Goal: Obtain resource: Download file/media

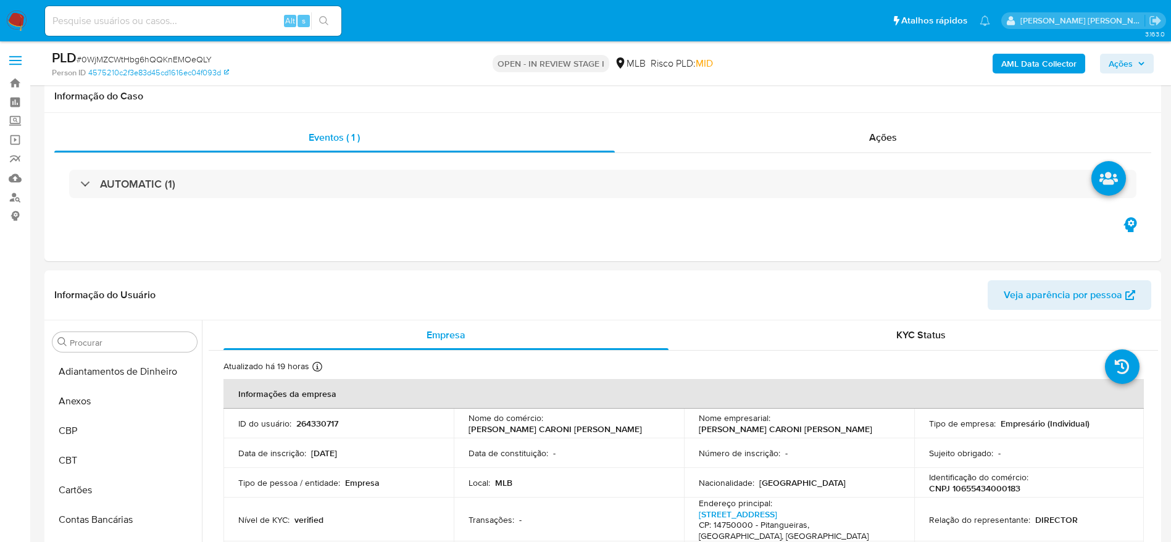
select select "10"
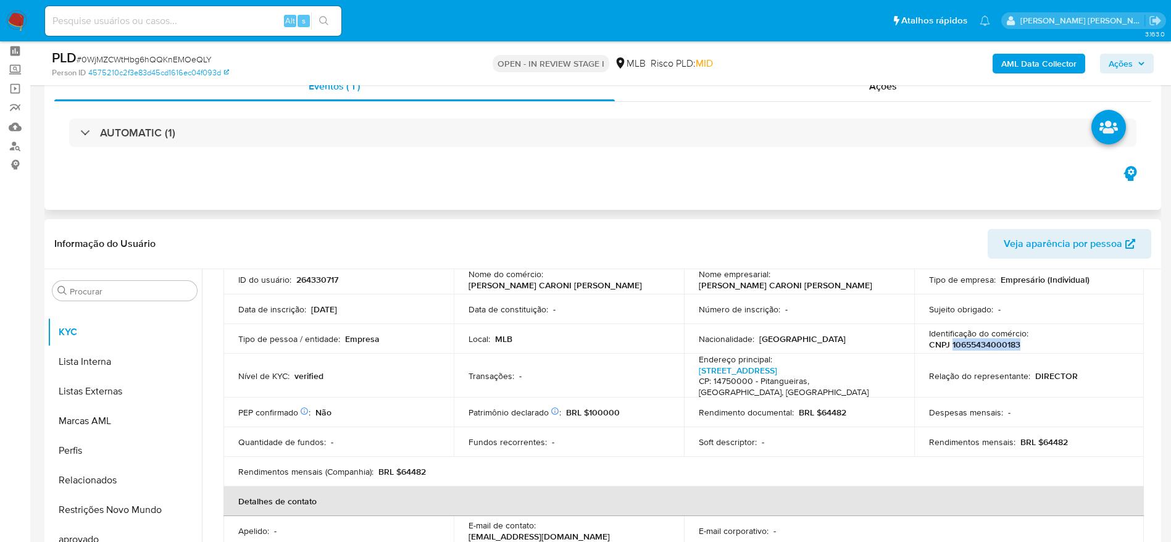
scroll to position [93, 0]
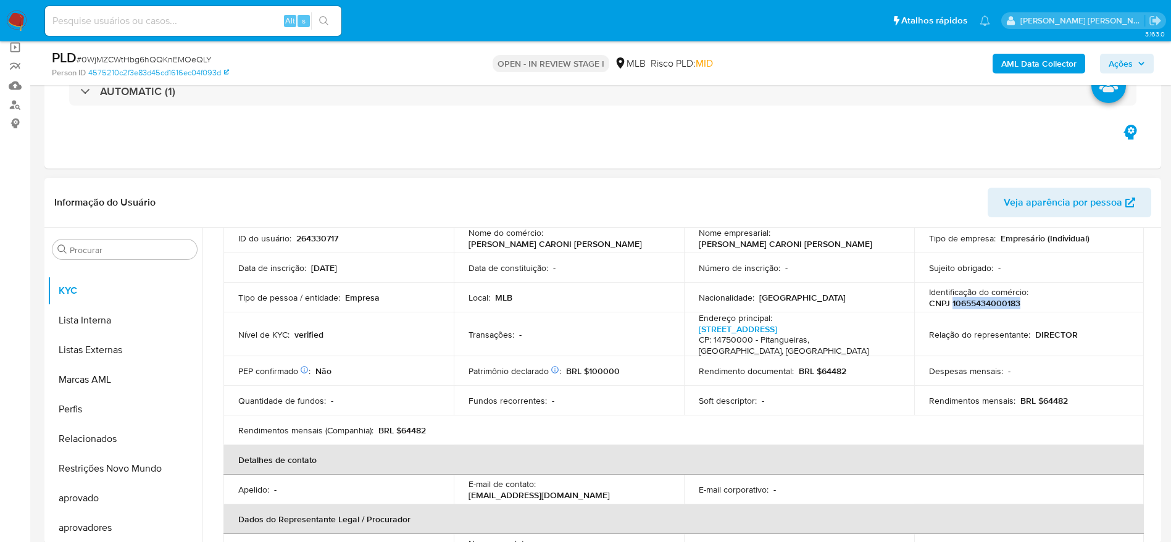
click at [961, 307] on p "CNPJ 10655434000183" at bounding box center [974, 302] width 91 height 11
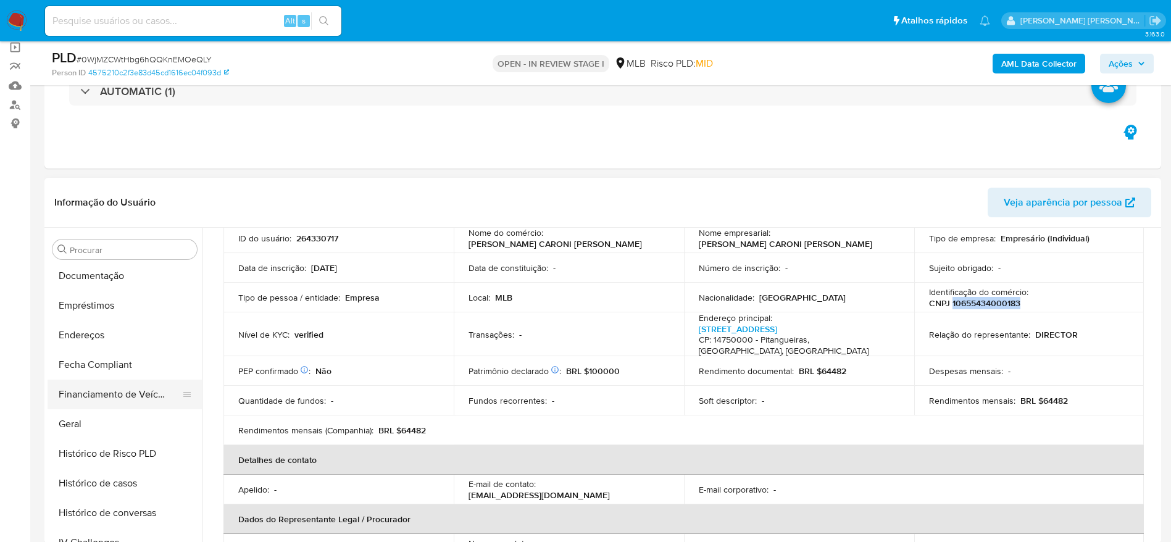
click at [89, 405] on button "Financiamento de Veículos" at bounding box center [120, 395] width 144 height 30
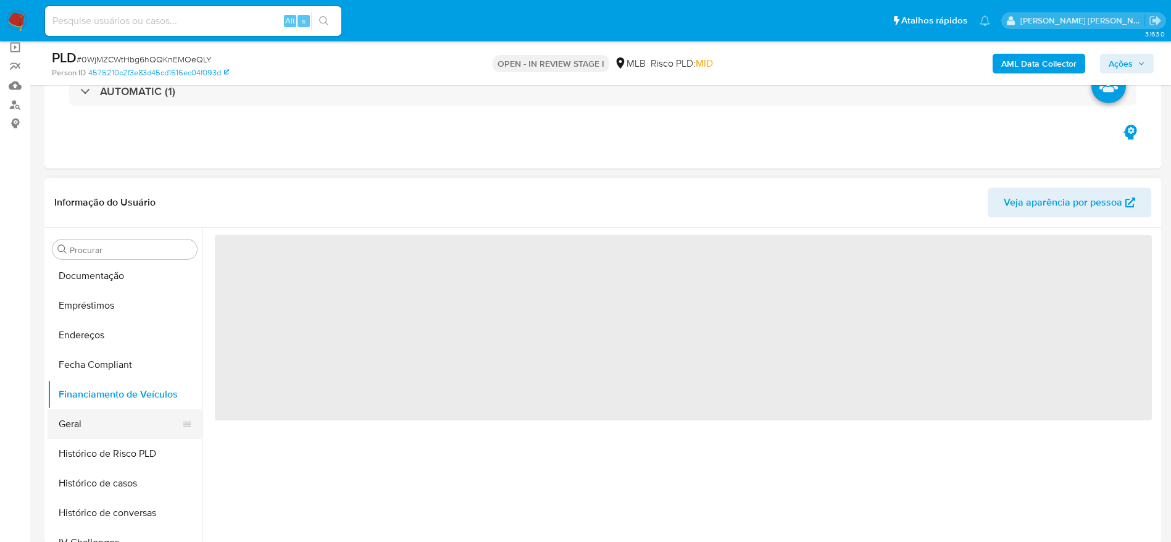
click at [85, 414] on button "Geral" at bounding box center [120, 424] width 144 height 30
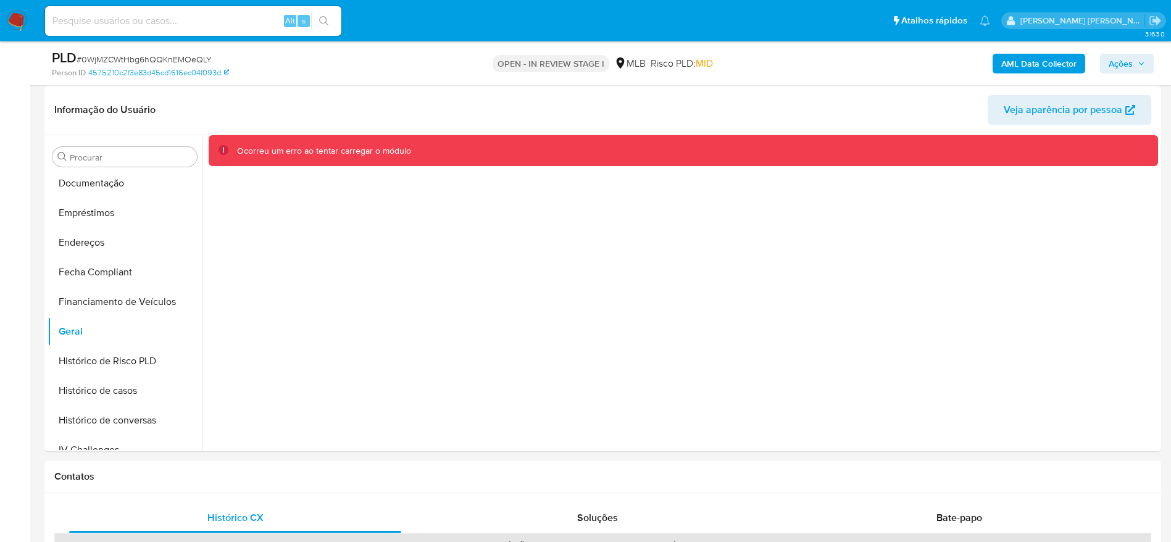
scroll to position [170, 0]
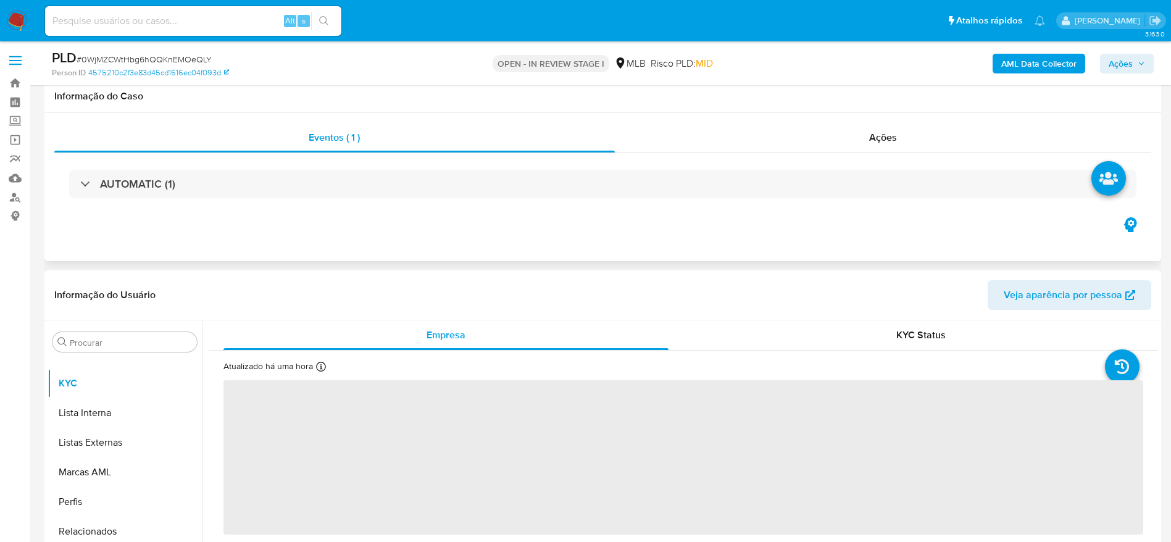
scroll to position [93, 0]
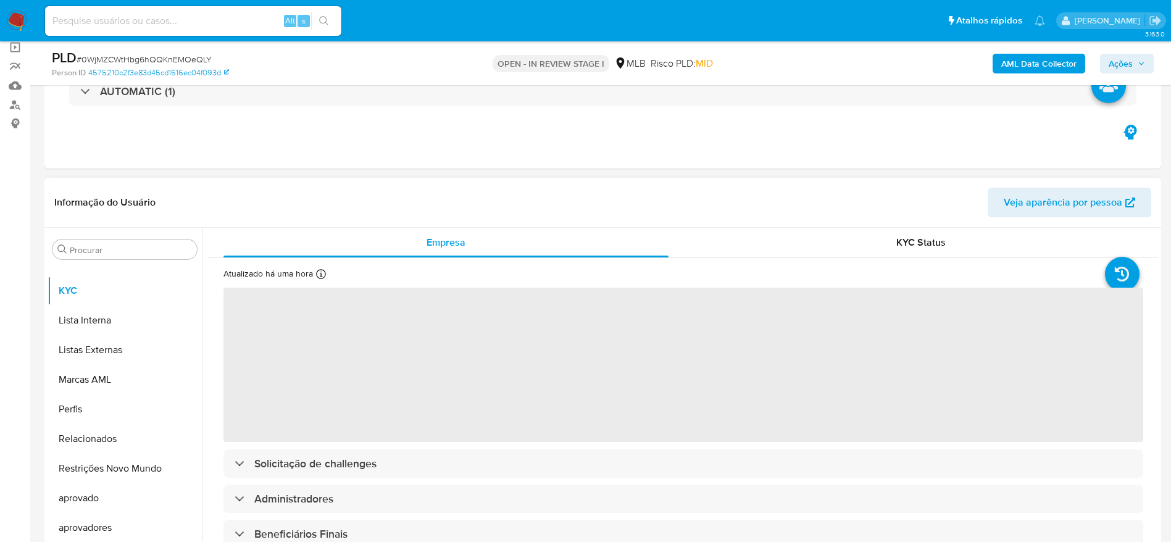
select select "10"
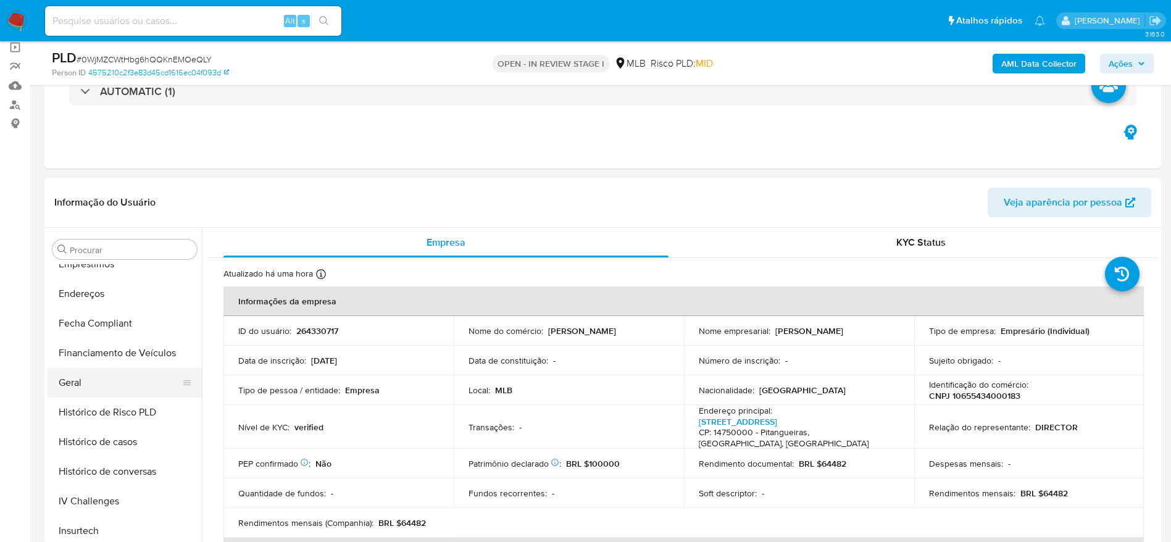
scroll to position [299, 0]
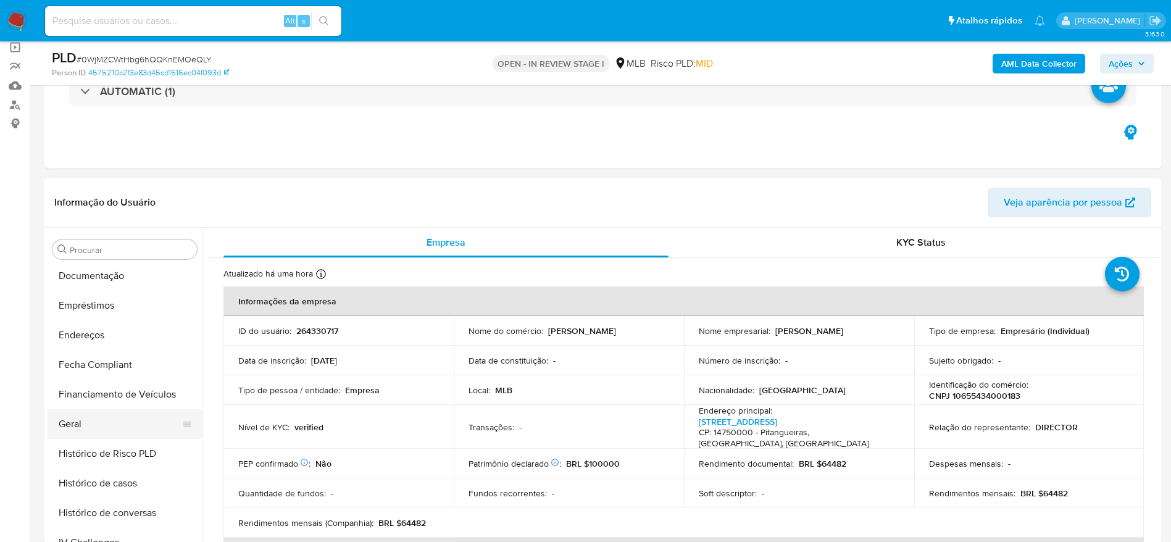
click at [91, 430] on button "Geral" at bounding box center [120, 424] width 144 height 30
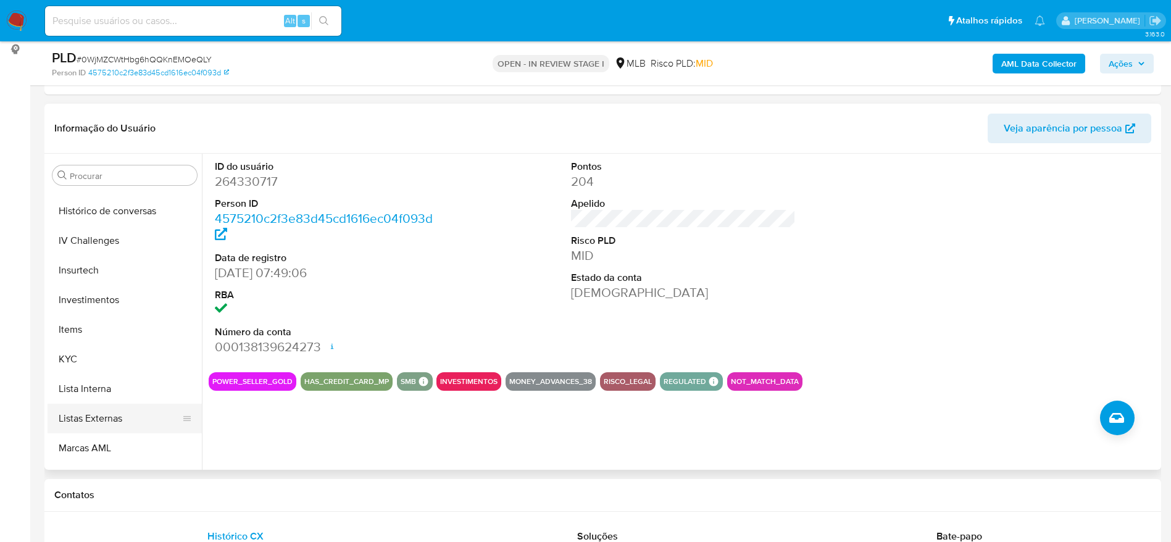
scroll to position [577, 0]
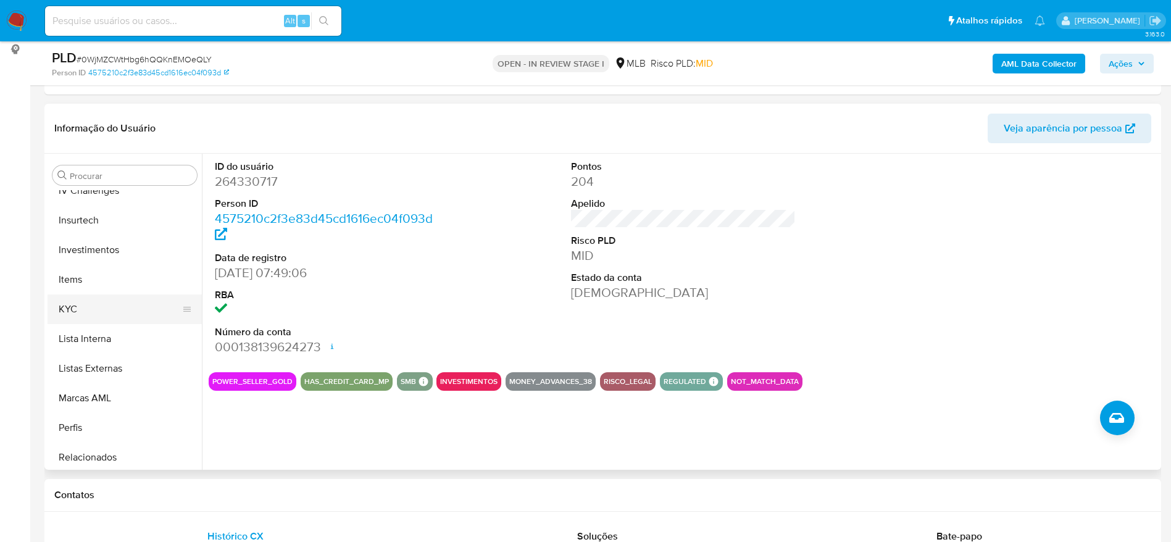
click at [89, 316] on button "KYC" at bounding box center [120, 309] width 144 height 30
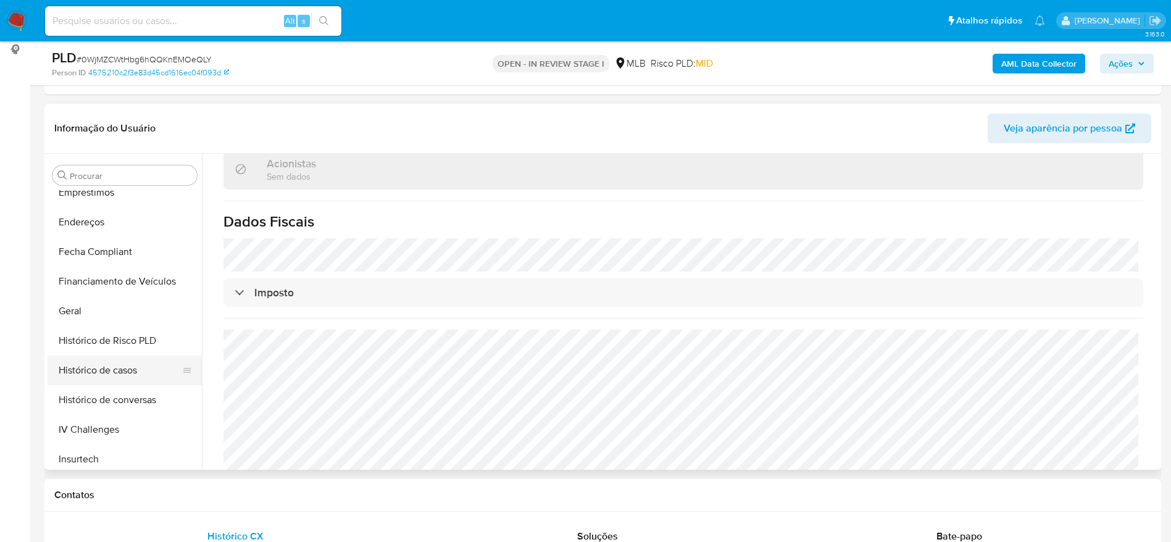
scroll to position [299, 0]
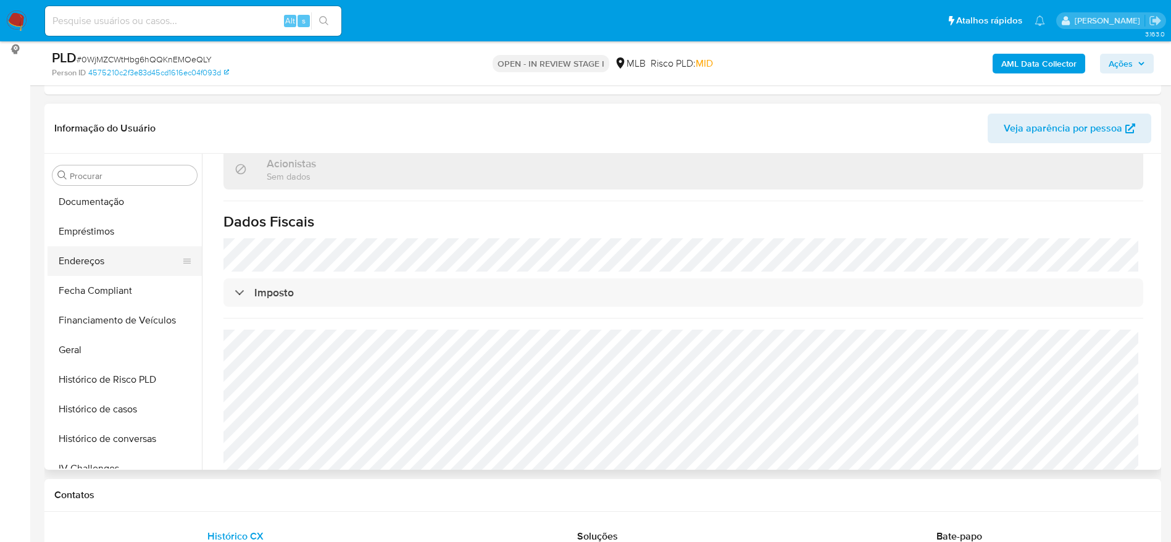
click at [89, 259] on button "Endereços" at bounding box center [120, 261] width 144 height 30
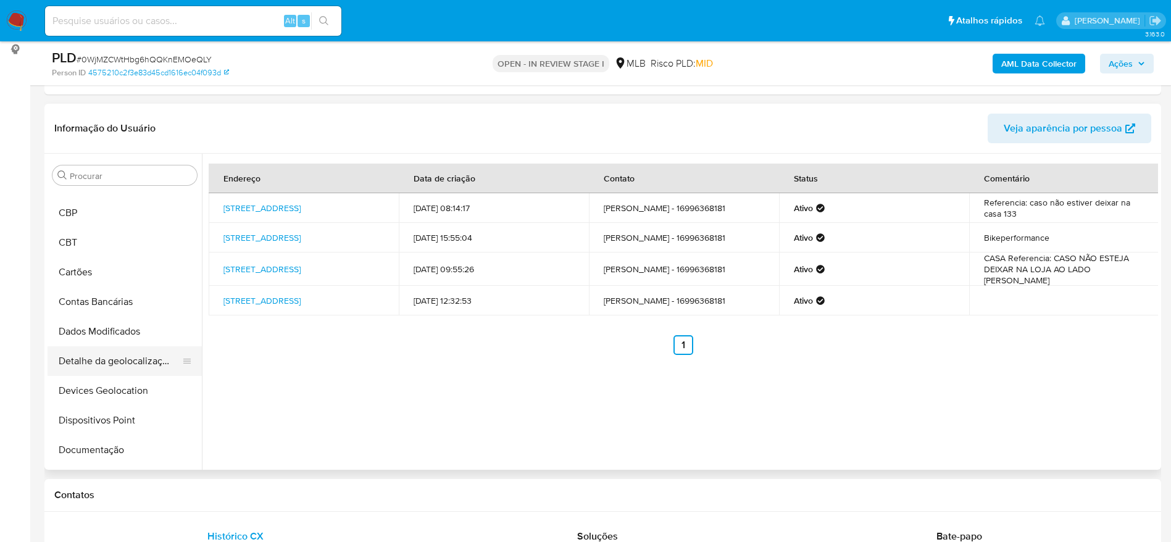
scroll to position [22, 0]
click at [112, 388] on button "Detalhe da geolocalização" at bounding box center [120, 391] width 144 height 30
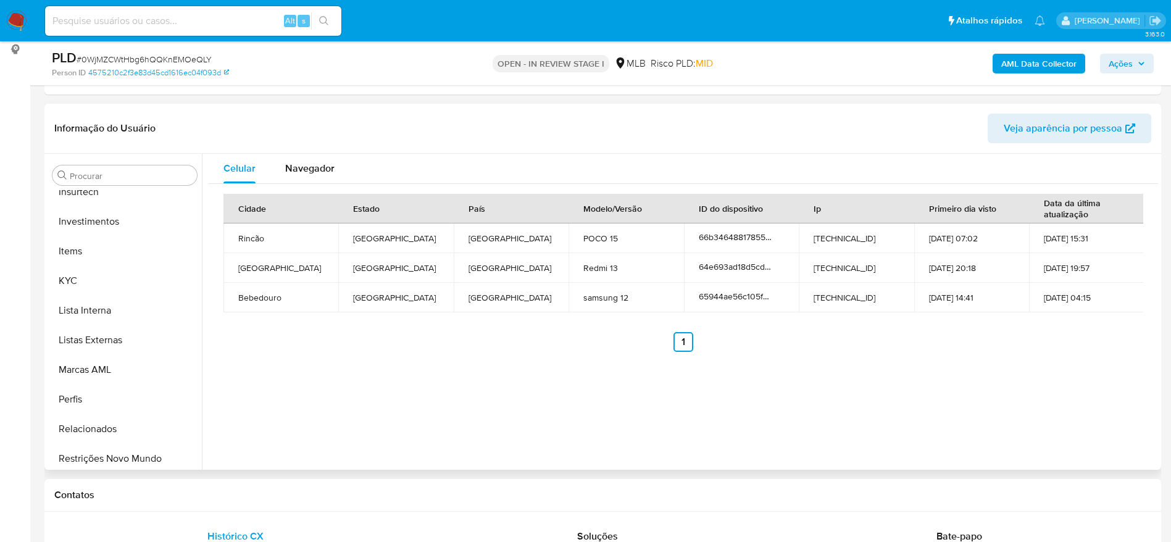
scroll to position [670, 0]
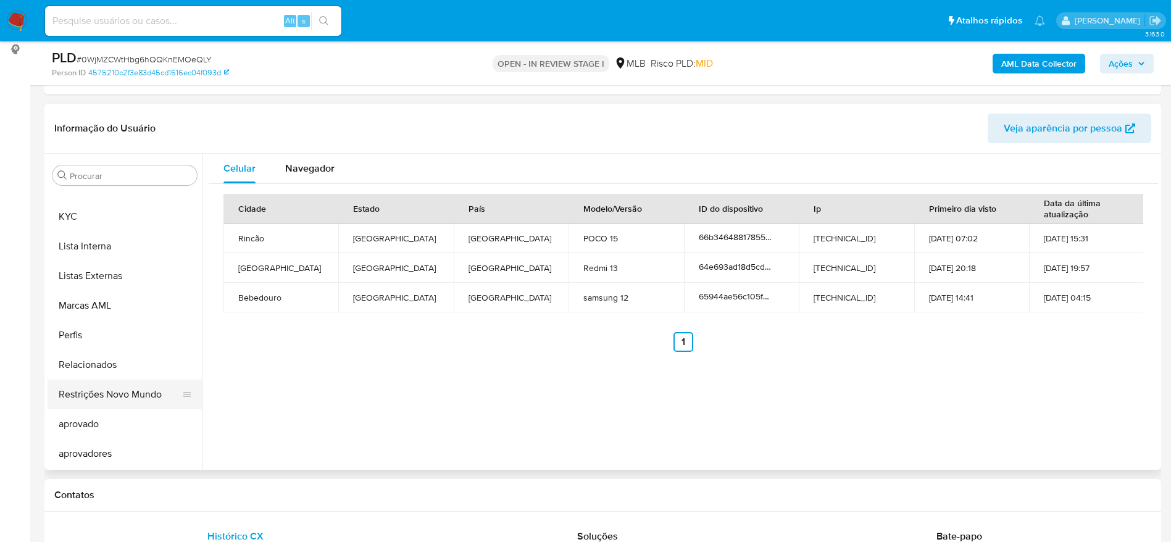
click at [104, 407] on button "Restrições Novo Mundo" at bounding box center [120, 395] width 144 height 30
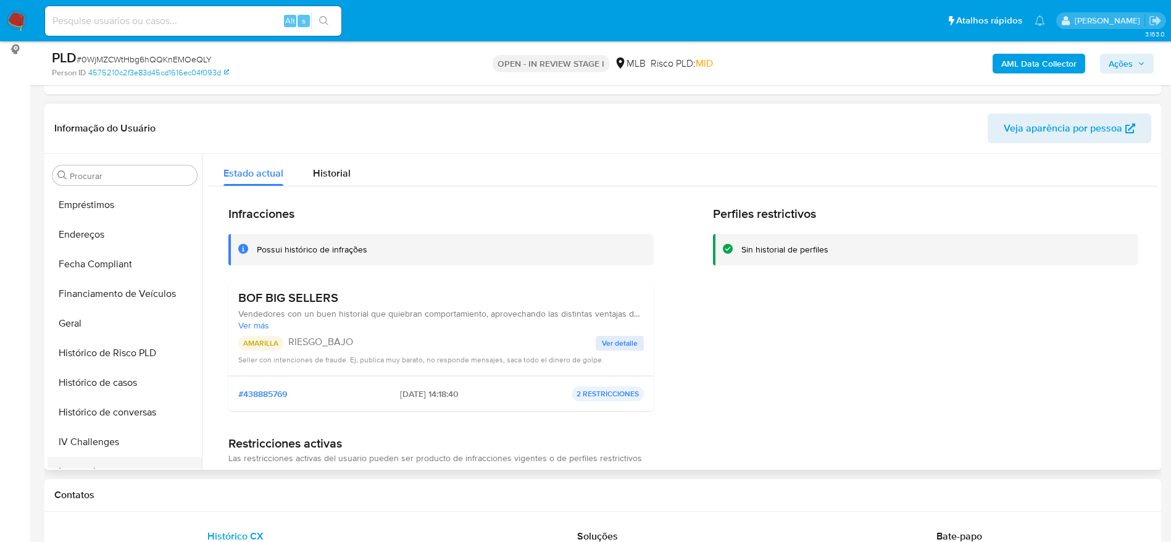
scroll to position [207, 0]
click at [105, 265] on button "Dispositivos Point" at bounding box center [120, 265] width 144 height 30
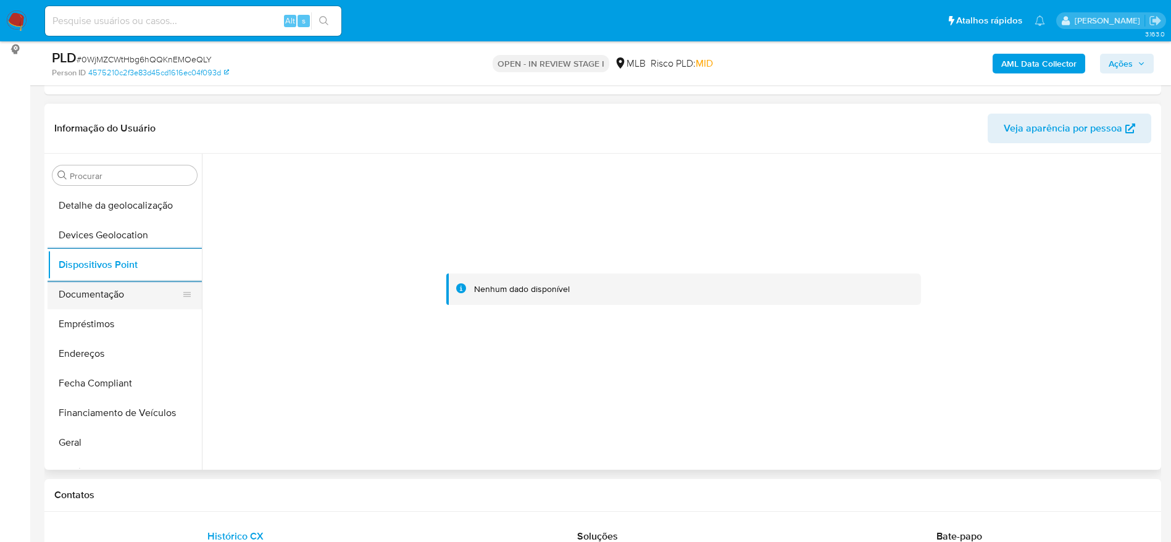
click at [120, 298] on button "Documentação" at bounding box center [120, 295] width 144 height 30
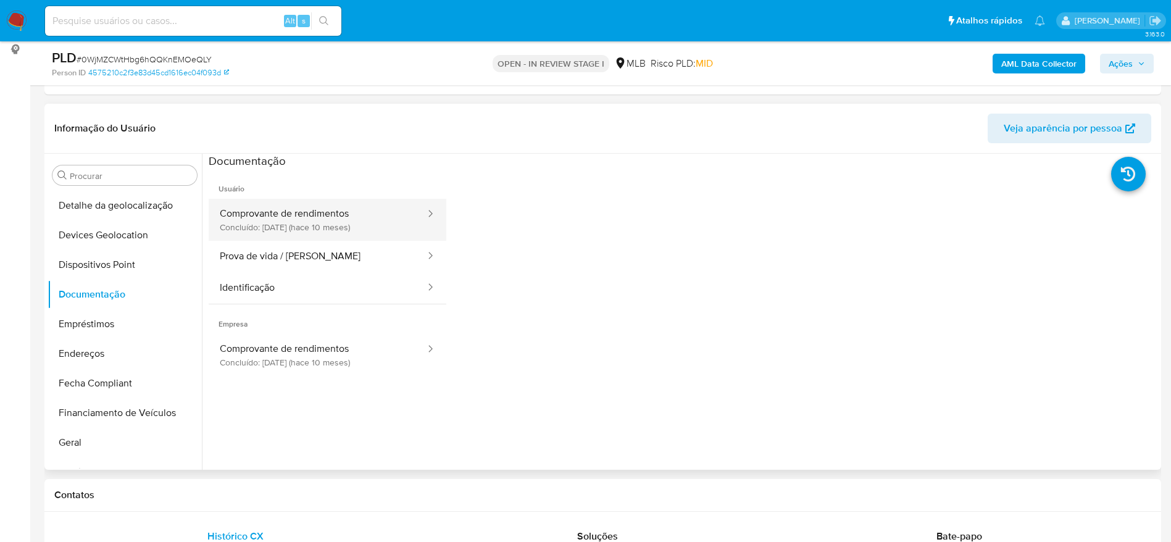
click at [294, 231] on button "Comprovante de rendimentos Concluído: 04/12/2024 (hace 10 meses)" at bounding box center [318, 220] width 218 height 42
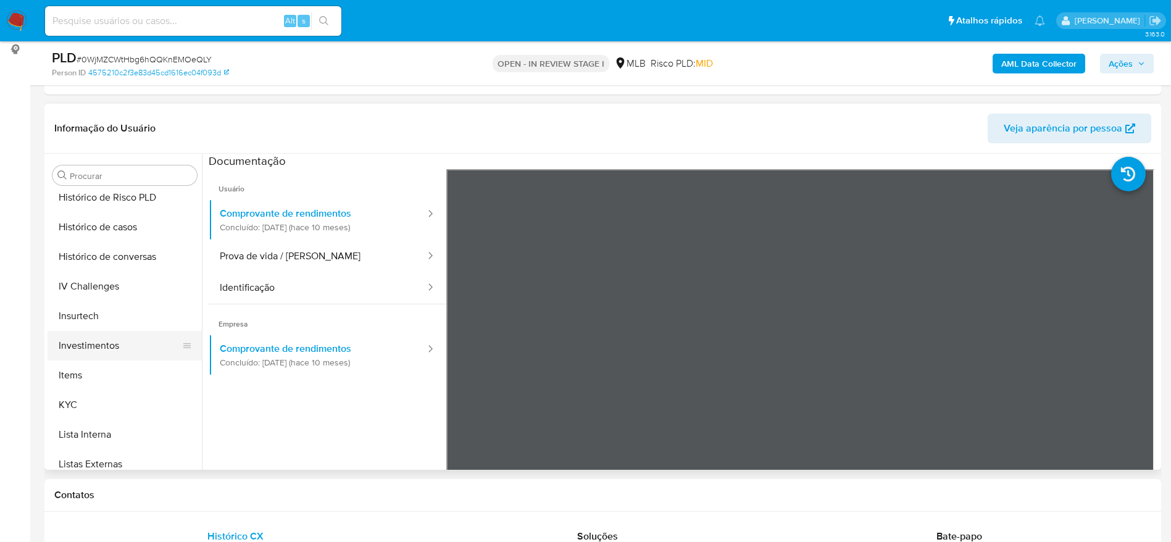
scroll to position [484, 0]
click at [92, 394] on button "KYC" at bounding box center [120, 402] width 144 height 30
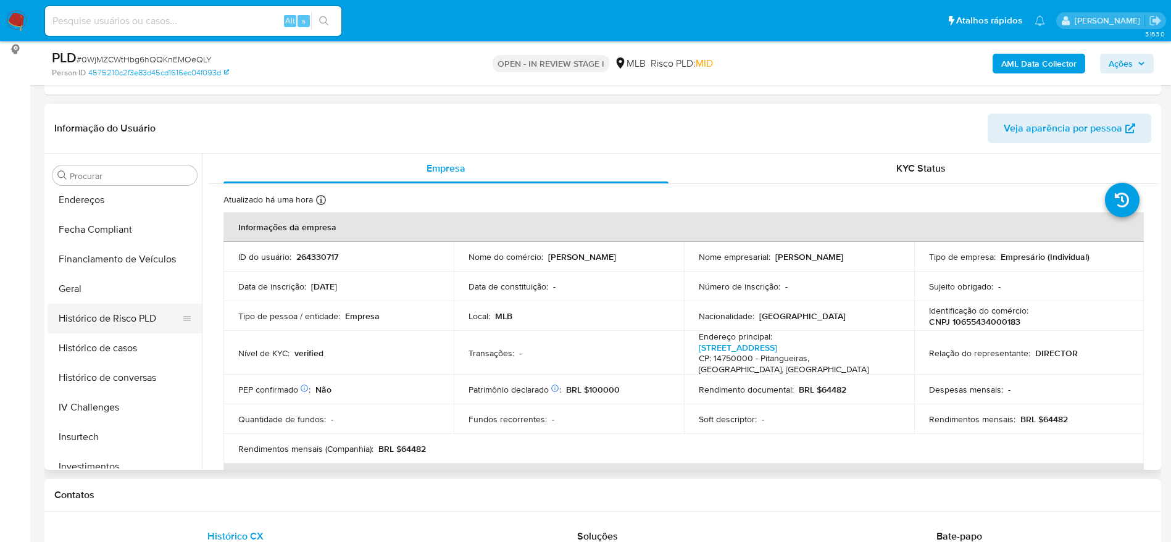
scroll to position [299, 0]
click at [101, 345] on button "Geral" at bounding box center [120, 350] width 144 height 30
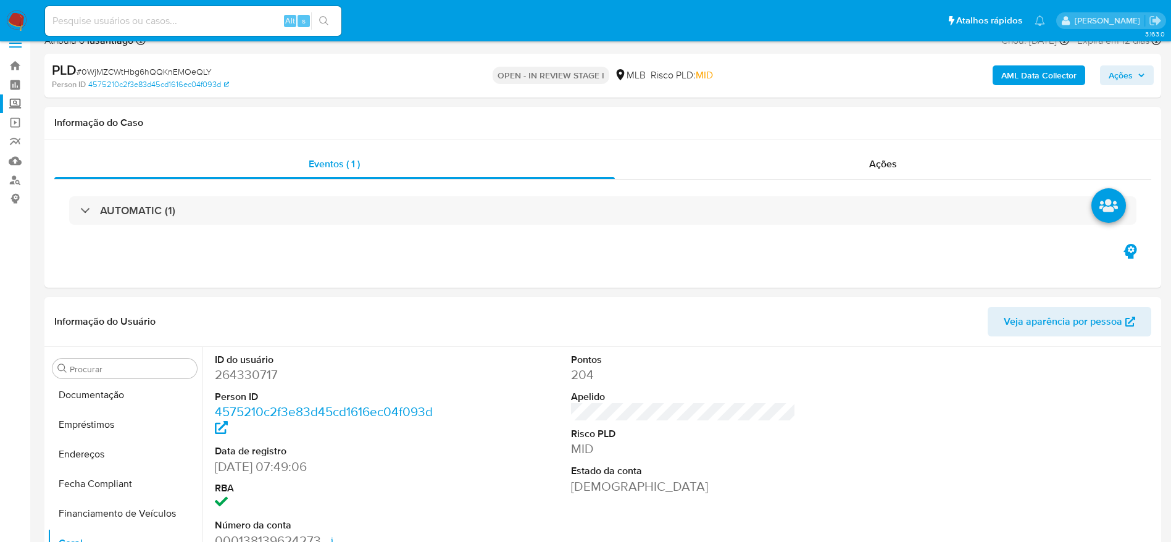
scroll to position [0, 0]
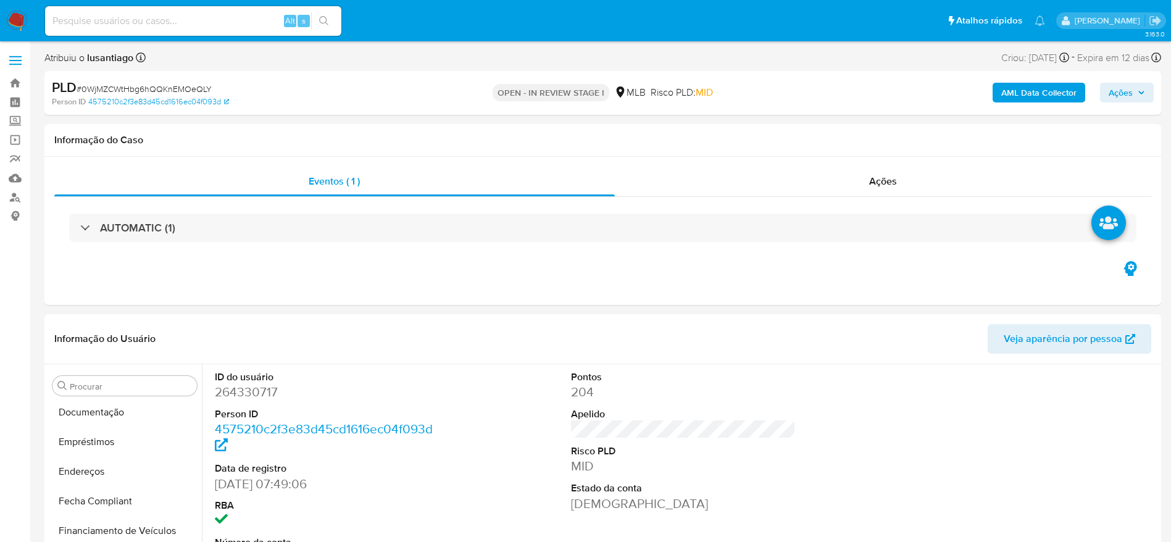
click at [1136, 92] on span "Ações" at bounding box center [1126, 92] width 36 height 17
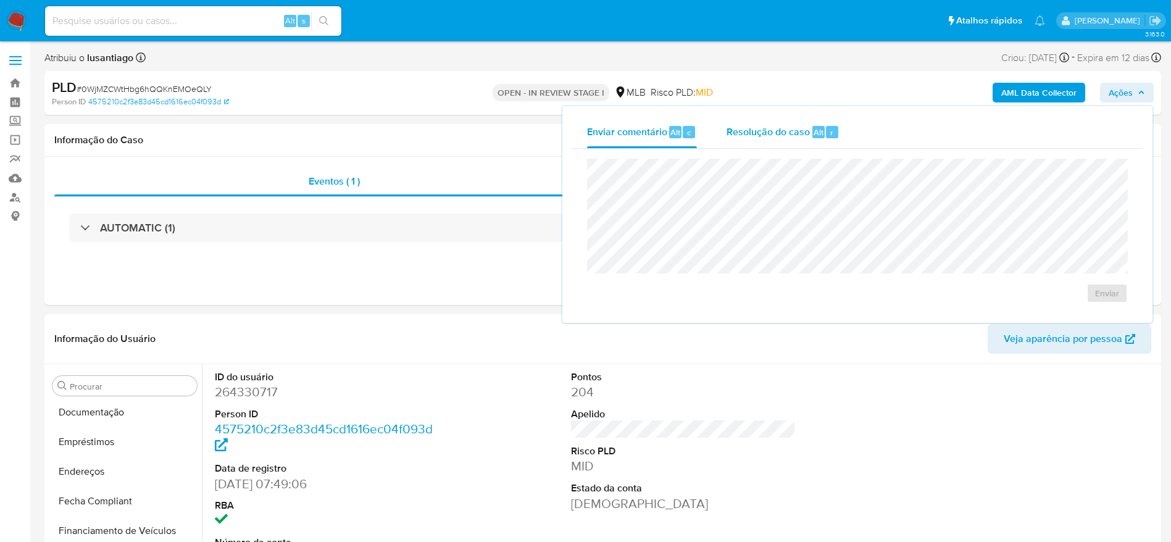
drag, startPoint x: 828, startPoint y: 130, endPoint x: 819, endPoint y: 136, distance: 10.3
click at [827, 130] on div "r" at bounding box center [832, 132] width 12 height 12
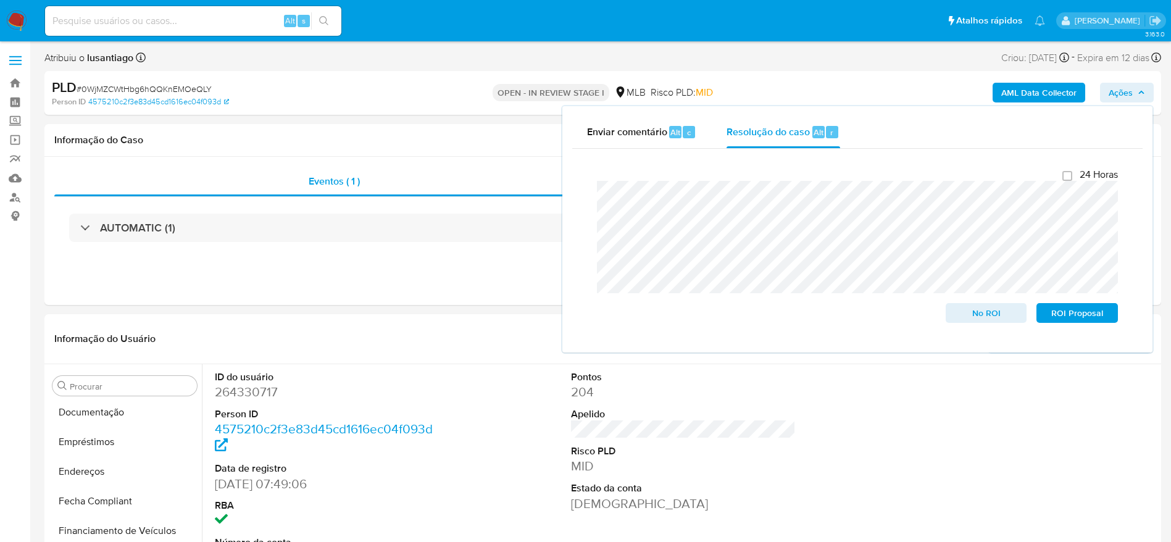
click at [1027, 91] on b "AML Data Collector" at bounding box center [1038, 93] width 75 height 20
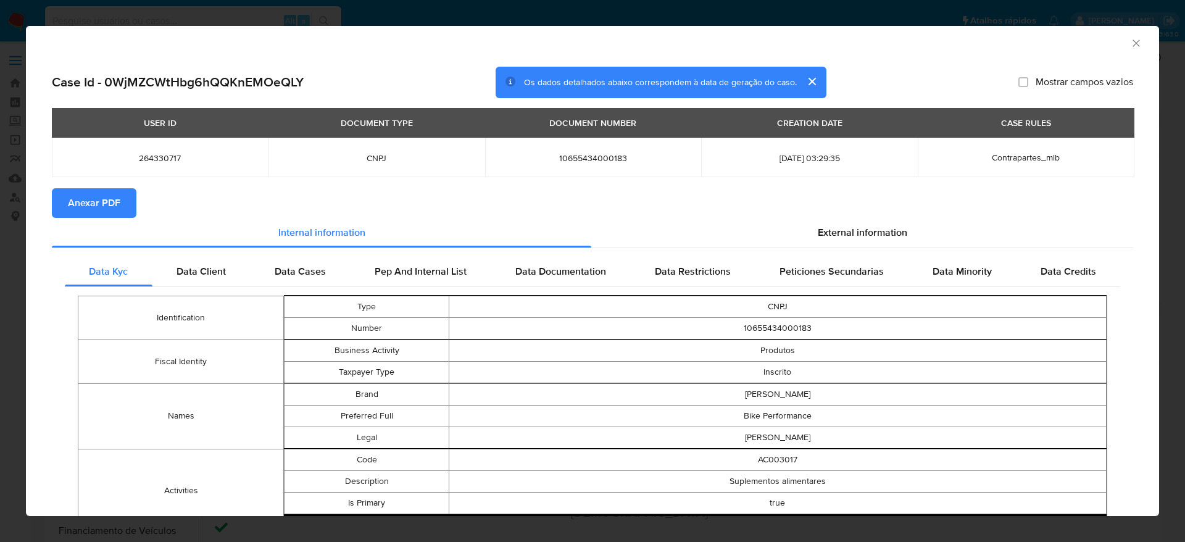
click at [1130, 39] on icon "Fechar a janela" at bounding box center [1136, 43] width 12 height 12
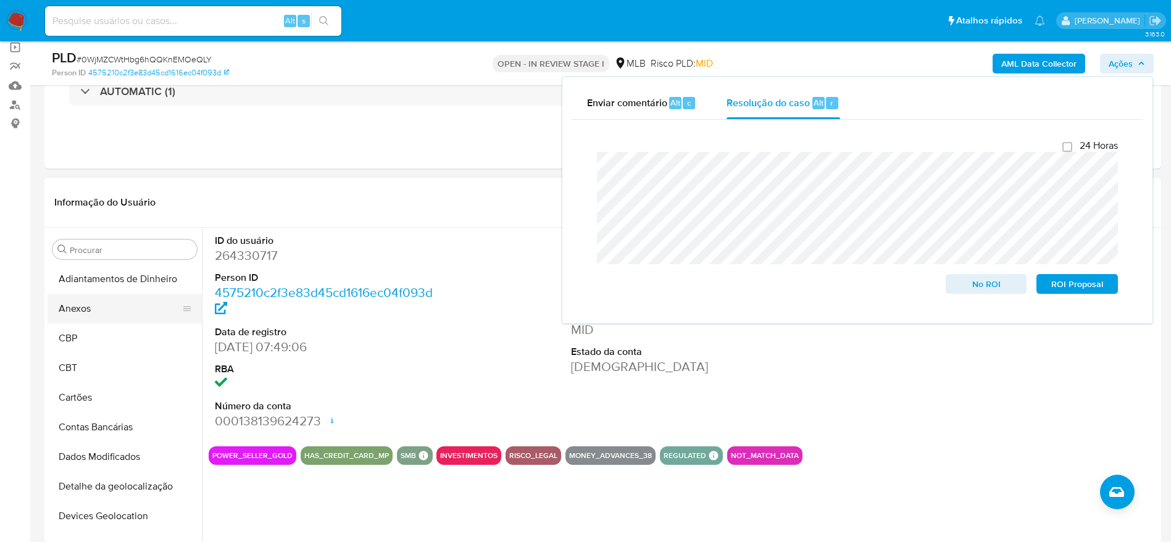
click at [103, 313] on button "Anexos" at bounding box center [120, 309] width 144 height 30
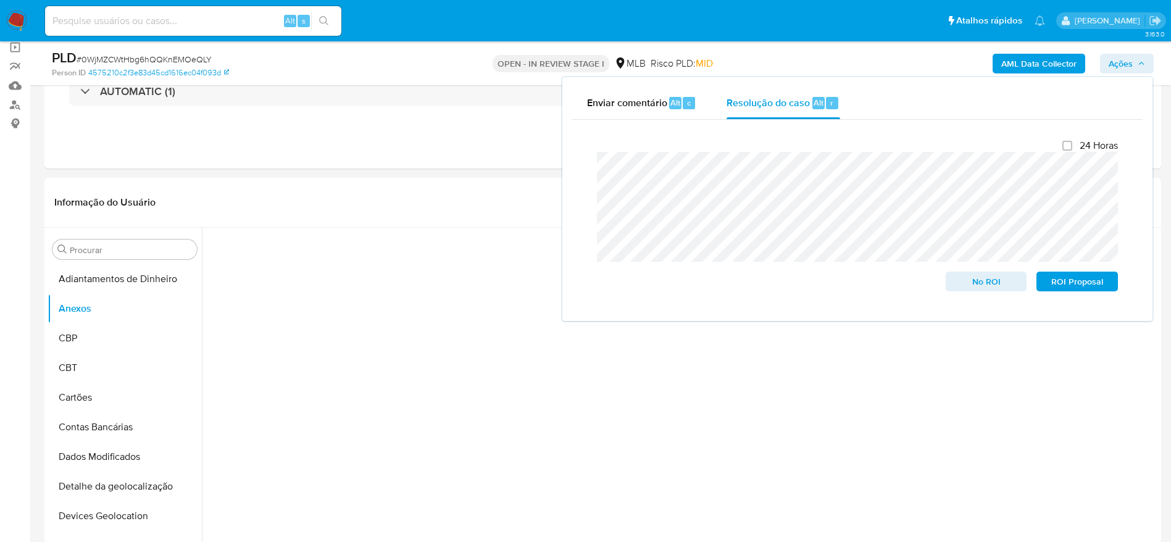
click at [1141, 62] on icon "button" at bounding box center [1140, 63] width 7 height 7
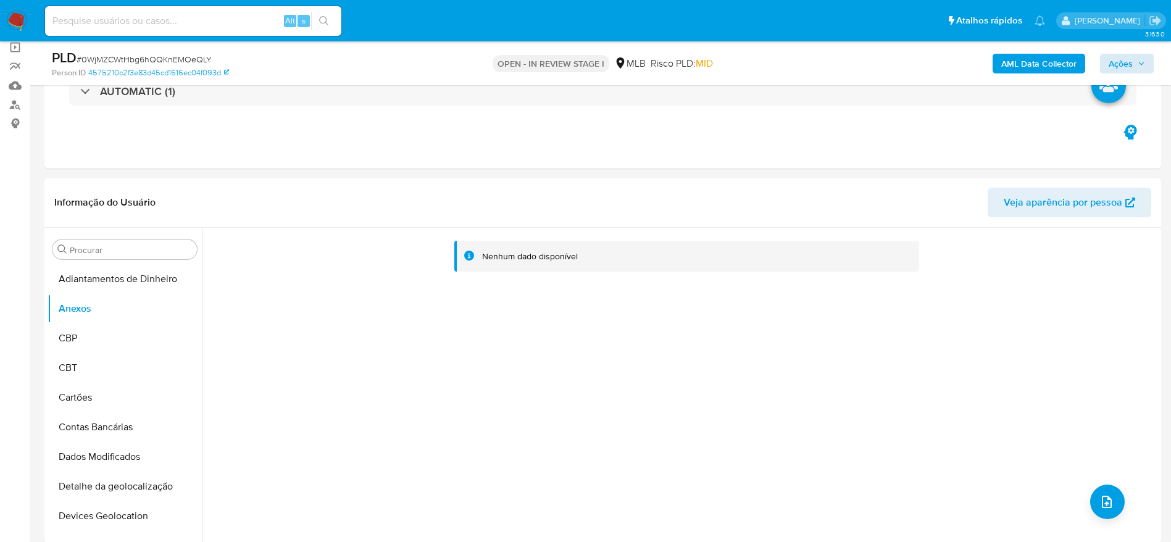
click at [1046, 58] on b "AML Data Collector" at bounding box center [1038, 64] width 75 height 20
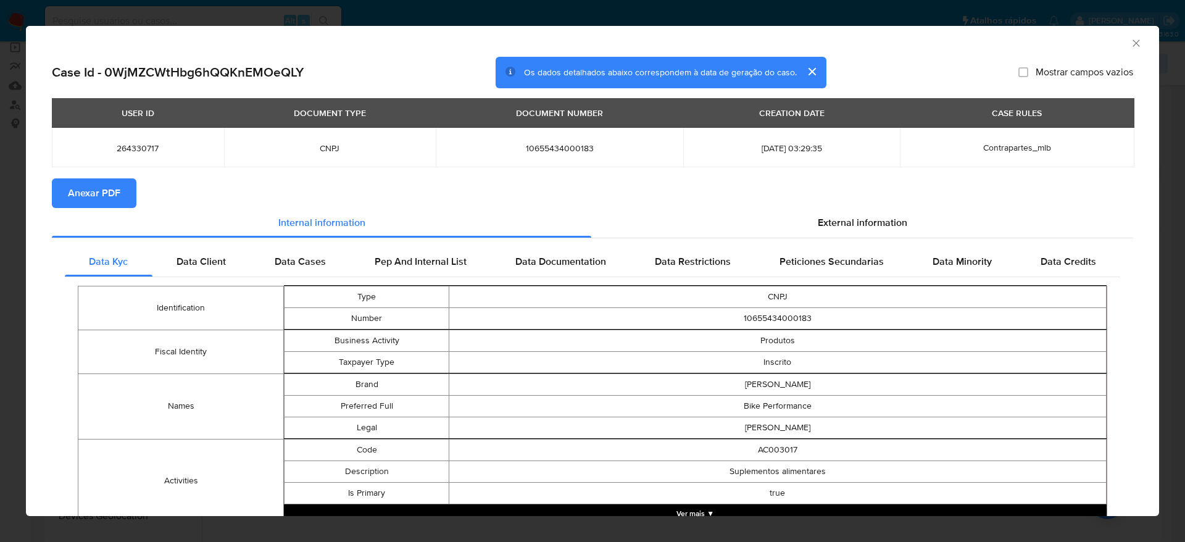
click at [96, 184] on span "Anexar PDF" at bounding box center [94, 193] width 52 height 27
click at [1122, 30] on div "AML Data Collector" at bounding box center [592, 41] width 1133 height 31
click at [1130, 45] on icon "Fechar a janela" at bounding box center [1136, 43] width 12 height 12
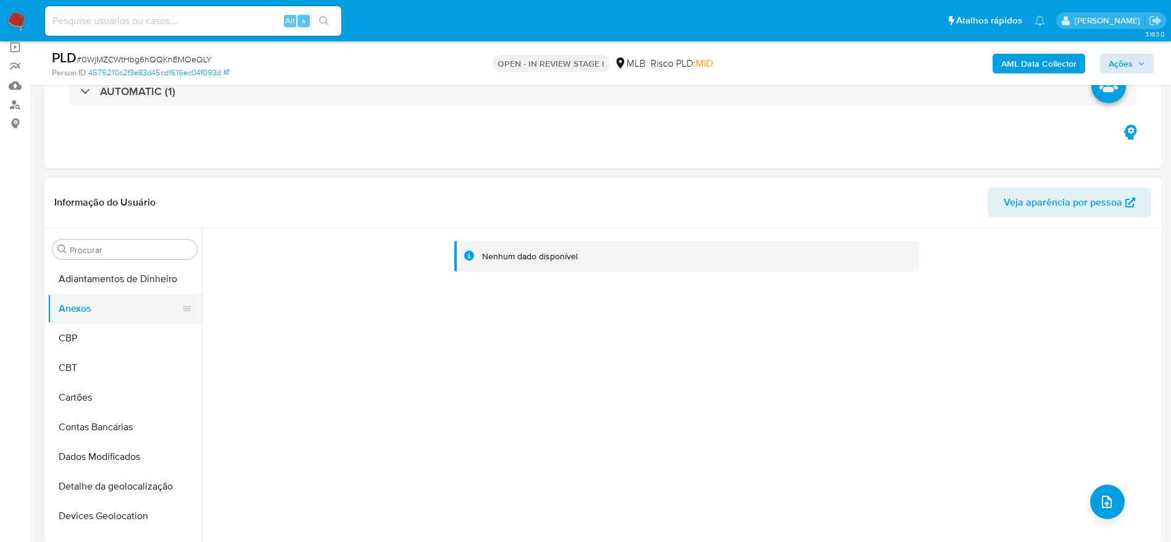
drag, startPoint x: 94, startPoint y: 340, endPoint x: 97, endPoint y: 309, distance: 31.6
click at [93, 338] on button "CBP" at bounding box center [125, 338] width 154 height 30
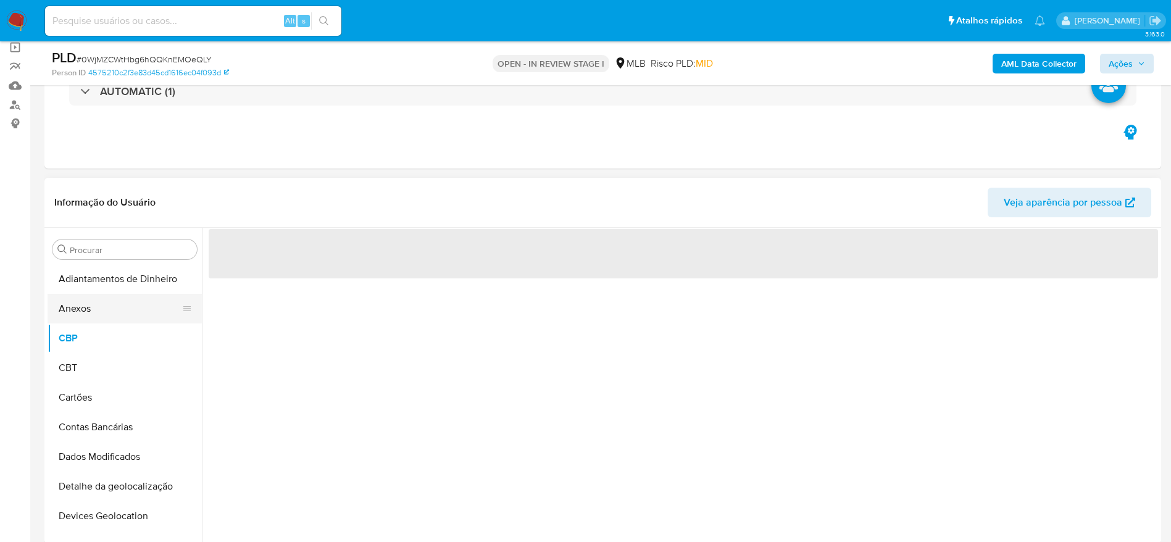
click at [98, 305] on button "Anexos" at bounding box center [120, 309] width 144 height 30
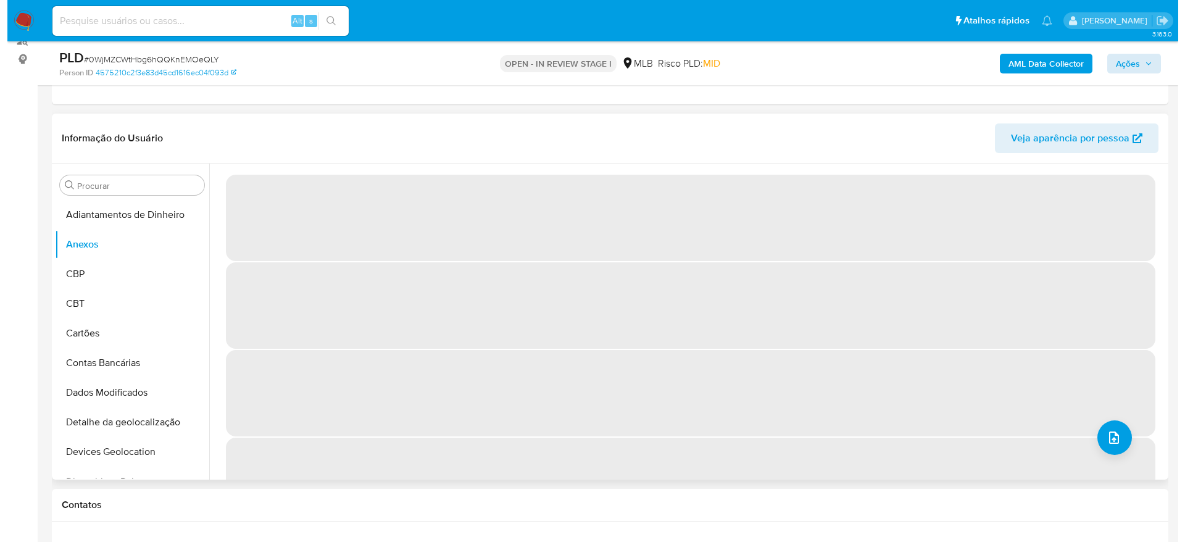
scroll to position [185, 0]
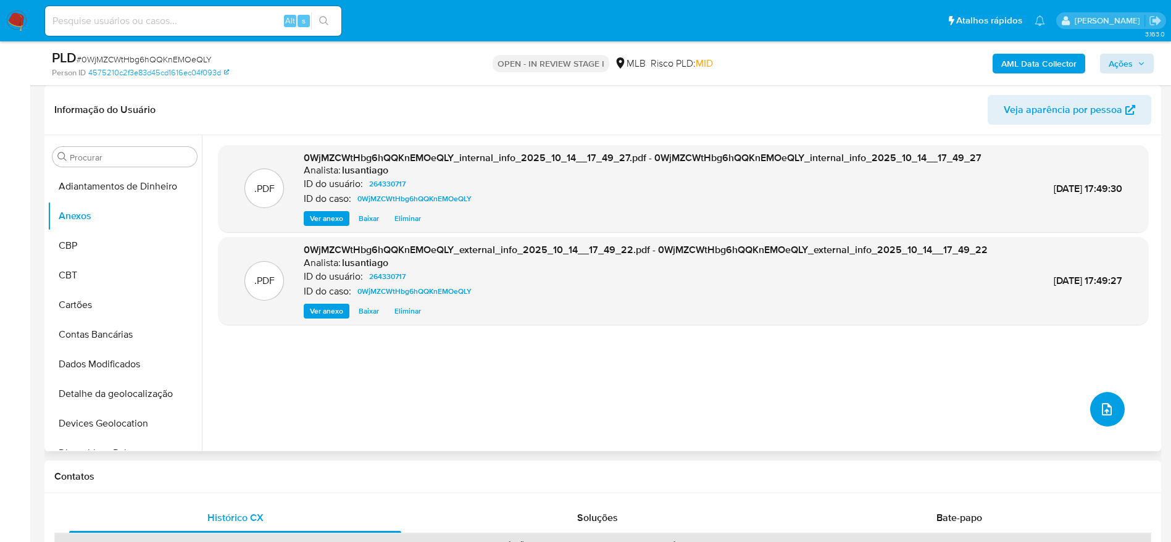
click at [1099, 404] on span "upload-file" at bounding box center [1106, 409] width 15 height 15
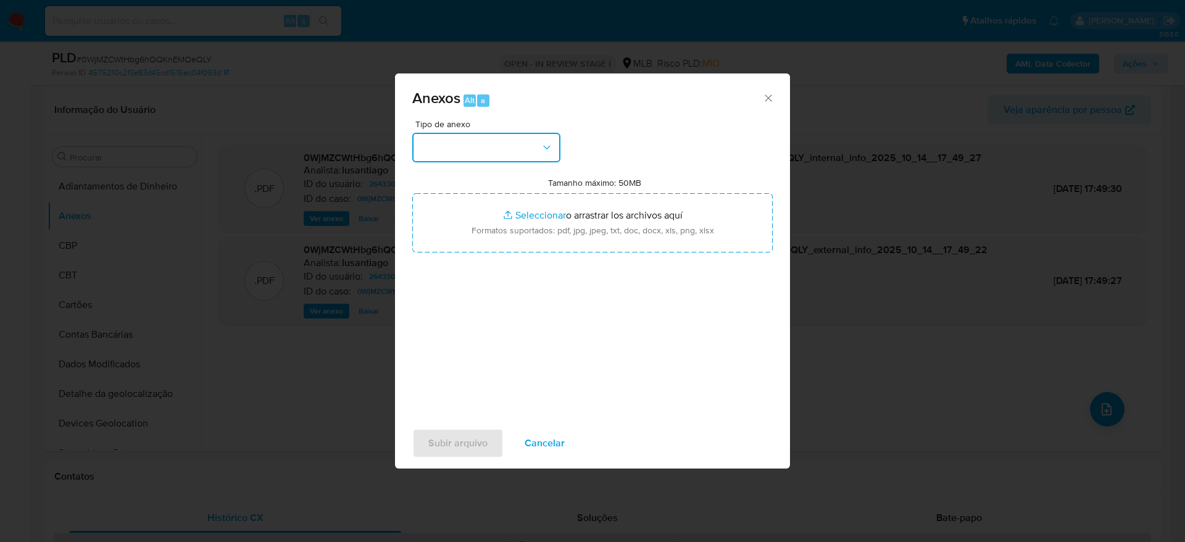
click at [518, 147] on button "button" at bounding box center [486, 148] width 148 height 30
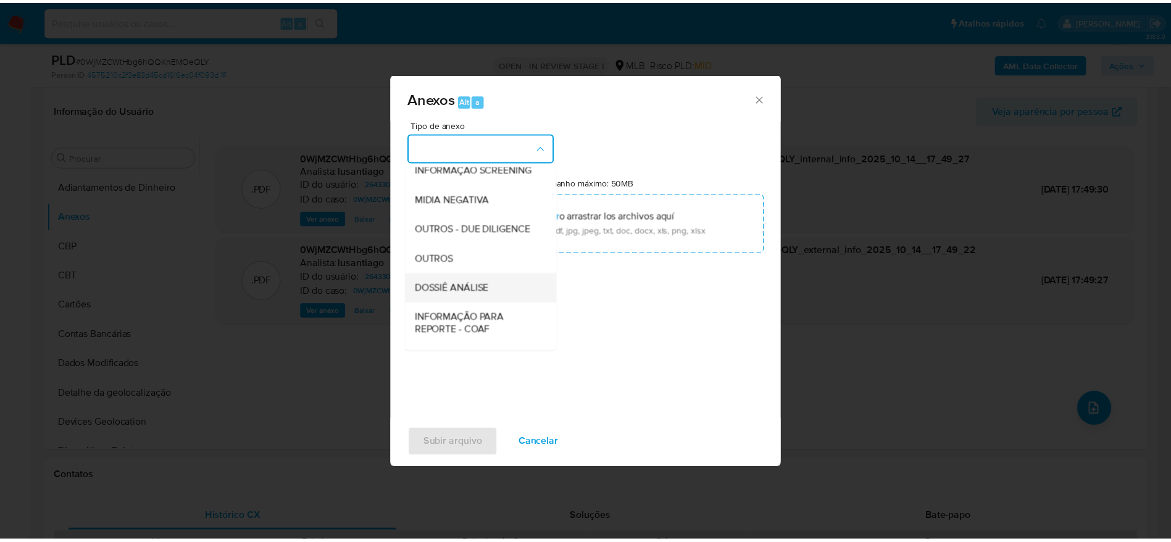
scroll to position [190, 0]
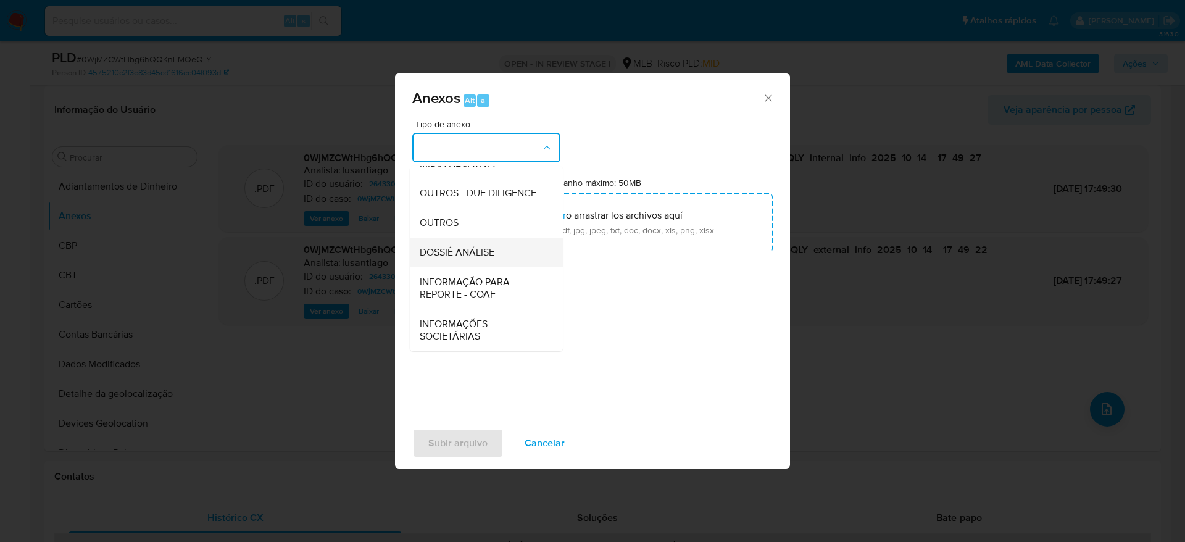
click at [491, 244] on div "DOSSIÊ ANÁLISE" at bounding box center [483, 253] width 126 height 30
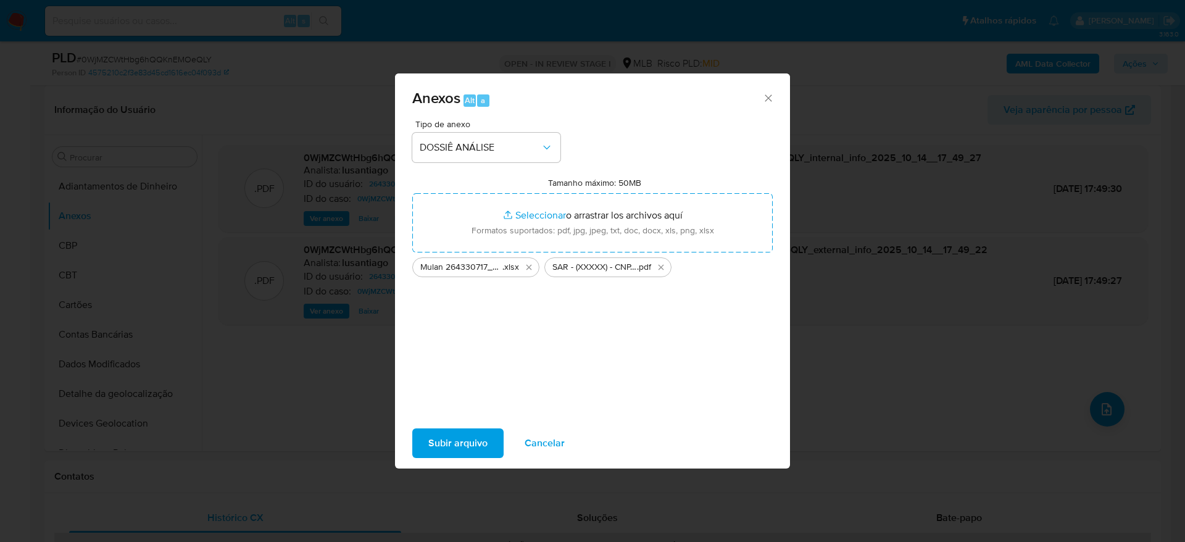
click at [449, 439] on span "Subir arquivo" at bounding box center [457, 442] width 59 height 27
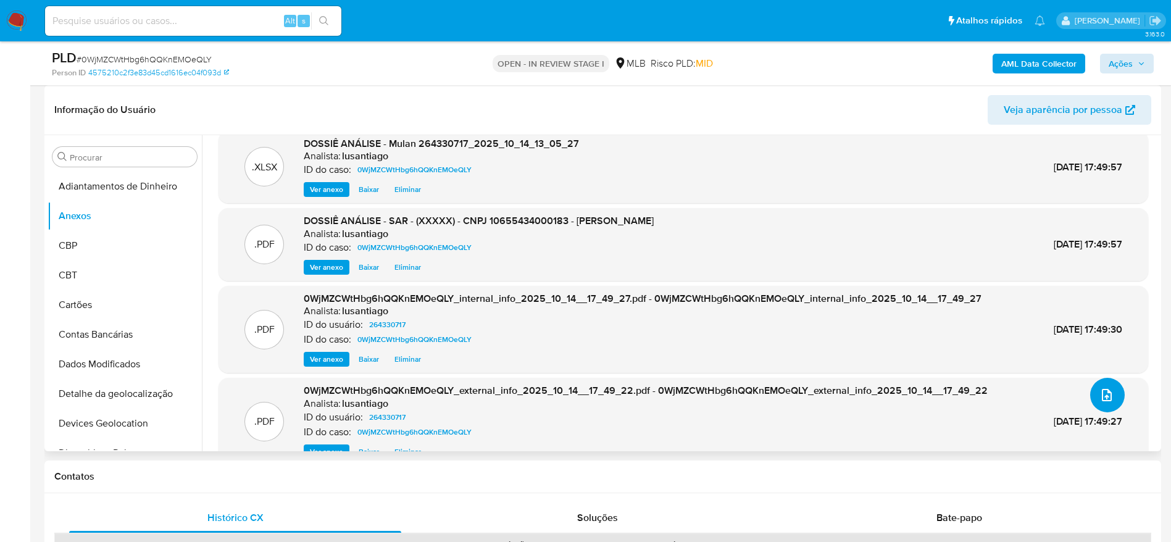
scroll to position [0, 0]
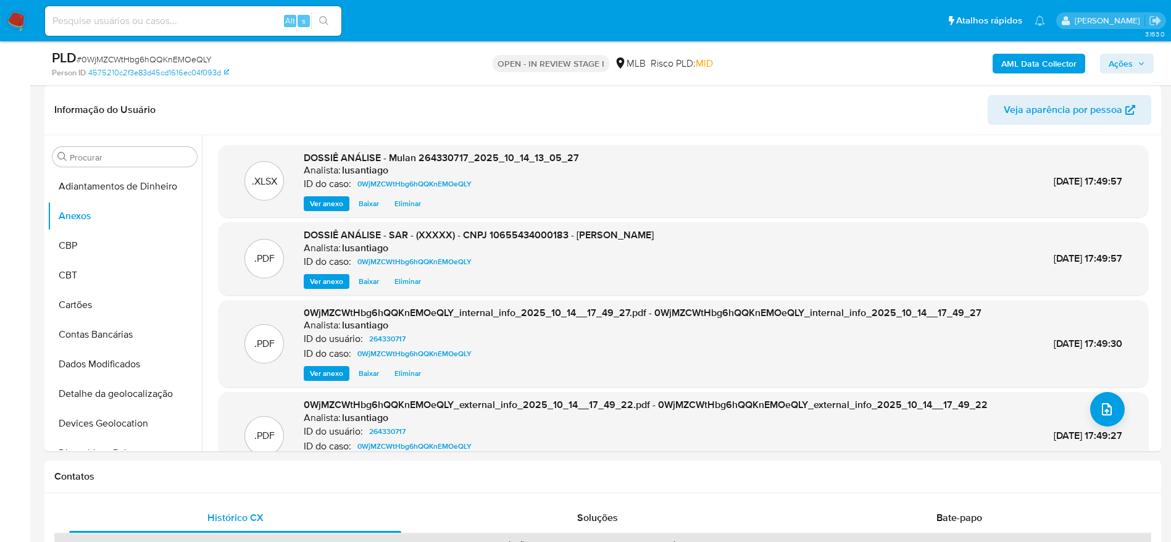
click at [1119, 62] on span "Ações" at bounding box center [1120, 64] width 24 height 20
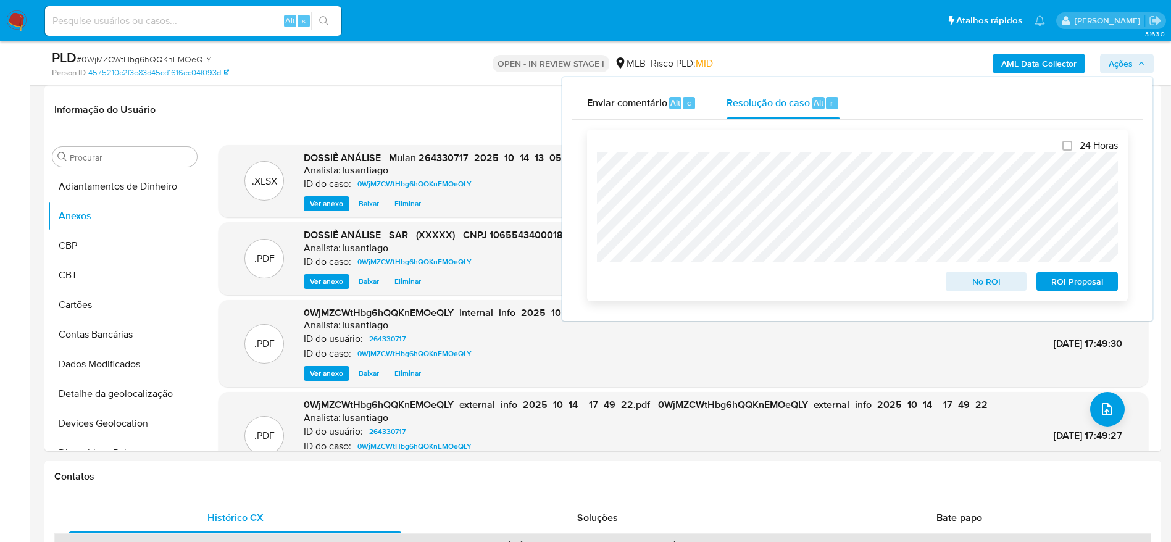
click at [1071, 285] on span "ROI Proposal" at bounding box center [1077, 281] width 64 height 17
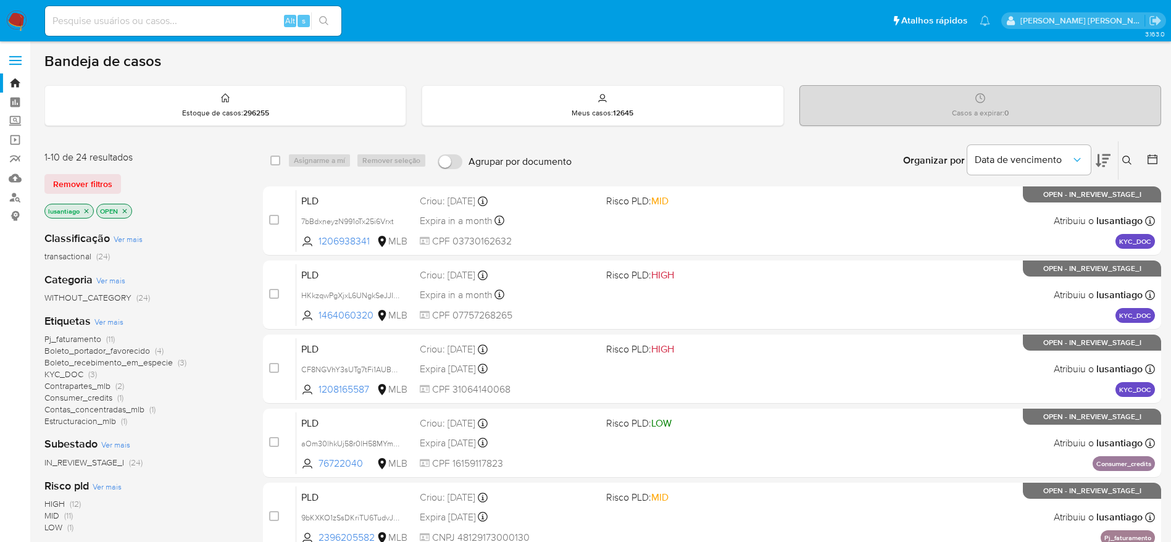
click at [89, 18] on input at bounding box center [193, 21] width 296 height 16
paste input "44947770"
type input "44947770"
click at [320, 23] on icon "search-icon" at bounding box center [324, 21] width 10 height 10
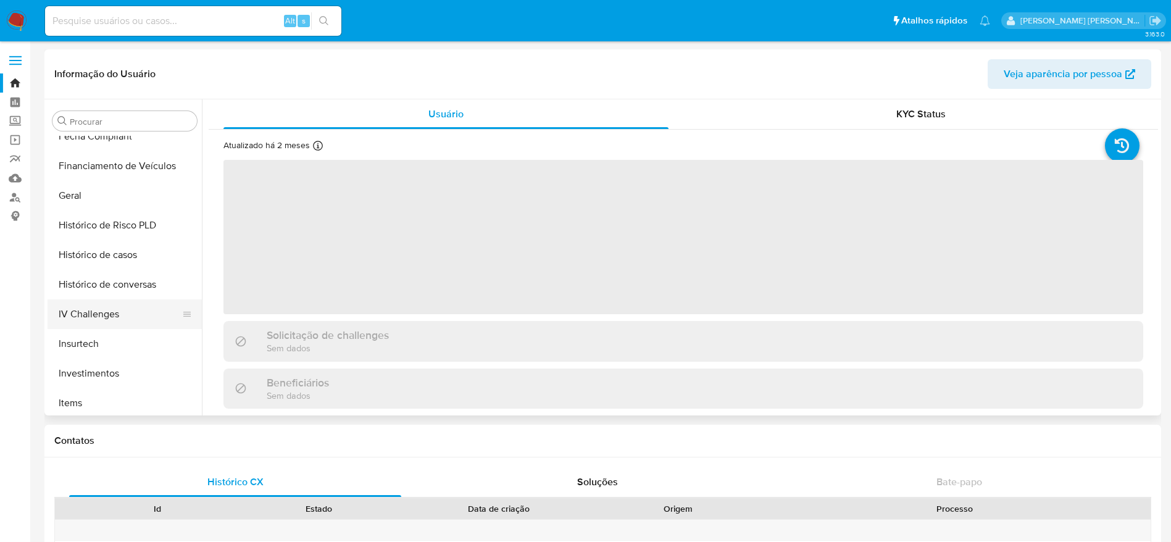
scroll to position [392, 0]
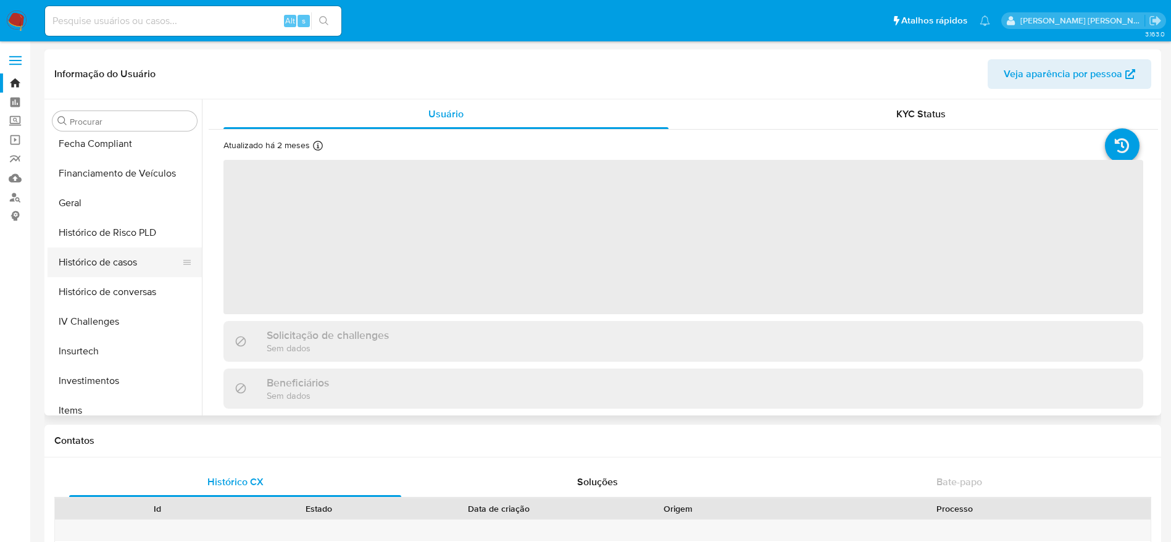
select select "10"
click at [104, 260] on button "Histórico de casos" at bounding box center [120, 262] width 144 height 30
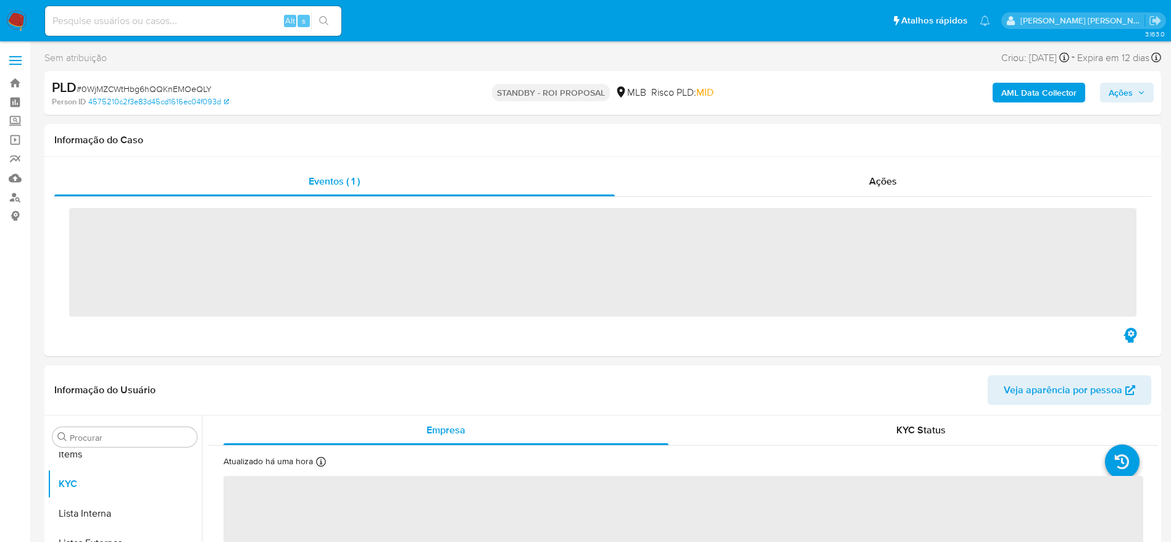
scroll to position [670, 0]
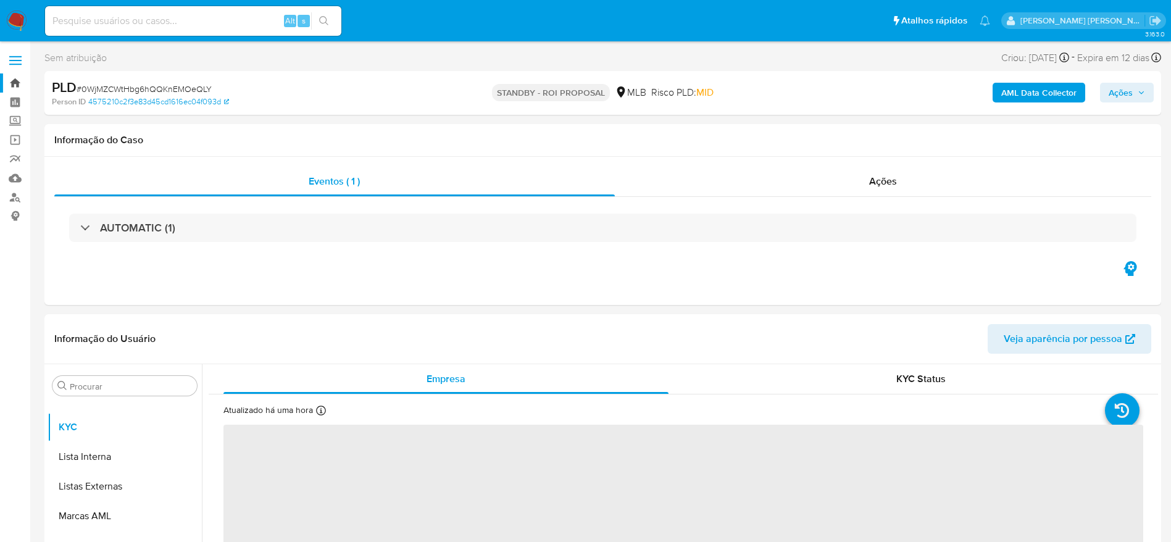
select select "10"
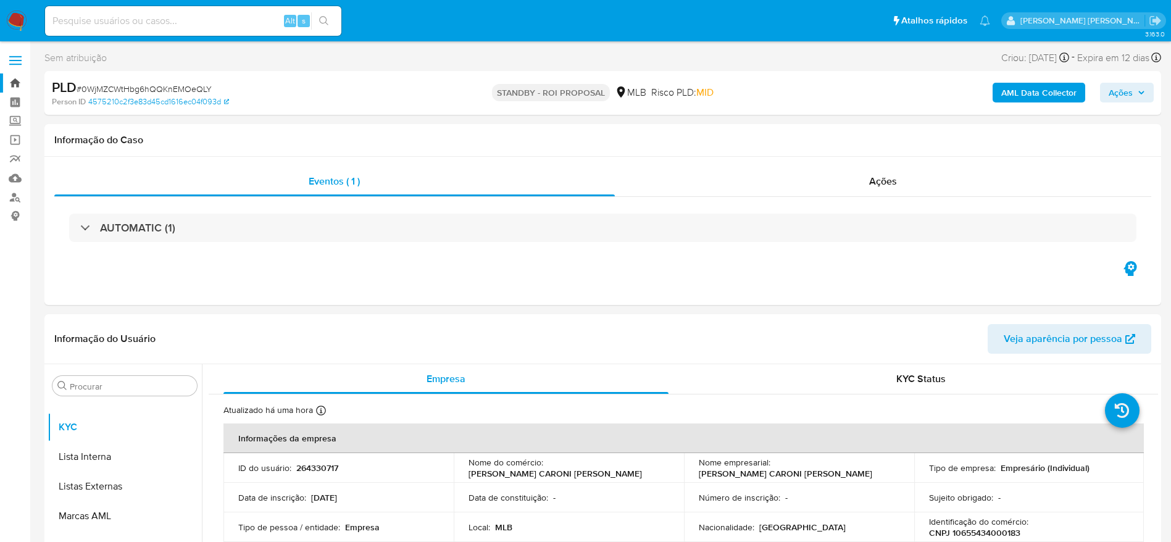
click at [14, 83] on link "Bandeja" at bounding box center [73, 82] width 147 height 19
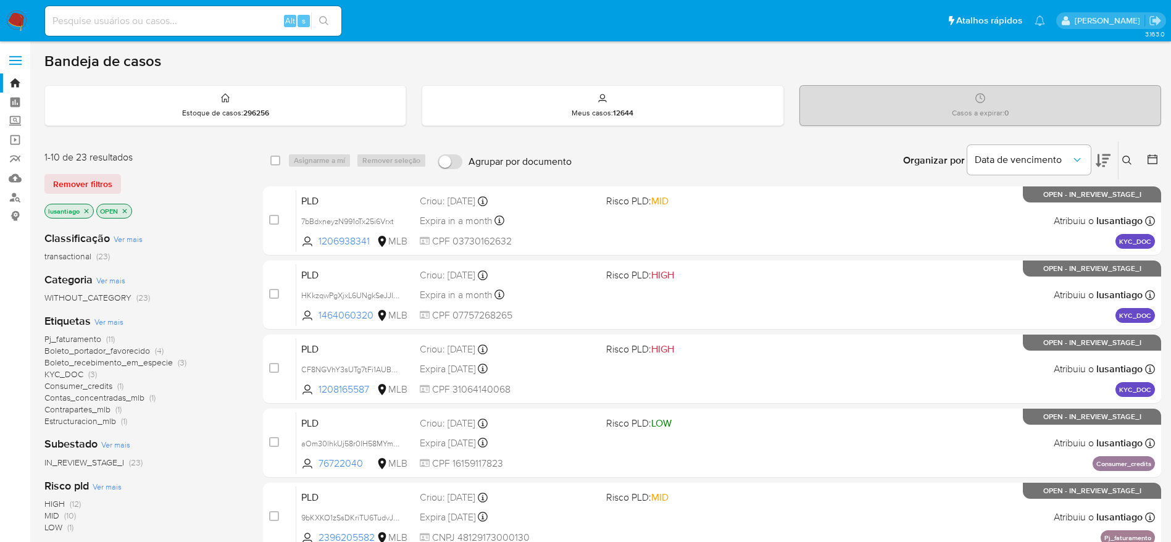
click at [1156, 155] on icon at bounding box center [1152, 159] width 10 height 10
click at [1155, 159] on icon at bounding box center [1152, 159] width 12 height 12
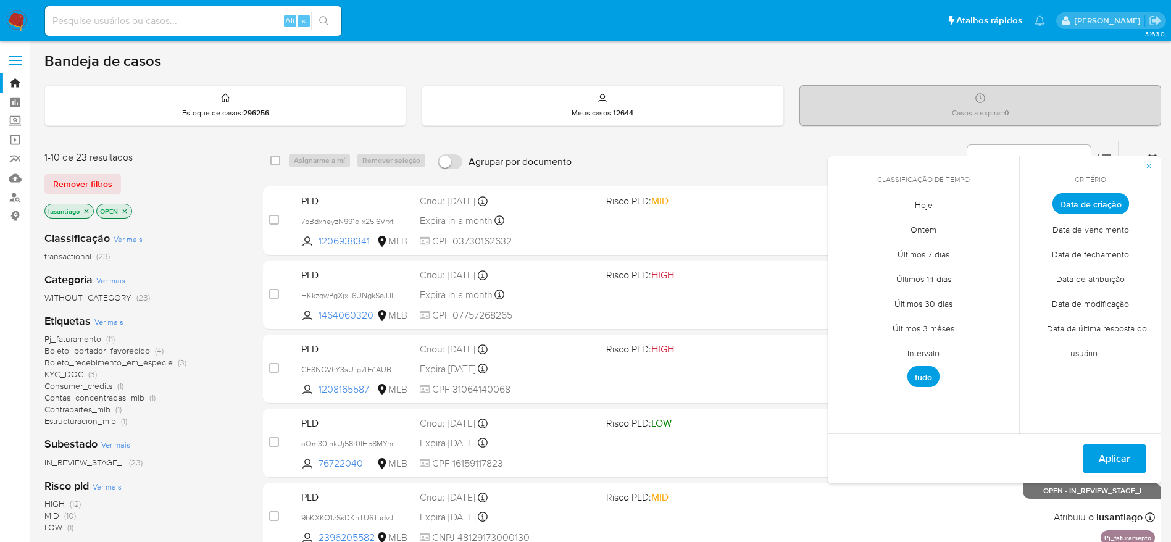
click at [927, 349] on span "Intervalo" at bounding box center [923, 352] width 58 height 25
click at [844, 225] on icon "Mes anterior" at bounding box center [846, 226] width 15 height 15
drag, startPoint x: 997, startPoint y: 227, endPoint x: 974, endPoint y: 246, distance: 29.8
click at [996, 226] on icon "Mes siguiente" at bounding box center [999, 226] width 15 height 15
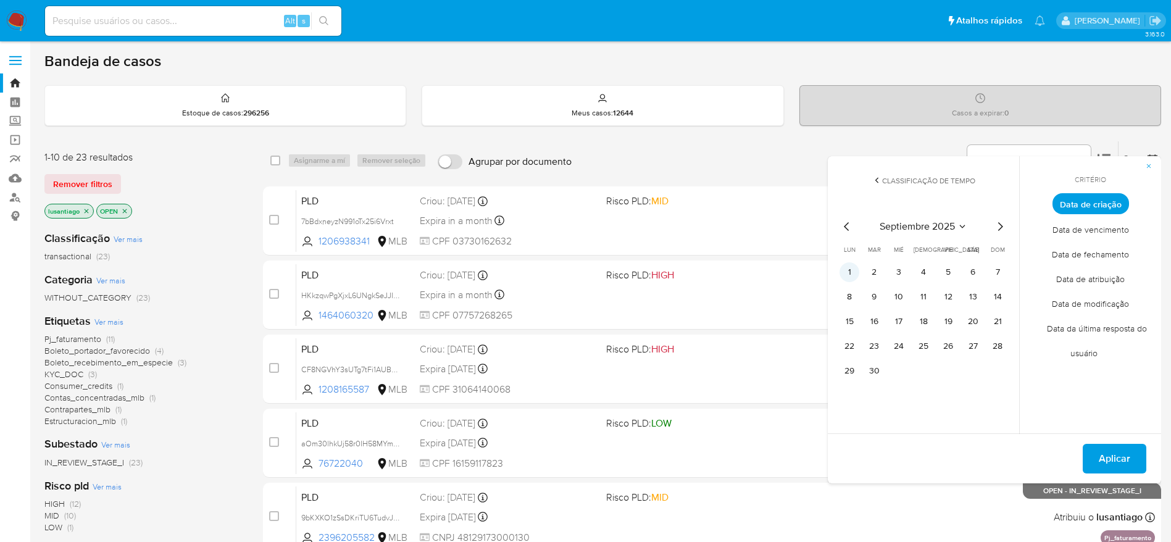
click at [854, 272] on button "1" at bounding box center [849, 272] width 20 height 20
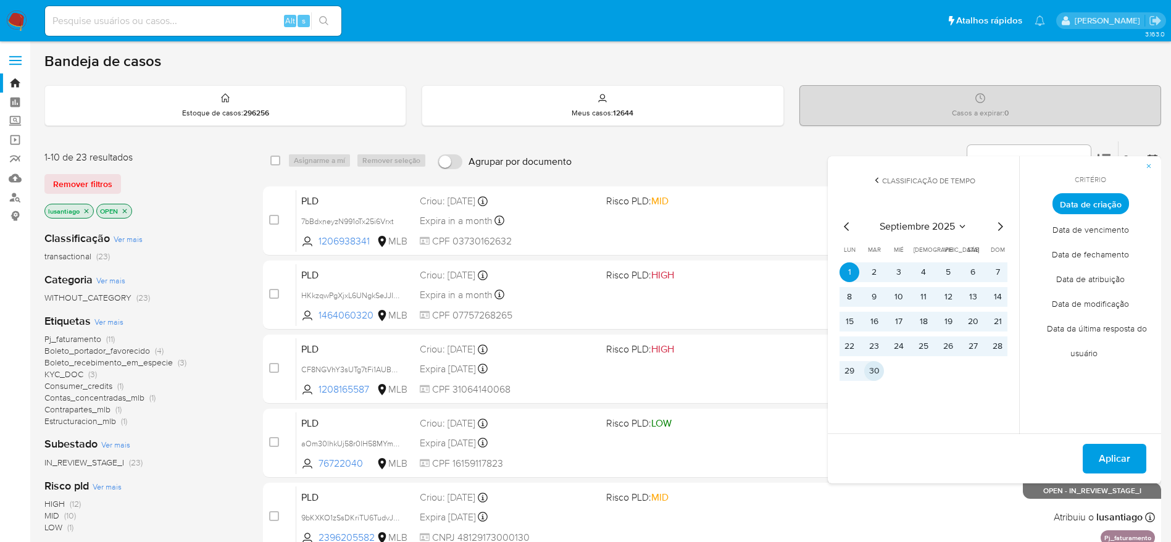
click at [874, 375] on button "30" at bounding box center [874, 371] width 20 height 20
click at [1108, 460] on span "Aplicar" at bounding box center [1113, 458] width 31 height 27
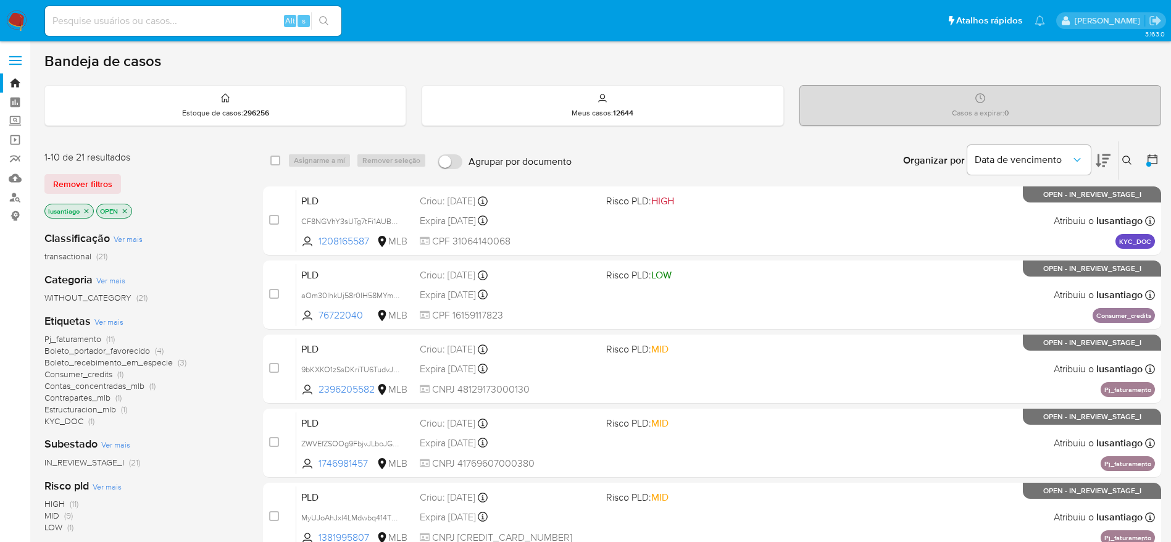
click at [90, 341] on span "Pj_faturamento" at bounding box center [72, 339] width 57 height 12
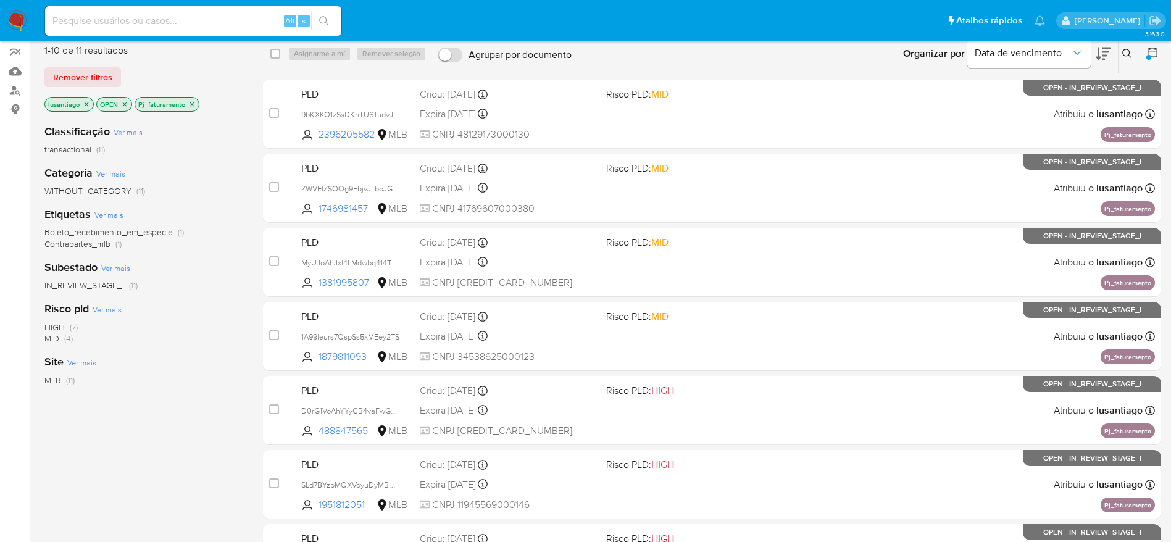
scroll to position [14, 0]
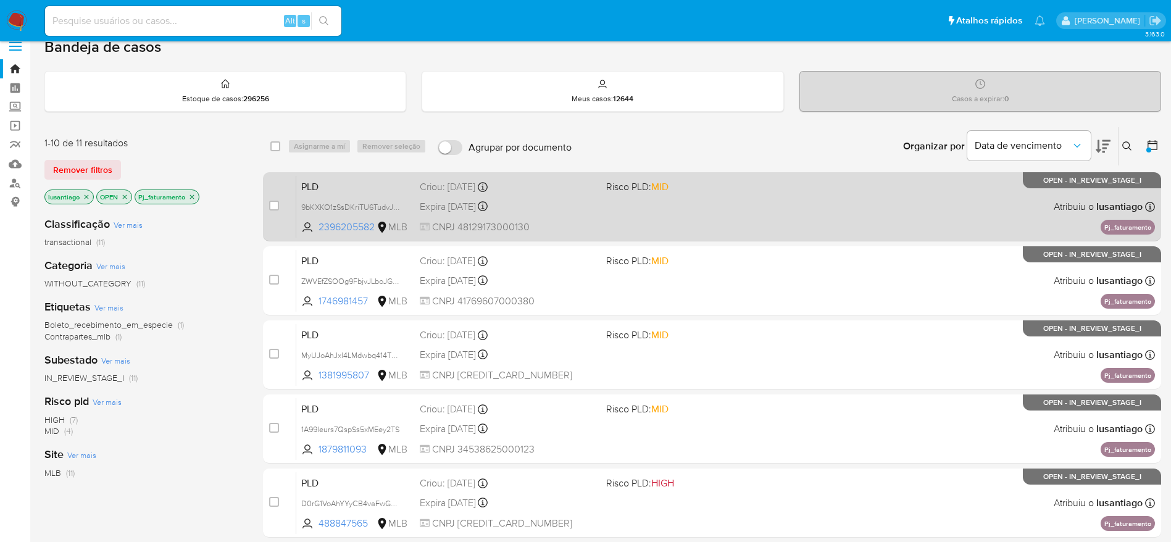
click at [558, 197] on div "PLD 9bKXKO1zSsDKriTU6TudvJP3 2396205582 MLB Risco PLD: MID Criou: 12/09/2025 Cr…" at bounding box center [725, 206] width 858 height 62
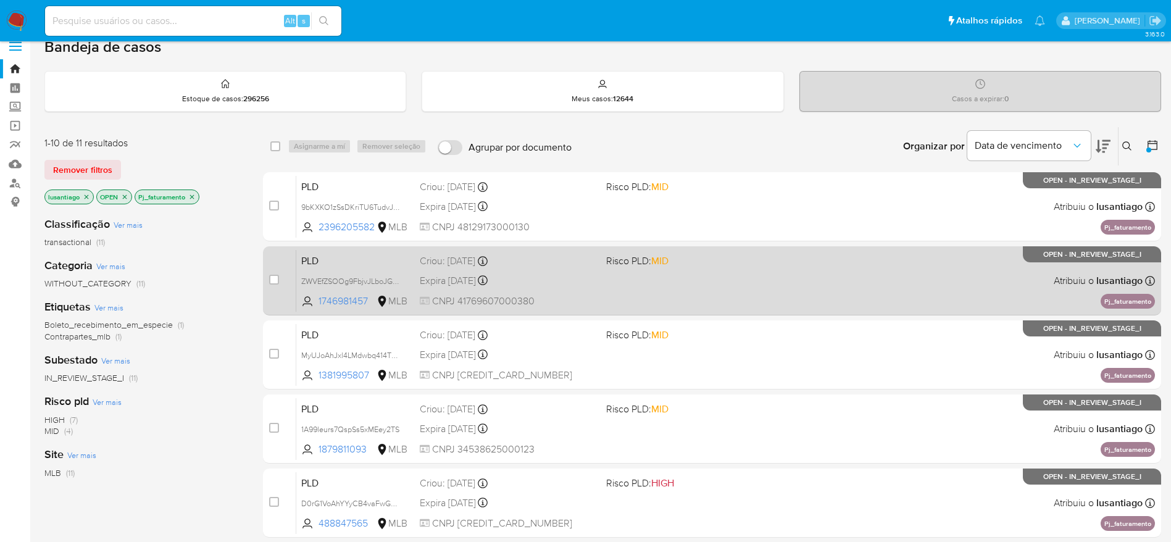
click at [544, 262] on div "Criou: 12/09/2025 Criou: 12/09/2025 00:28:28" at bounding box center [508, 261] width 176 height 14
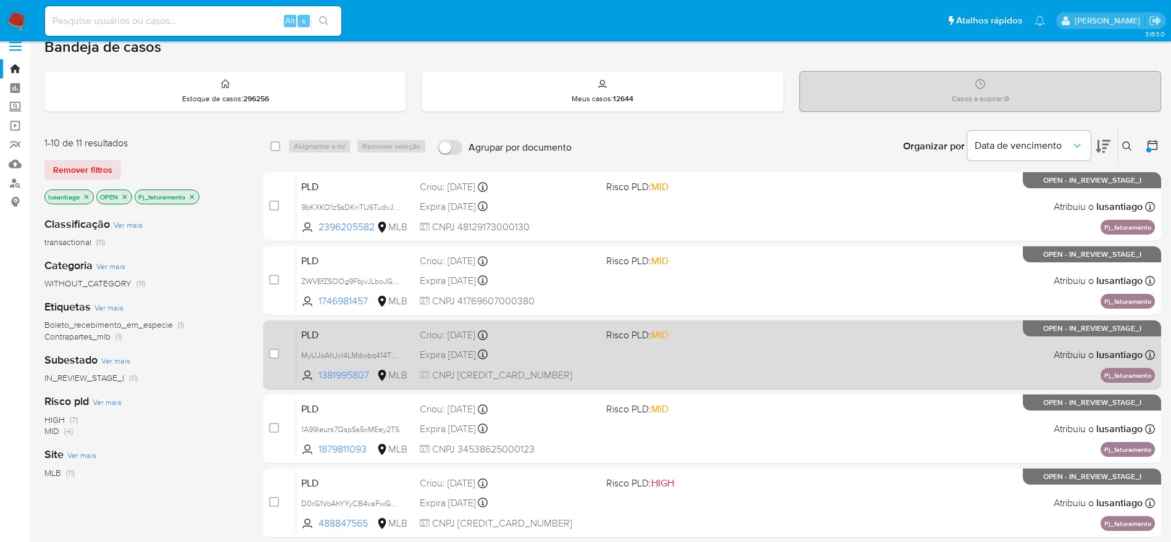
click at [554, 346] on div "Expira in 12 days Expira em 27/10/2025 00:28:23" at bounding box center [508, 354] width 176 height 17
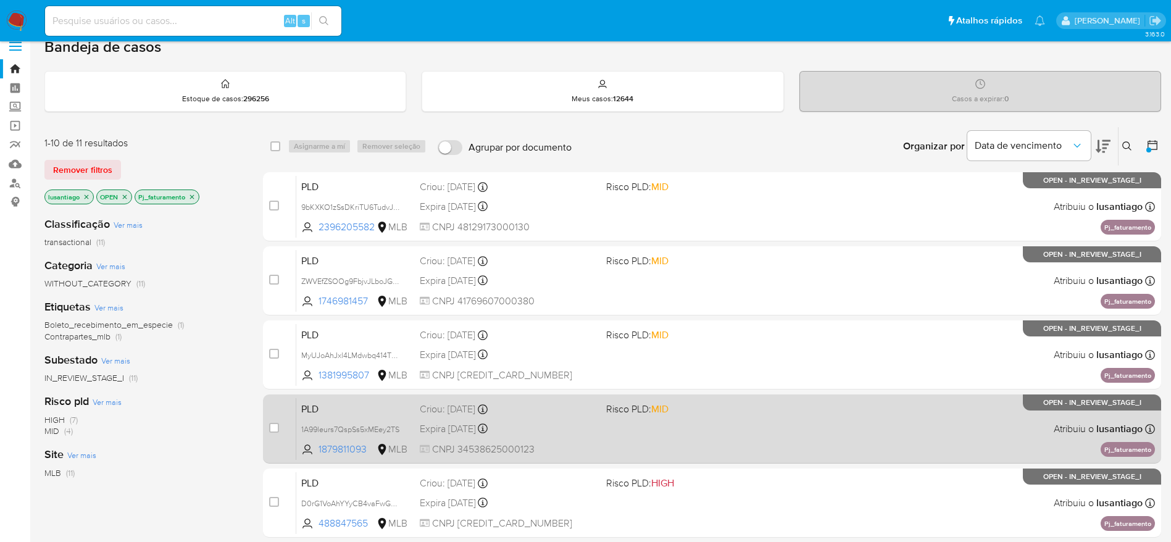
click at [579, 441] on div "PLD 1A99leurs7QspSs5xMEey2TS 1879811093 MLB Risco PLD: MID Criou: 12/09/2025 Cr…" at bounding box center [725, 428] width 858 height 62
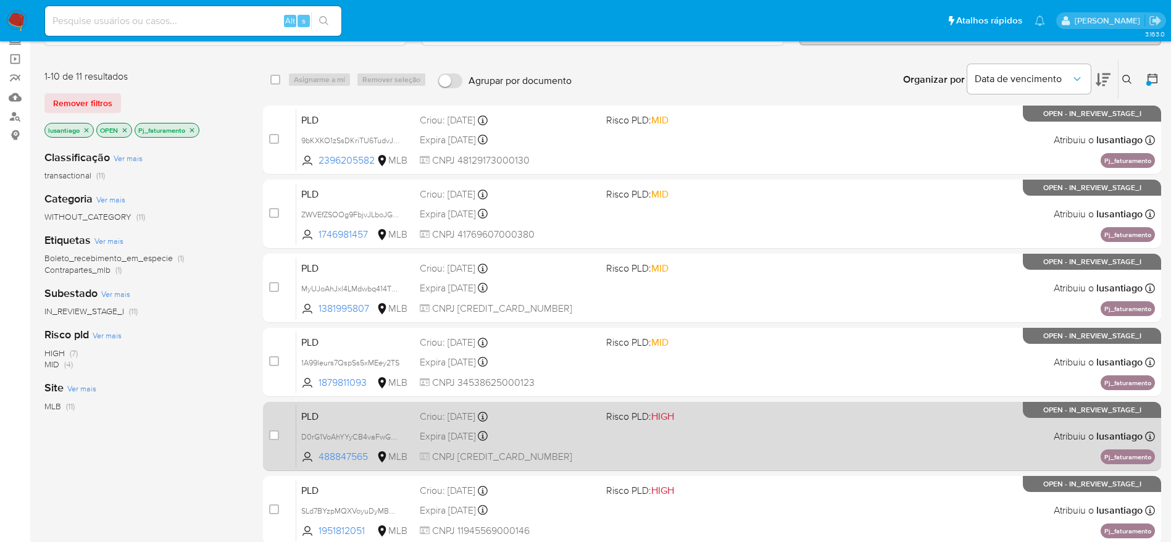
scroll to position [107, 0]
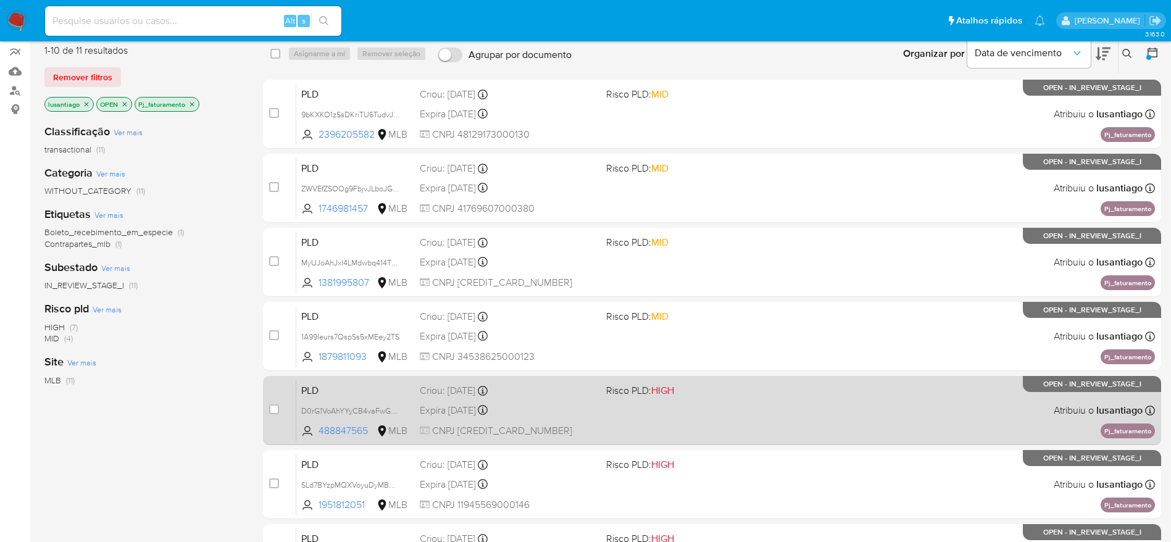
click at [574, 410] on div "Expira in 12 days Expira em 27/10/2025 00:27:59" at bounding box center [508, 410] width 176 height 17
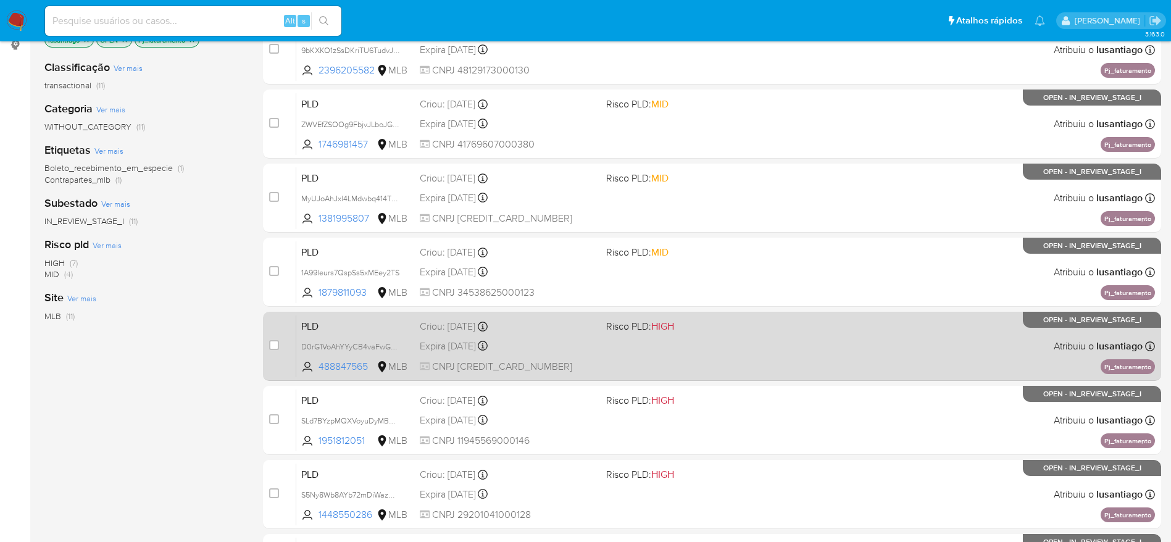
scroll to position [199, 0]
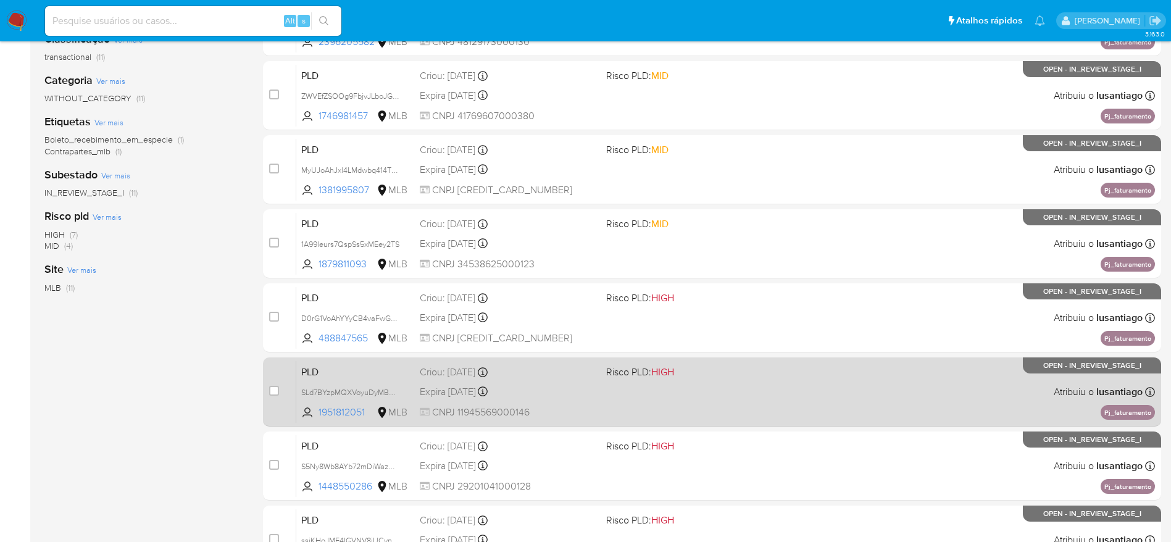
click at [575, 391] on div "Expira in 12 days Expira em 27/10/2025 00:27:54" at bounding box center [508, 391] width 176 height 17
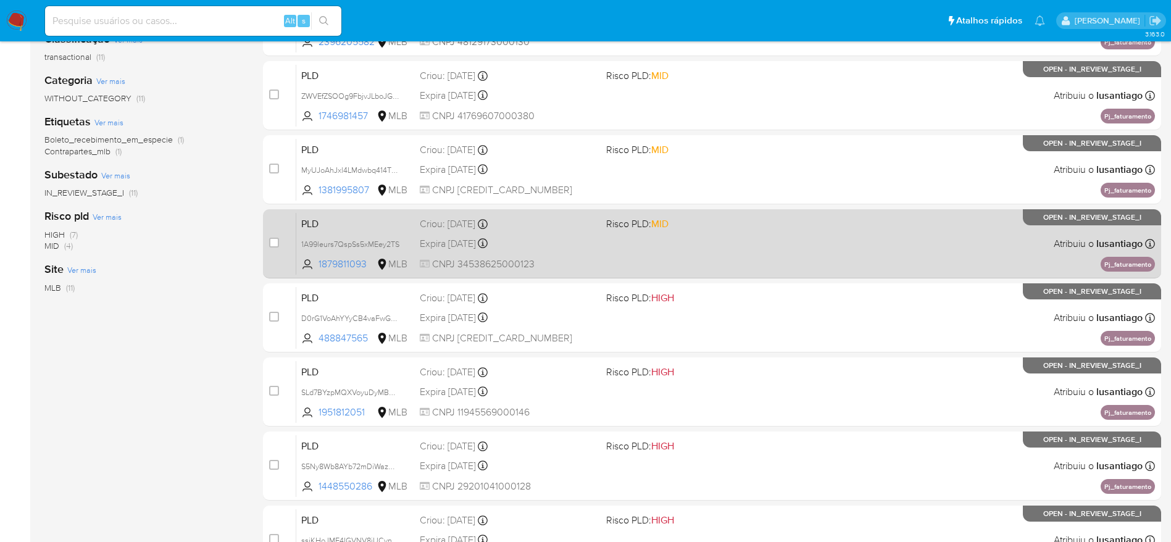
scroll to position [292, 0]
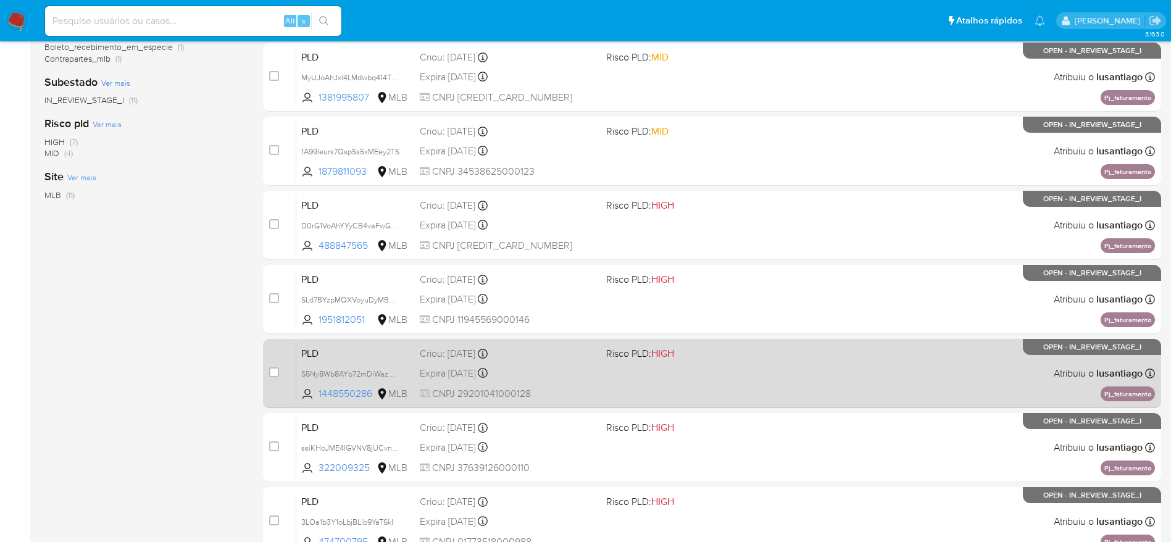
click at [542, 383] on div "PLD S5Ny8Wb8AYb72mDiWazmftvH 1448550286 MLB Risco PLD: HIGH Criou: 12/09/2025 C…" at bounding box center [725, 373] width 858 height 62
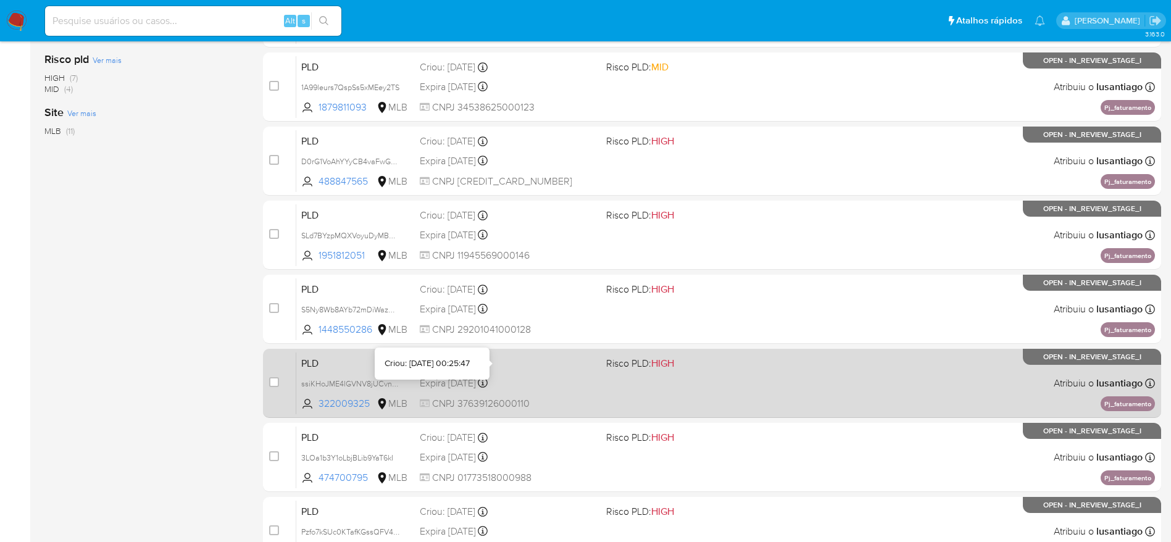
scroll to position [384, 0]
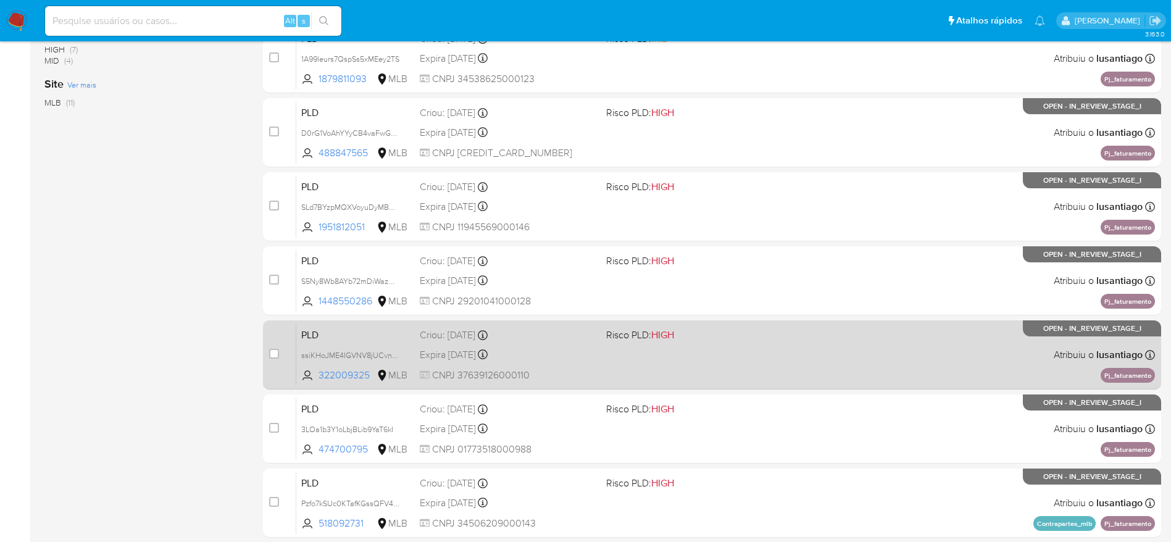
click at [565, 368] on span "CNPJ 37639126000110" at bounding box center [508, 375] width 176 height 14
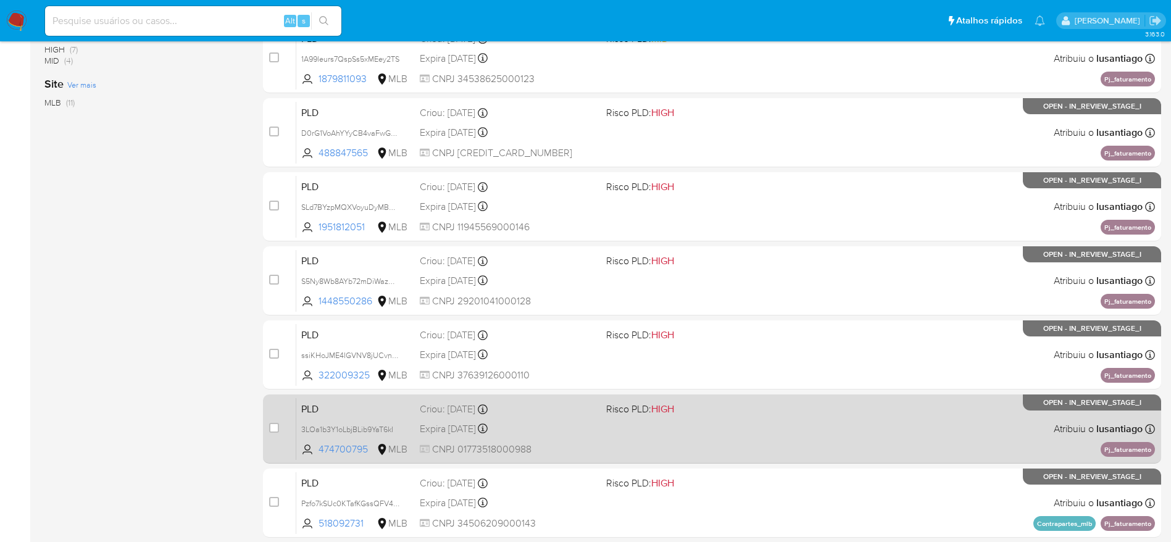
scroll to position [477, 0]
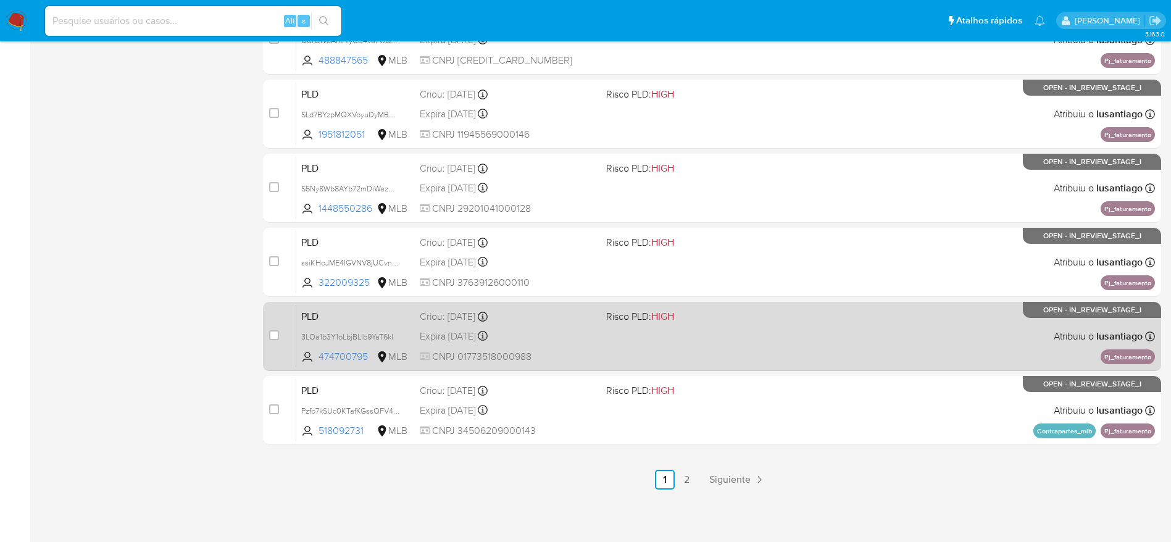
click at [567, 347] on div "PLD 3LOa1b3Y1oLbjBLib9YaT6kI 474700795 MLB Risco PLD: HIGH Criou: 12/09/2025 Cr…" at bounding box center [725, 336] width 858 height 62
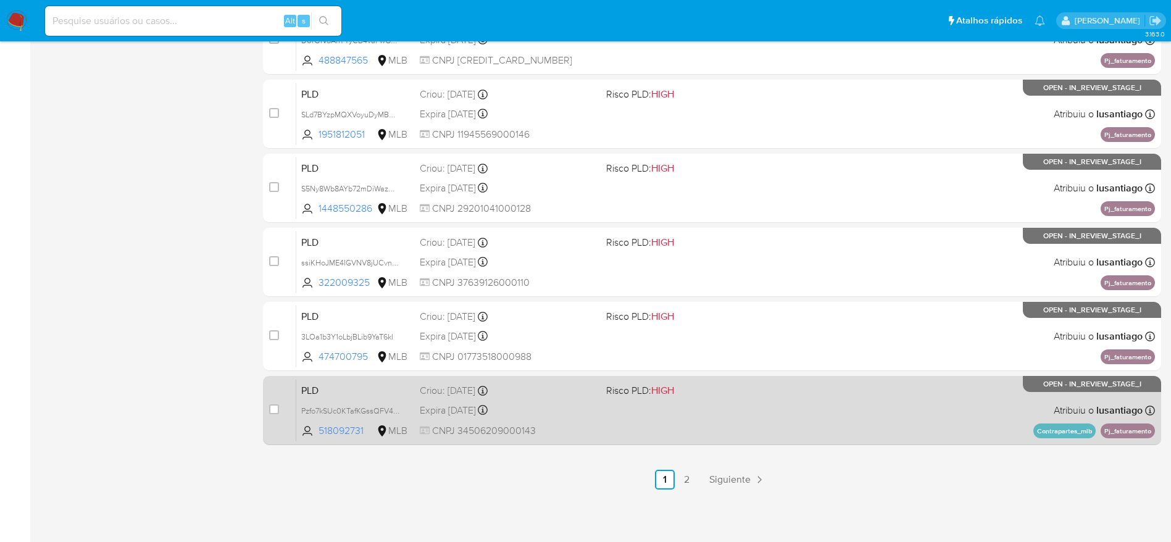
click at [554, 404] on div "Expira in 12 days Expira em 27/10/2025 00:25:23" at bounding box center [508, 410] width 176 height 17
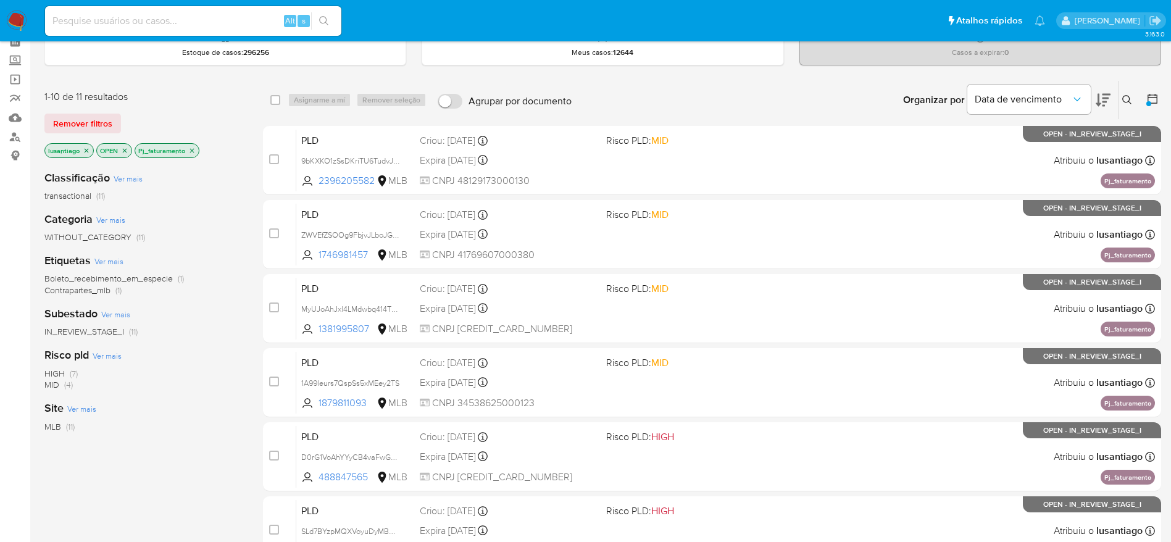
scroll to position [0, 0]
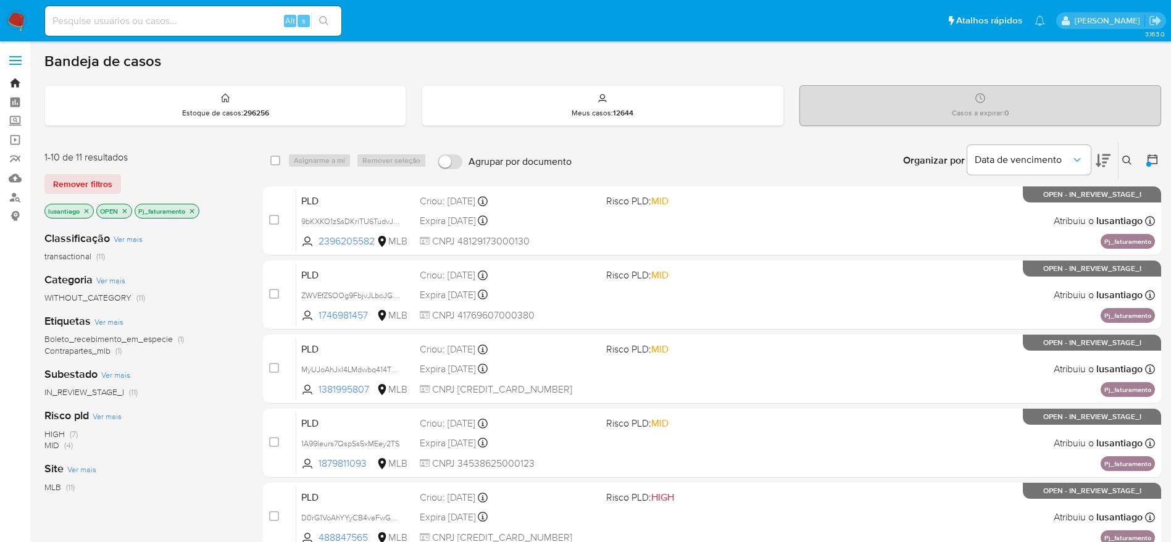
click at [10, 82] on link "Bandeja" at bounding box center [73, 82] width 147 height 19
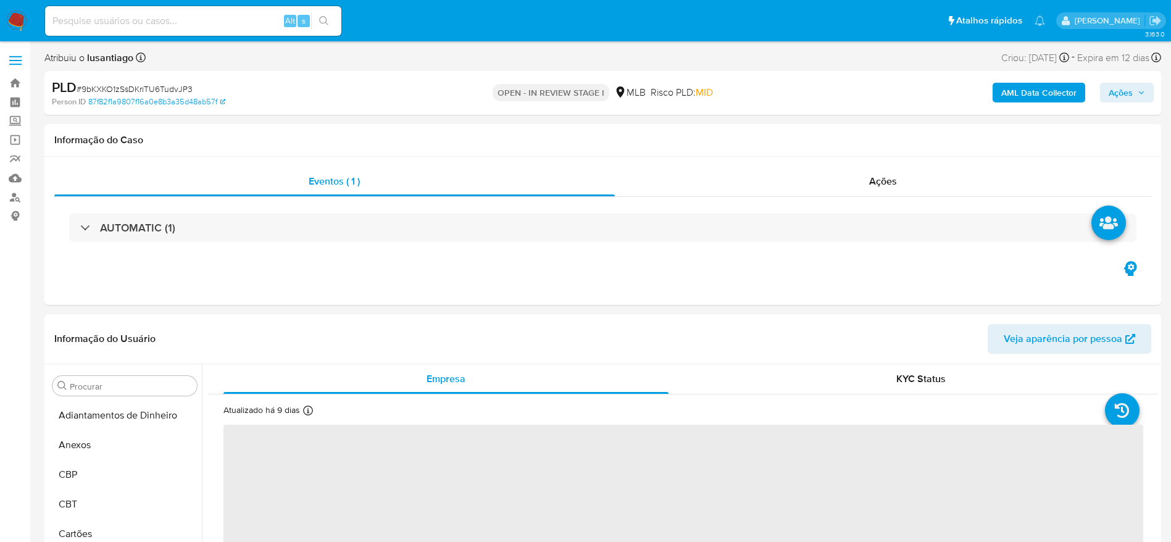
select select "10"
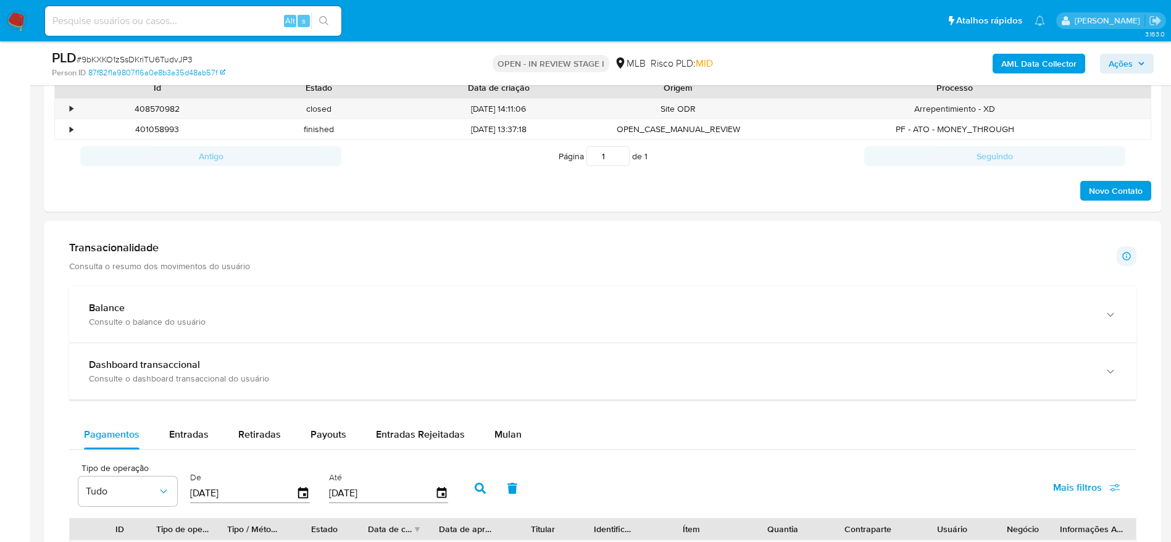
scroll to position [833, 0]
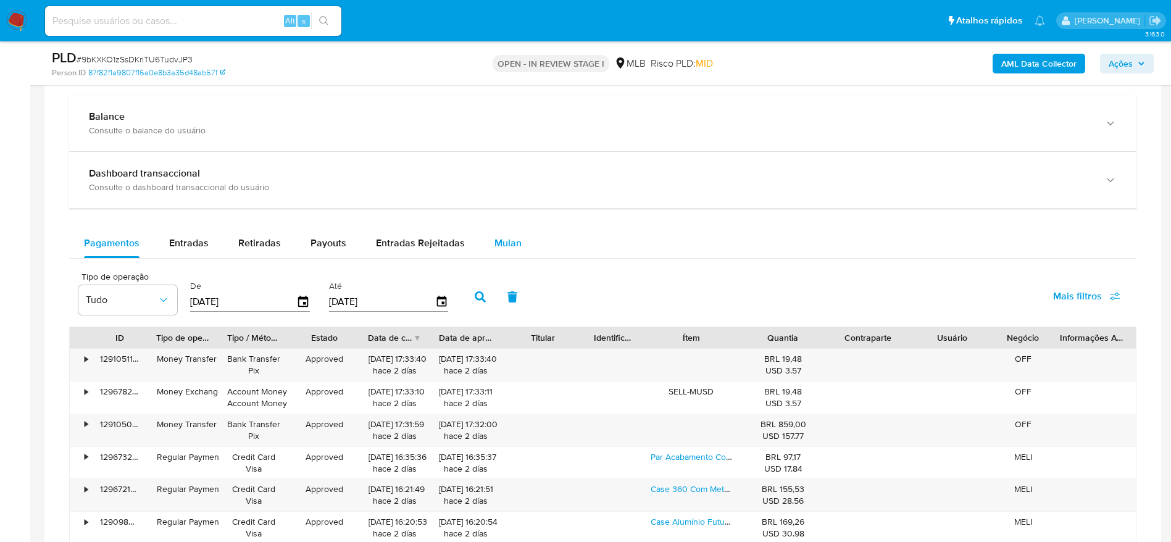
click at [504, 244] on span "Mulan" at bounding box center [507, 243] width 27 height 14
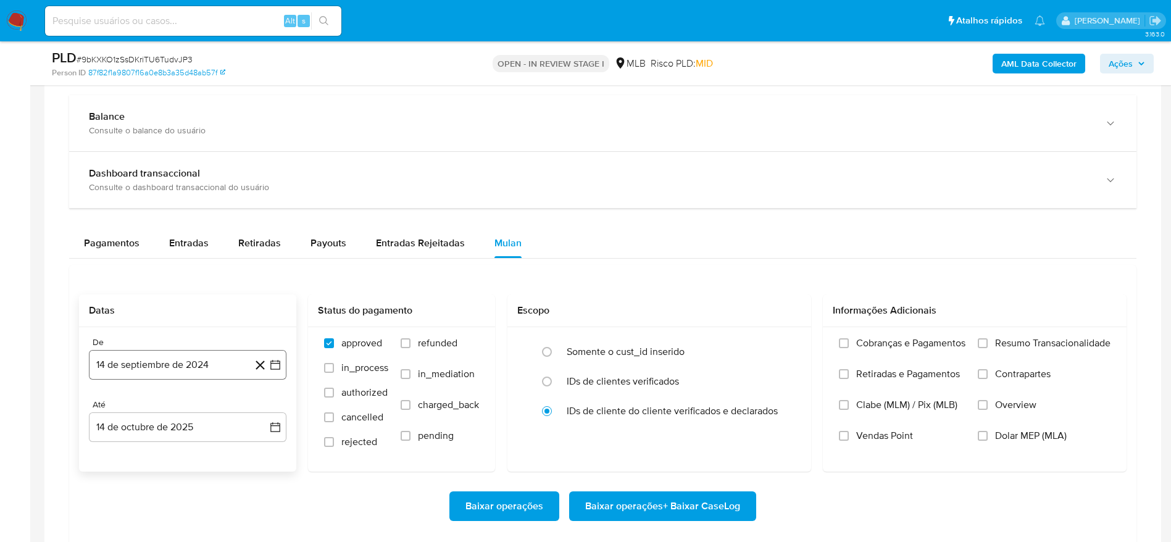
click at [189, 365] on button "14 de septiembre de 2024" at bounding box center [187, 365] width 197 height 30
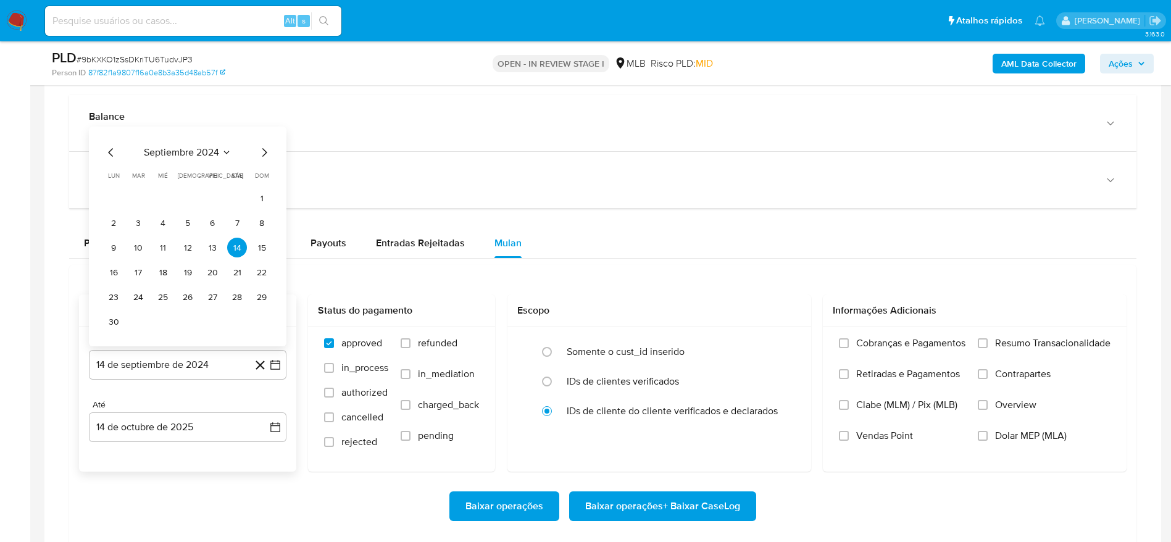
click at [205, 147] on span "septiembre 2024" at bounding box center [181, 152] width 75 height 12
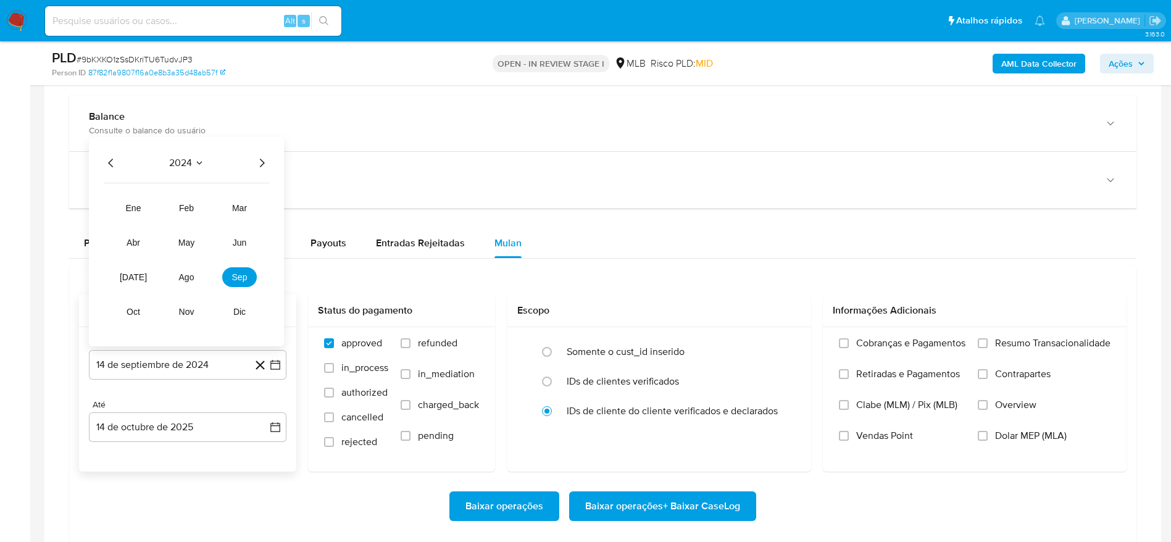
click at [261, 161] on icon "Año siguiente" at bounding box center [261, 163] width 15 height 15
click at [185, 276] on span "ago" at bounding box center [186, 277] width 15 height 10
click at [217, 225] on button "1" at bounding box center [212, 223] width 20 height 20
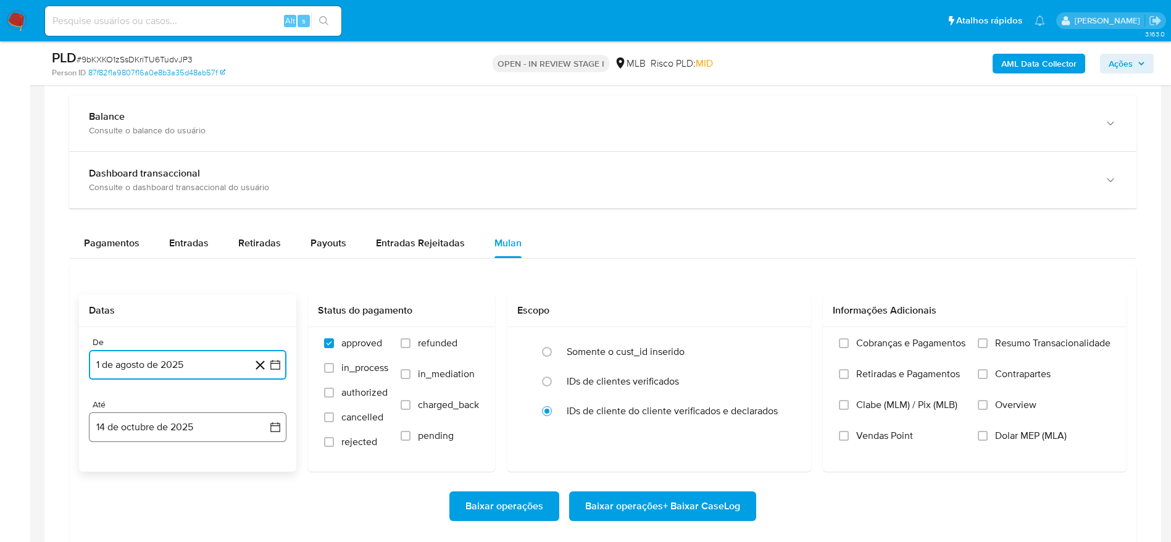
click at [206, 427] on button "14 de octubre de 2025" at bounding box center [187, 427] width 197 height 30
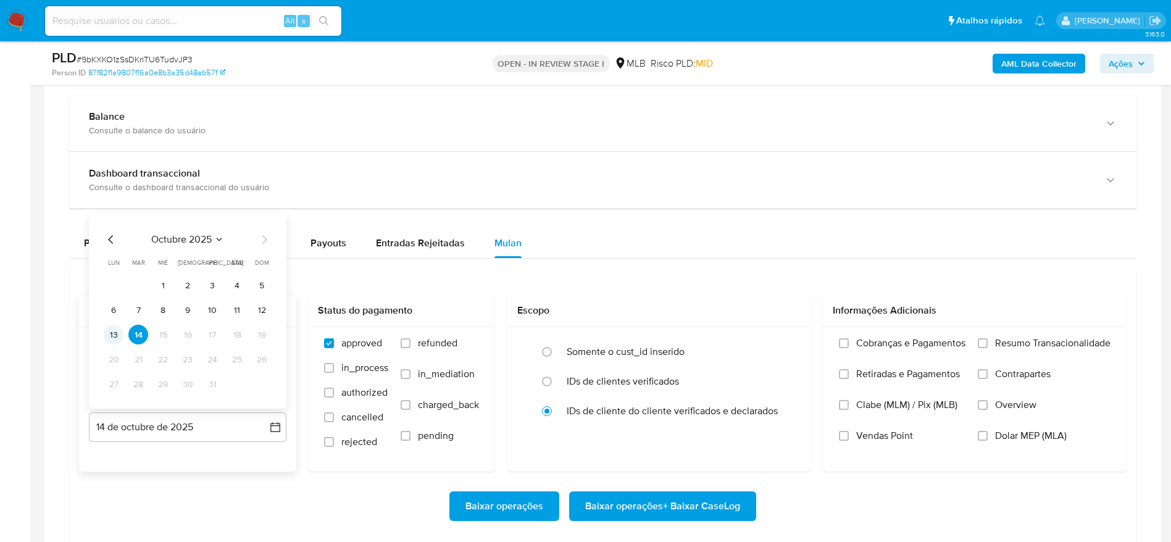
click at [108, 329] on button "13" at bounding box center [114, 335] width 20 height 20
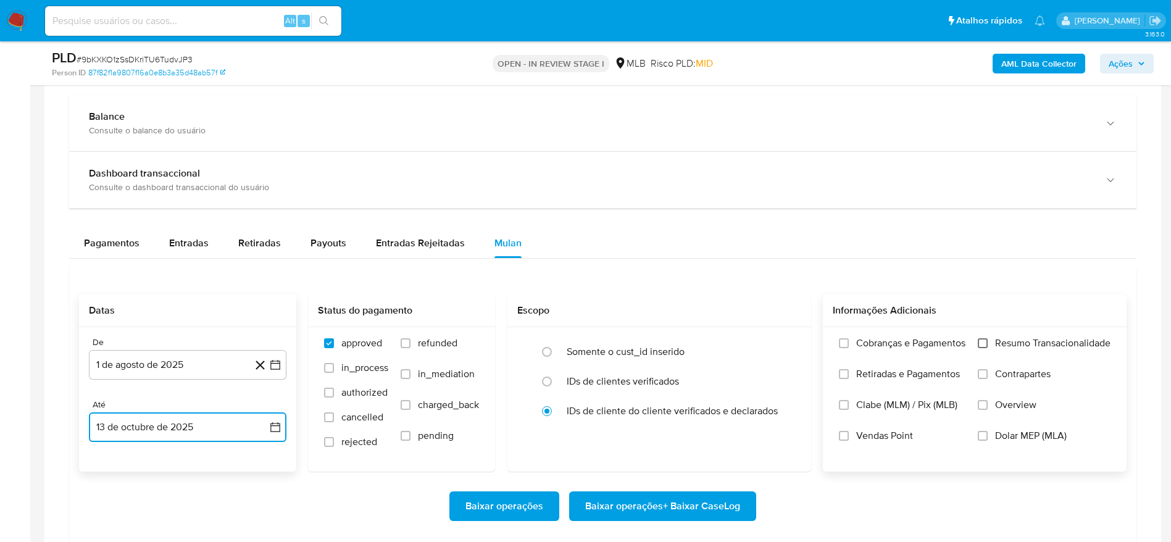
click at [984, 341] on input "Resumo Transacionalidade" at bounding box center [982, 343] width 10 height 10
click at [701, 505] on span "Baixar operações + Baixar CaseLog" at bounding box center [662, 505] width 155 height 27
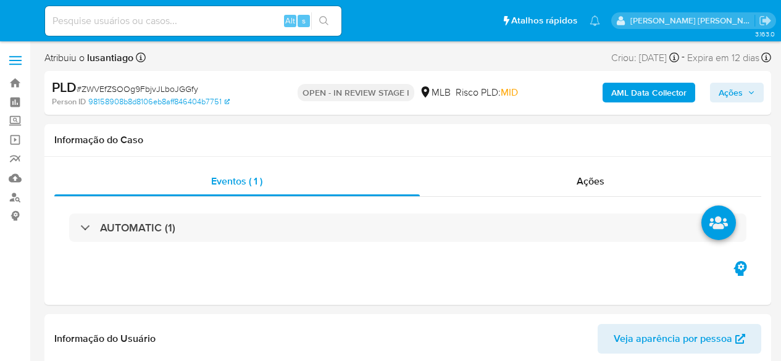
select select "10"
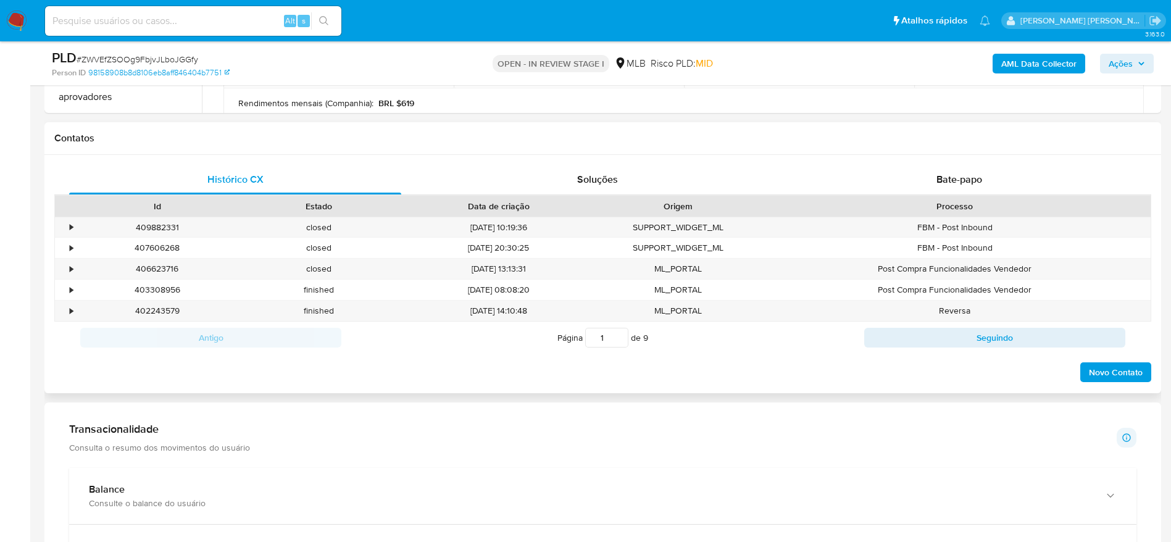
scroll to position [741, 0]
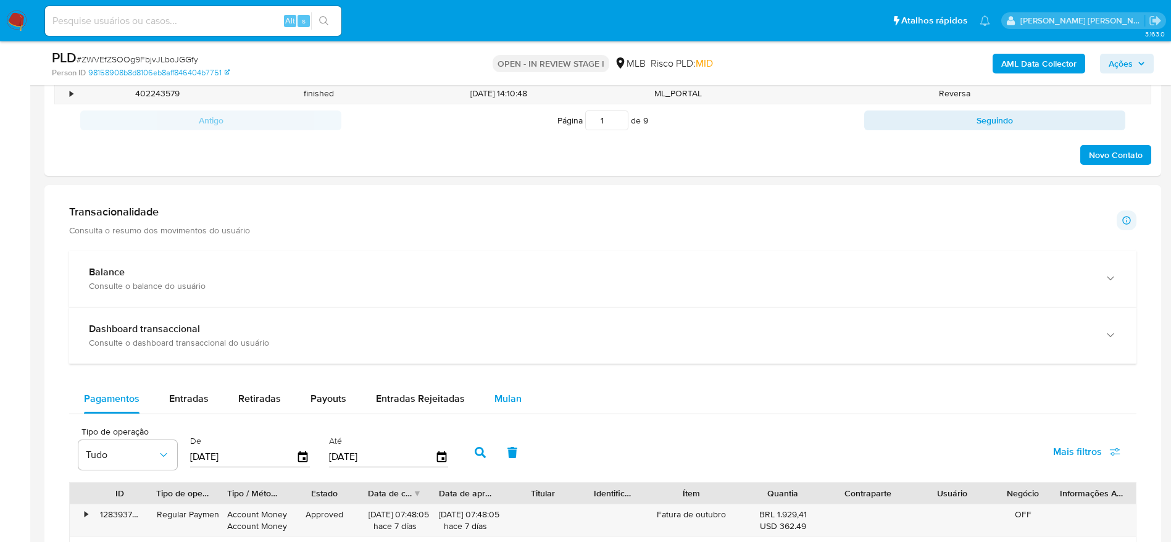
click at [513, 360] on span "Mulan" at bounding box center [507, 398] width 27 height 14
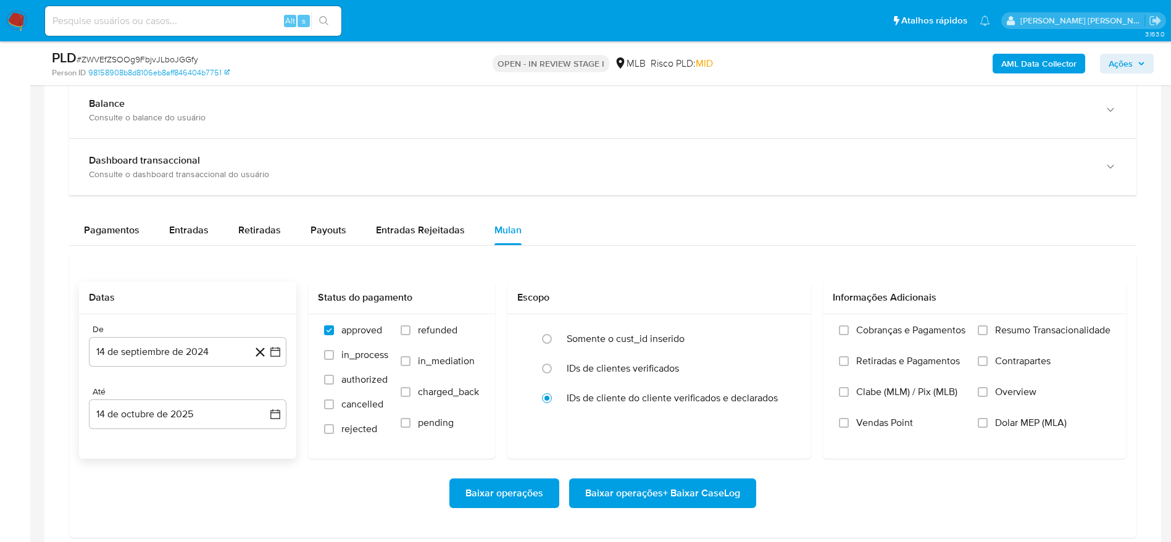
scroll to position [1018, 0]
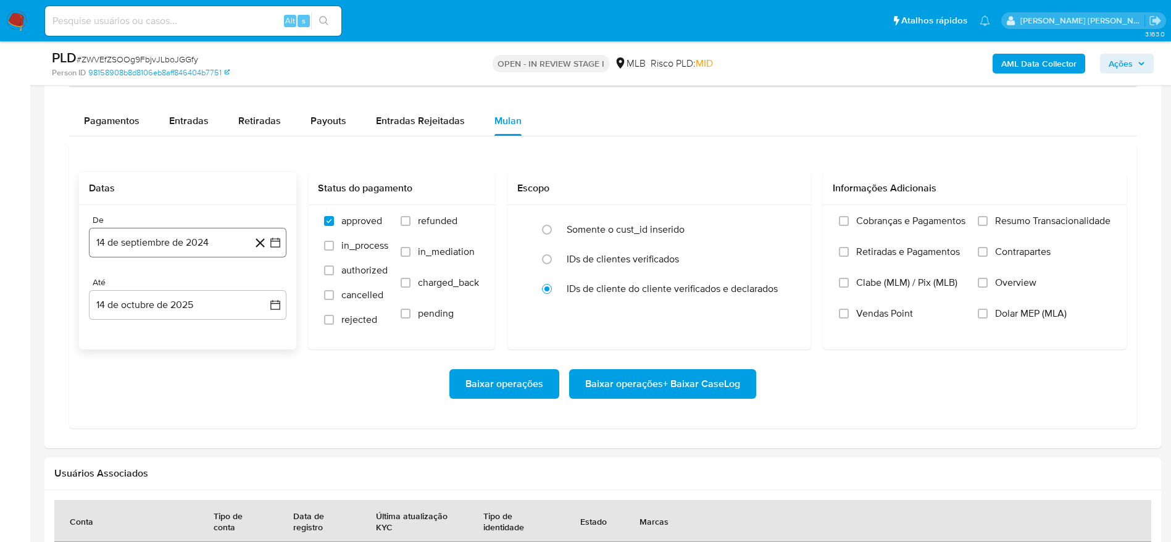
click at [165, 233] on button "14 de septiembre de 2024" at bounding box center [187, 243] width 197 height 30
click at [186, 289] on span "septiembre 2024" at bounding box center [181, 287] width 75 height 12
click at [256, 290] on icon "Año siguiente" at bounding box center [261, 287] width 15 height 15
click at [188, 360] on span "ago" at bounding box center [186, 401] width 15 height 10
click at [207, 330] on button "1" at bounding box center [212, 333] width 20 height 20
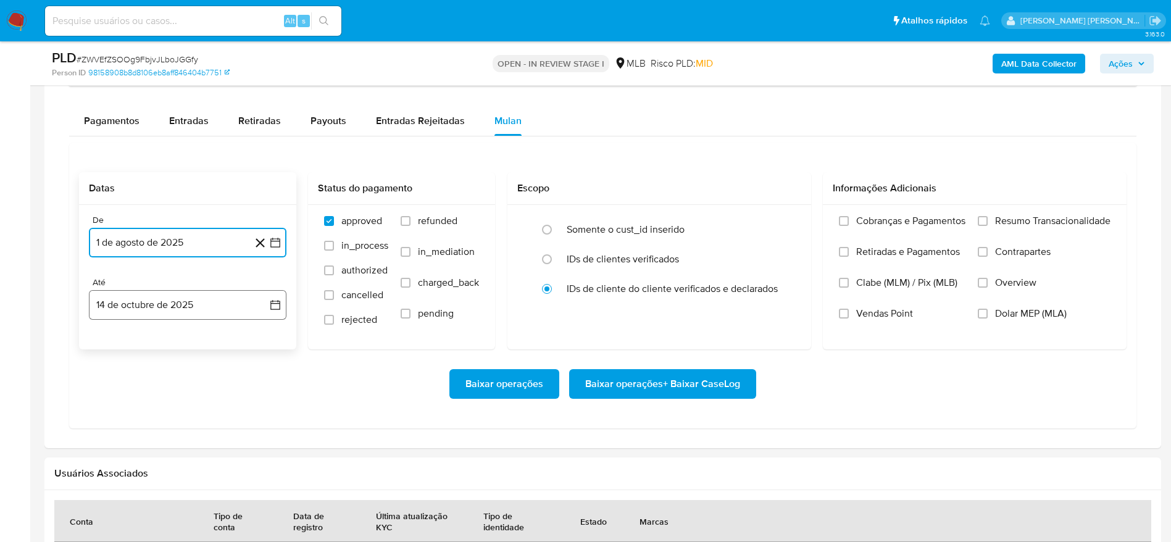
click at [157, 302] on button "14 de octubre de 2025" at bounding box center [187, 305] width 197 height 30
click at [118, 360] on button "13" at bounding box center [114, 444] width 20 height 20
click at [780, 218] on span "Resumo Transacionalidade" at bounding box center [1052, 221] width 115 height 12
click at [780, 218] on input "Resumo Transacionalidade" at bounding box center [982, 221] width 10 height 10
click at [678, 360] on span "Baixar operações + Baixar CaseLog" at bounding box center [662, 383] width 155 height 27
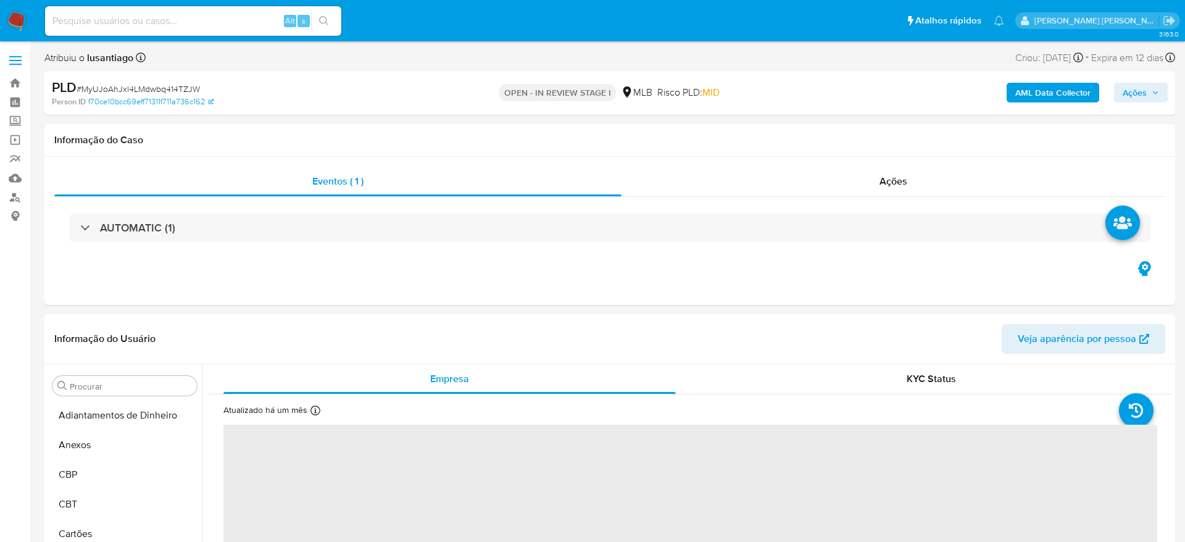
select select "10"
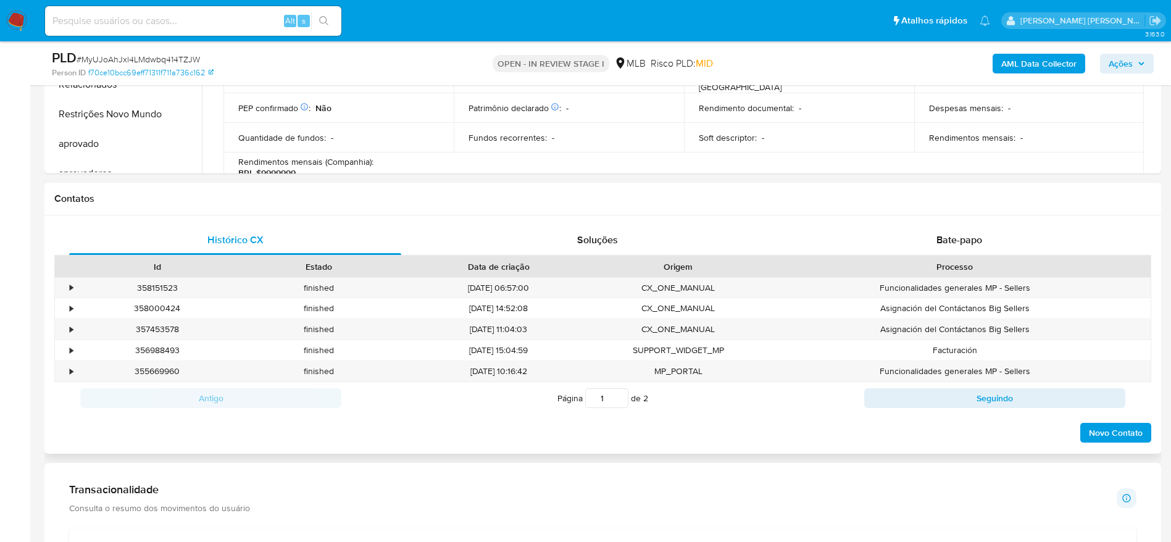
scroll to position [670, 0]
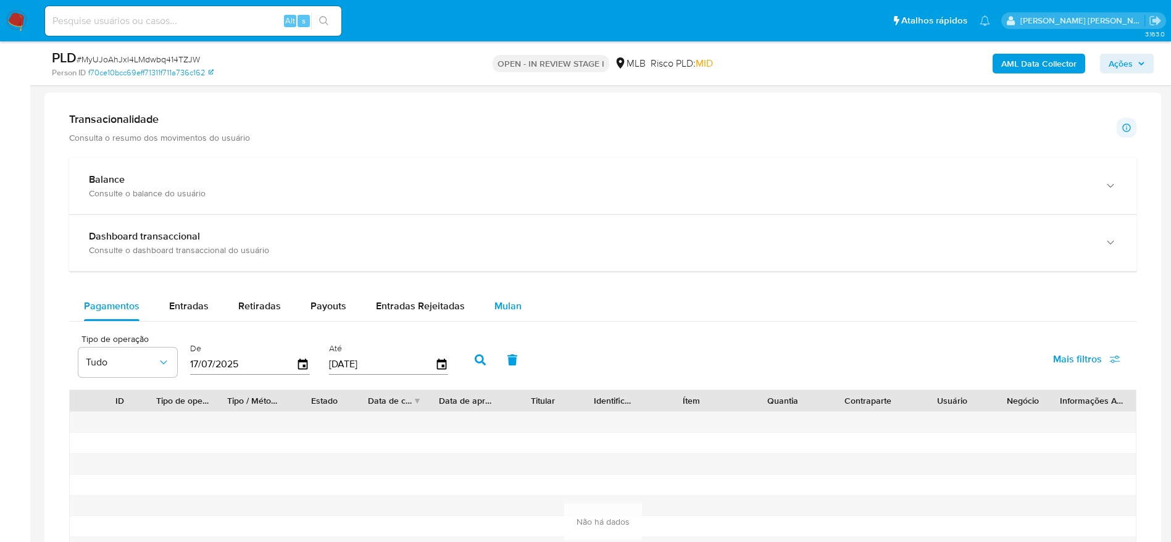
click at [496, 292] on div "Mulan" at bounding box center [507, 306] width 27 height 30
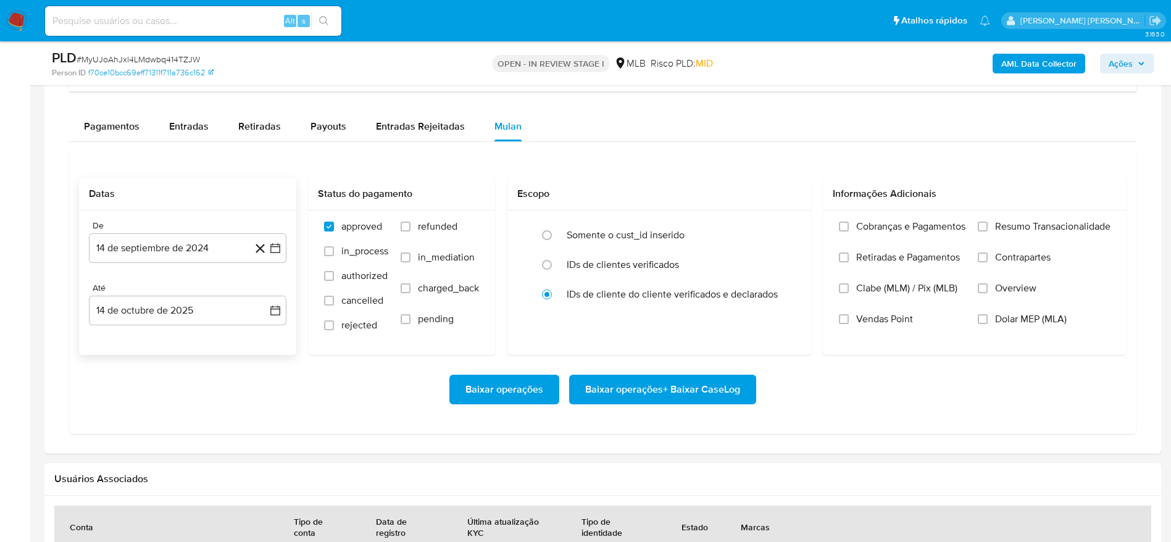
scroll to position [1018, 0]
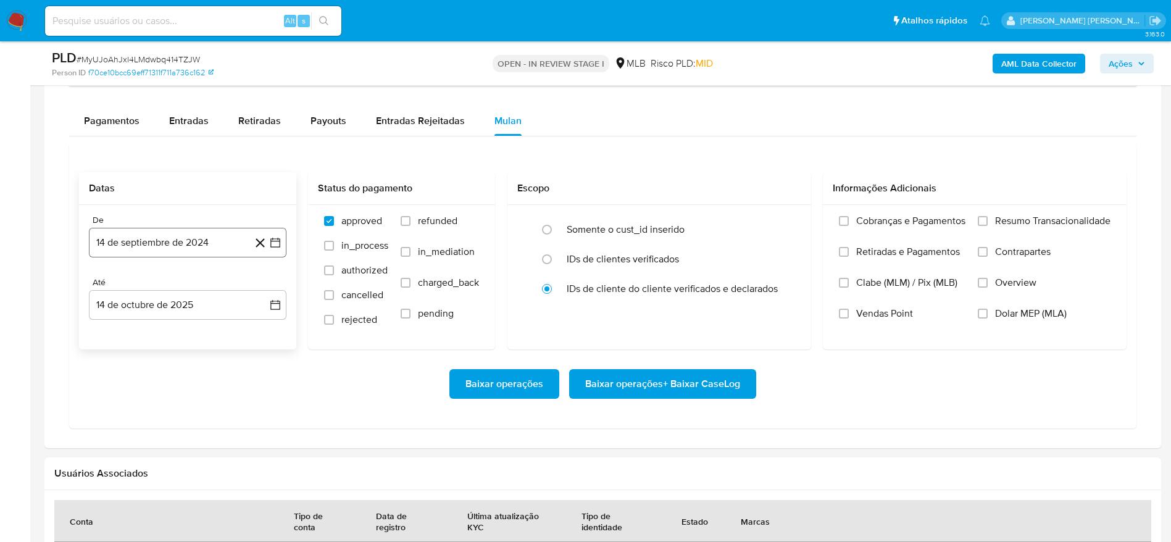
click at [168, 241] on button "14 de septiembre de 2024" at bounding box center [187, 243] width 197 height 30
click at [183, 281] on span "septiembre 2024" at bounding box center [181, 287] width 75 height 12
click at [264, 282] on icon "Año siguiente" at bounding box center [261, 287] width 15 height 15
click at [185, 400] on span "ago" at bounding box center [186, 401] width 15 height 10
click at [209, 330] on button "1" at bounding box center [212, 333] width 20 height 20
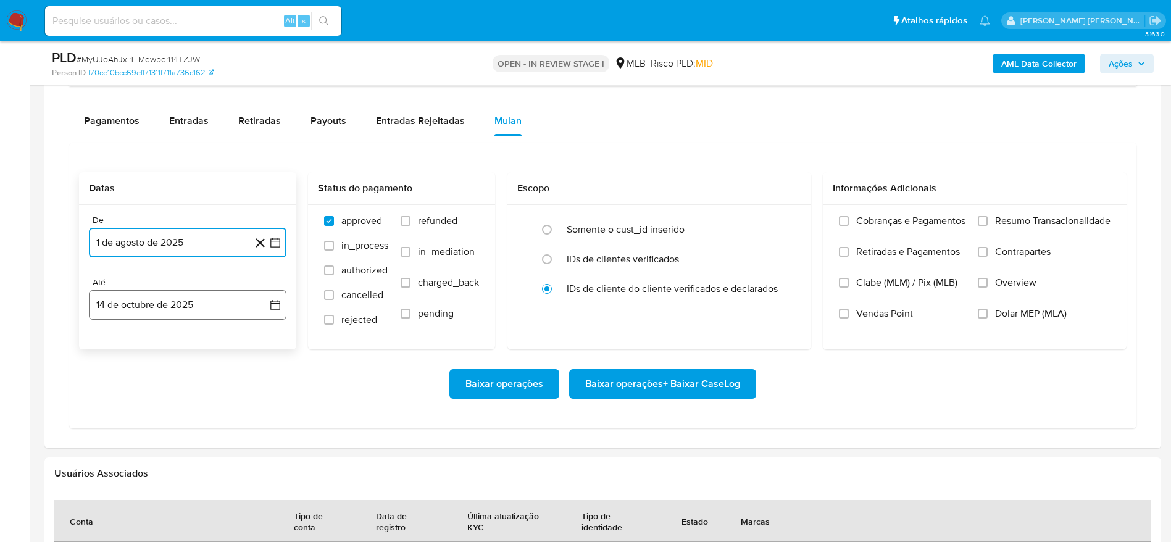
click at [147, 298] on button "14 de octubre de 2025" at bounding box center [187, 305] width 197 height 30
click at [110, 450] on button "13" at bounding box center [114, 444] width 20 height 20
click at [999, 217] on span "Resumo Transacionalidade" at bounding box center [1052, 221] width 115 height 12
click at [987, 217] on input "Resumo Transacionalidade" at bounding box center [982, 221] width 10 height 10
click at [666, 386] on span "Baixar operações + Baixar CaseLog" at bounding box center [662, 383] width 155 height 27
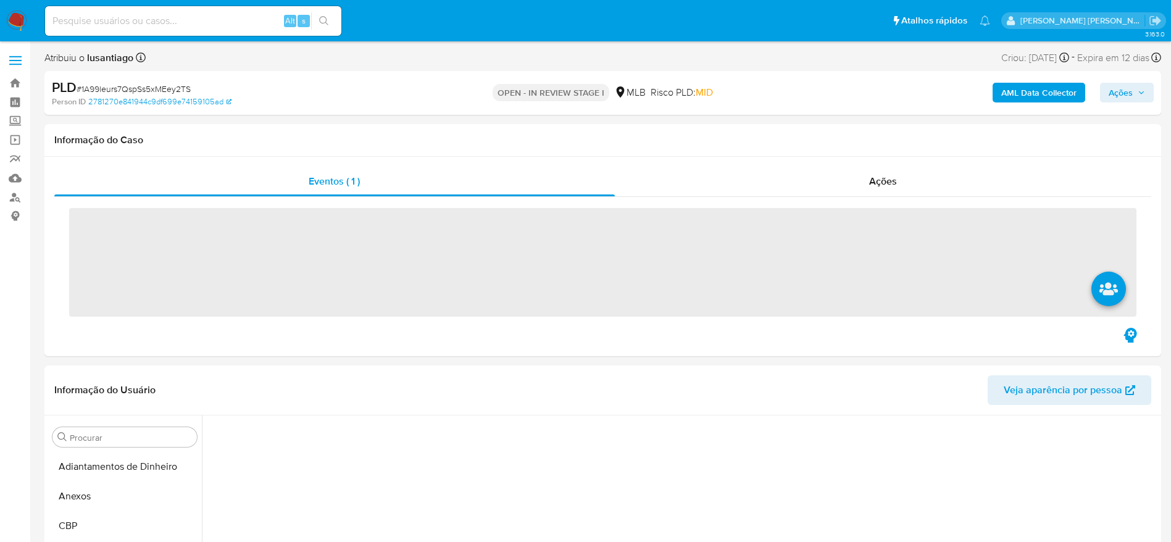
scroll to position [254, 0]
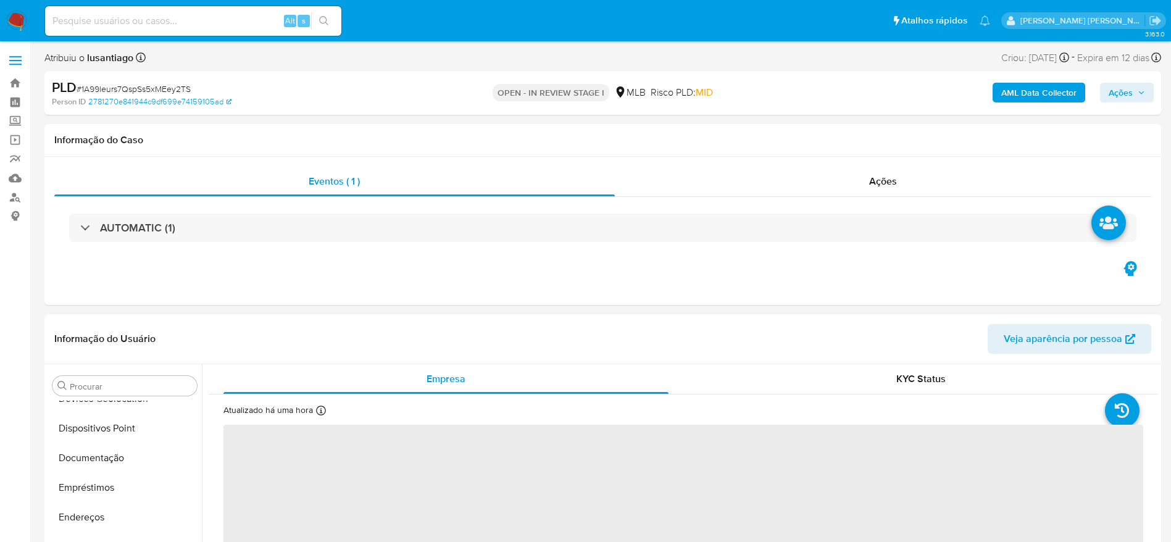
select select "10"
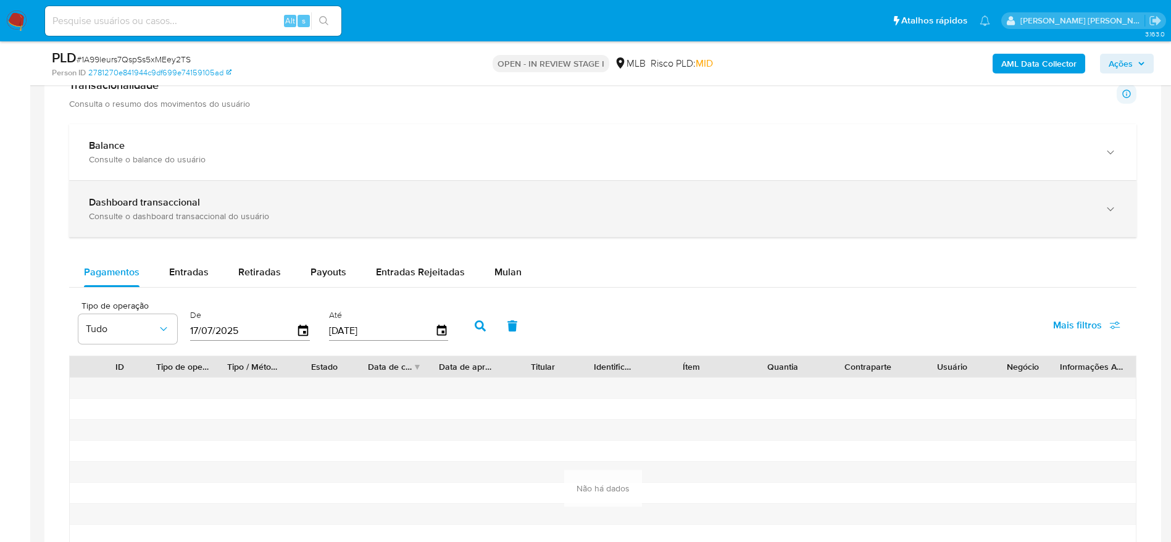
scroll to position [833, 0]
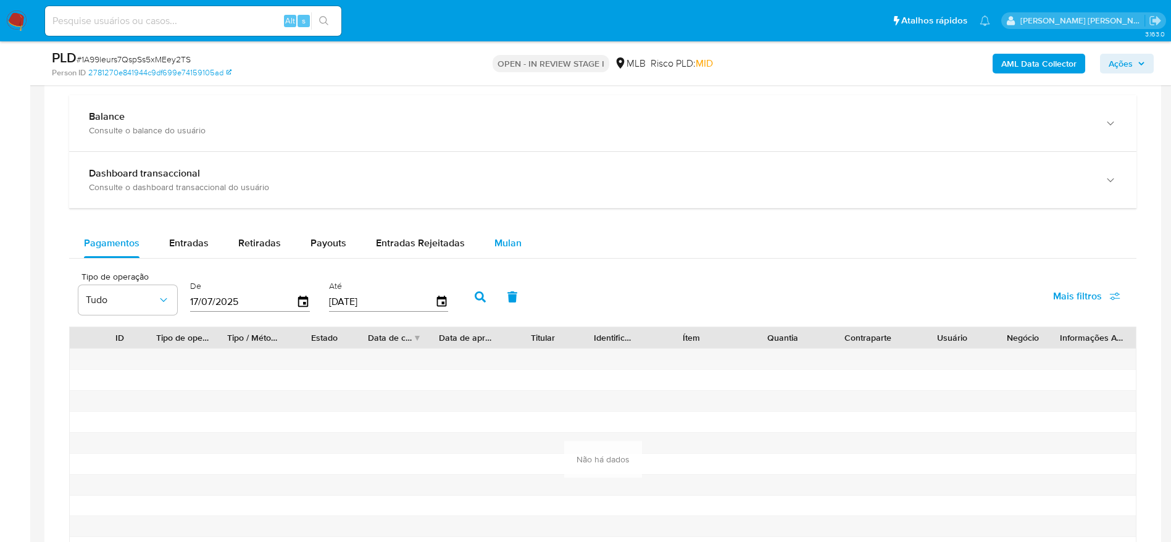
click at [494, 242] on span "Mulan" at bounding box center [507, 243] width 27 height 14
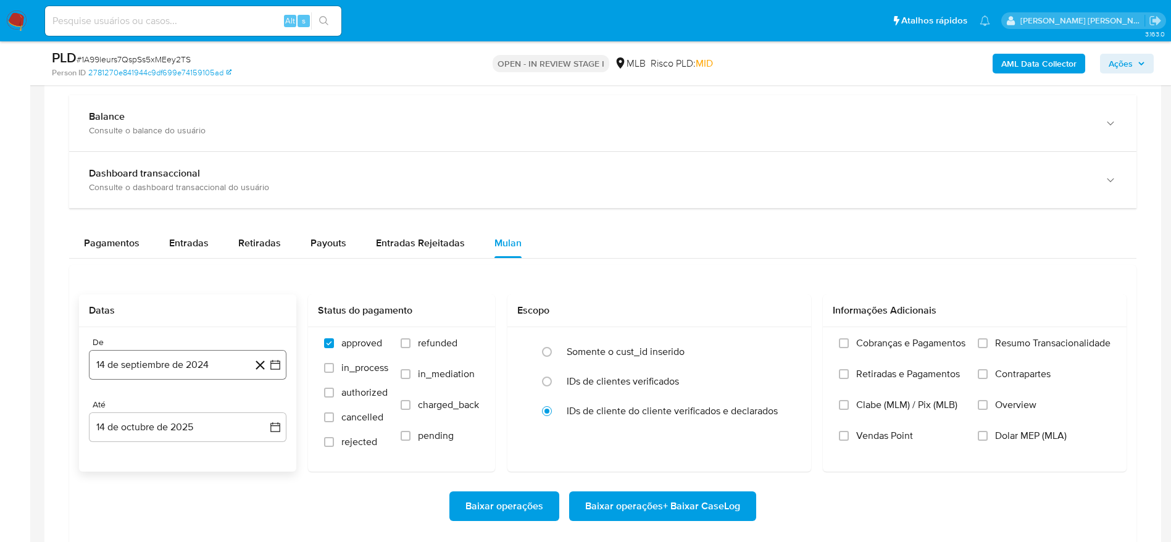
click at [214, 357] on button "14 de septiembre de 2024" at bounding box center [187, 365] width 197 height 30
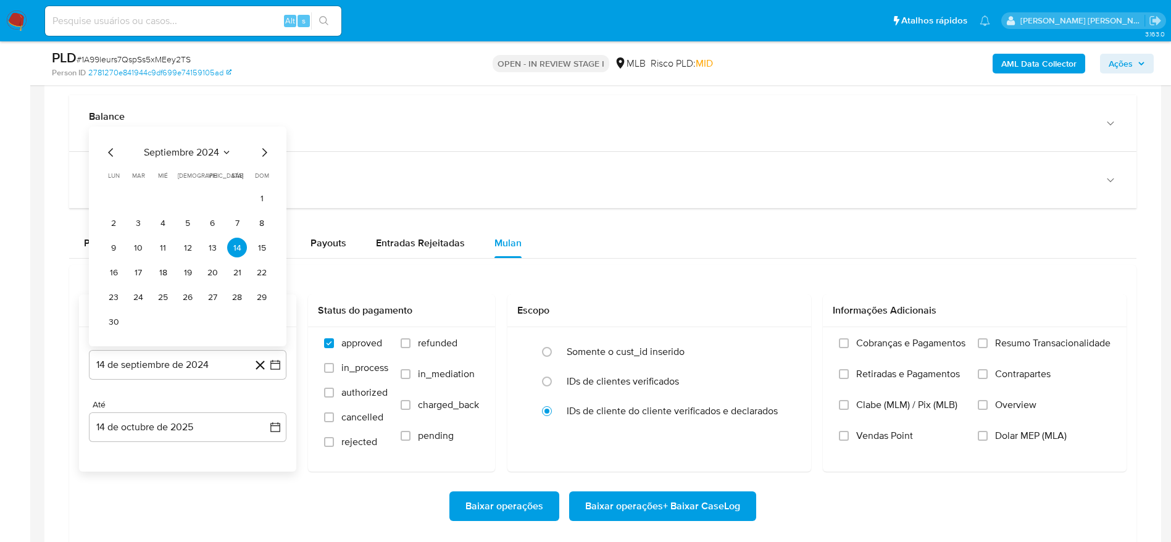
click at [206, 156] on span "septiembre 2024" at bounding box center [181, 152] width 75 height 12
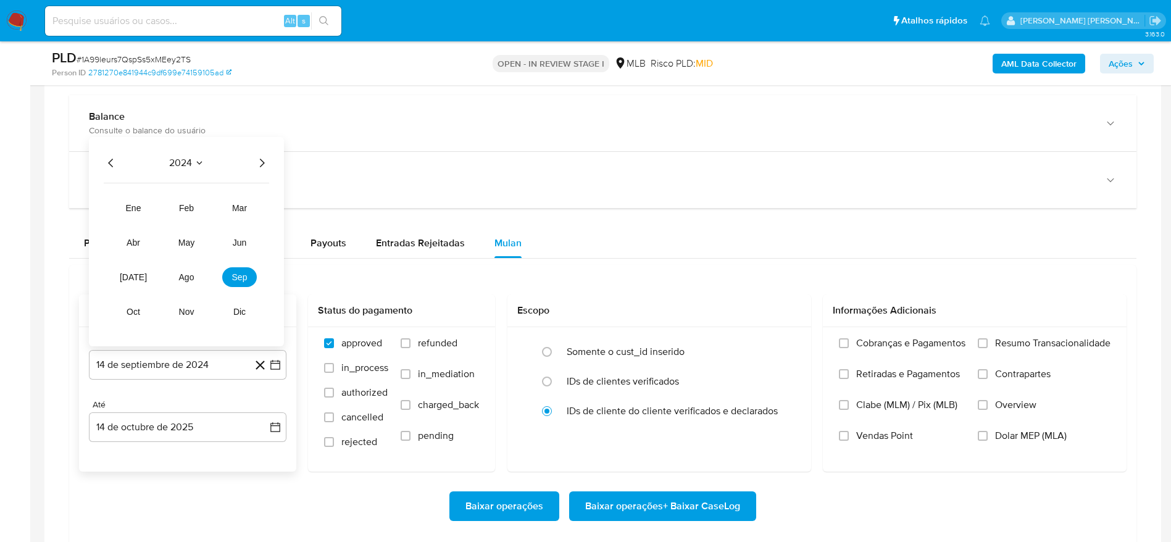
click at [263, 165] on icon "Año siguiente" at bounding box center [261, 163] width 15 height 15
click at [196, 276] on button "ago" at bounding box center [186, 277] width 35 height 20
click at [212, 227] on button "1" at bounding box center [212, 223] width 20 height 20
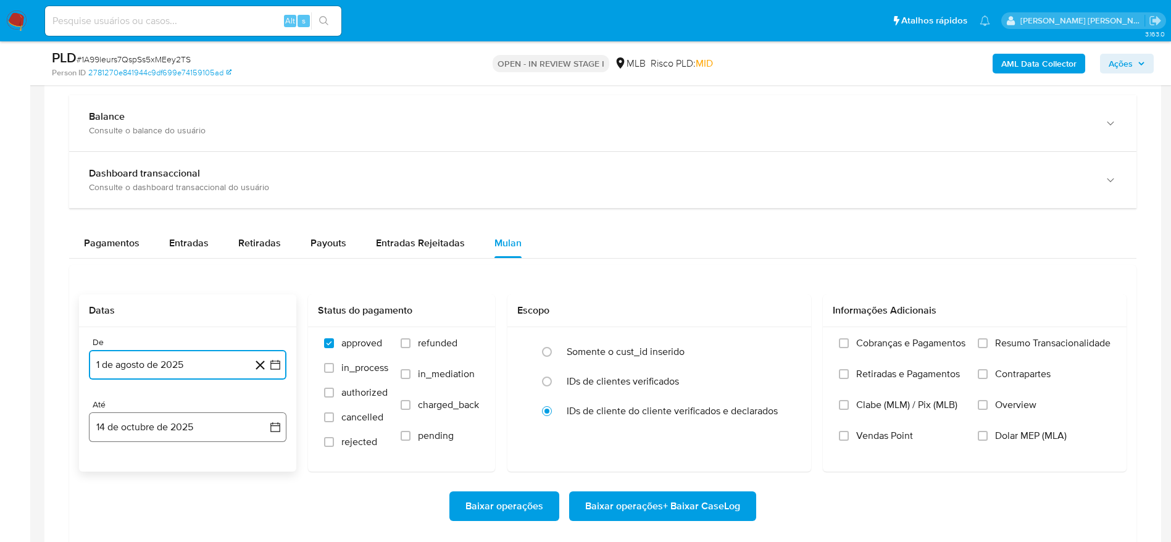
click at [123, 416] on button "14 de octubre de 2025" at bounding box center [187, 427] width 197 height 30
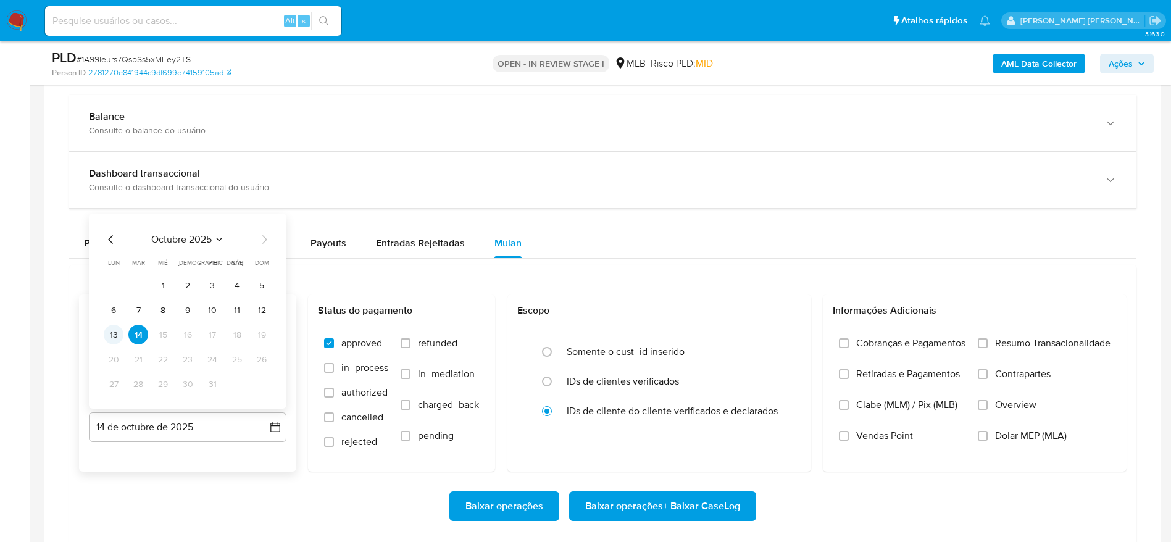
click at [114, 340] on button "13" at bounding box center [114, 335] width 20 height 20
click at [1042, 341] on span "Resumo Transacionalidade" at bounding box center [1052, 343] width 115 height 12
click at [987, 341] on input "Resumo Transacionalidade" at bounding box center [982, 343] width 10 height 10
click at [647, 507] on span "Baixar operações + Baixar CaseLog" at bounding box center [662, 505] width 155 height 27
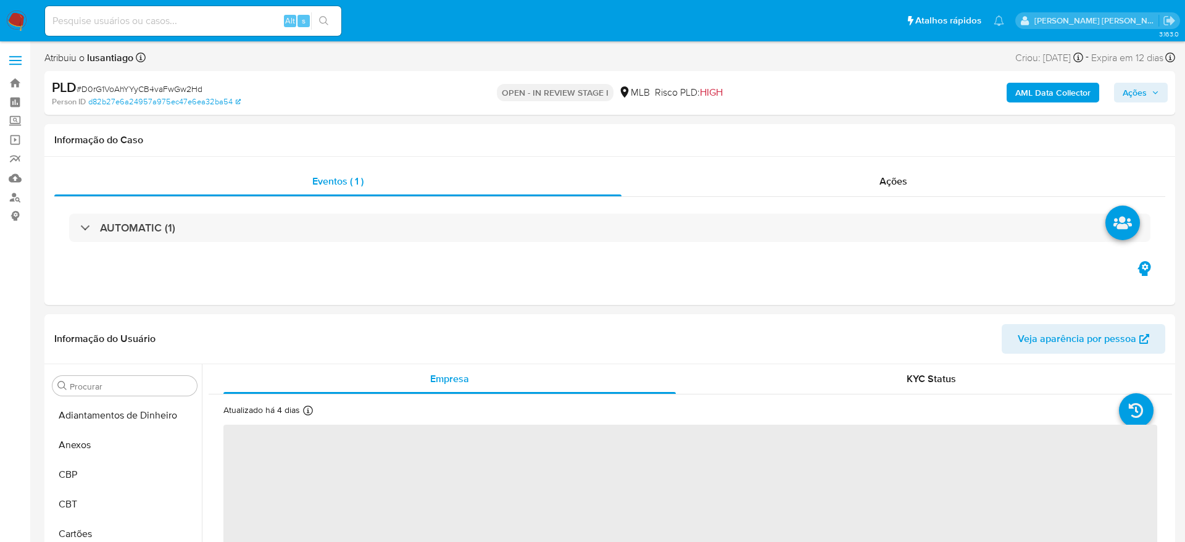
select select "10"
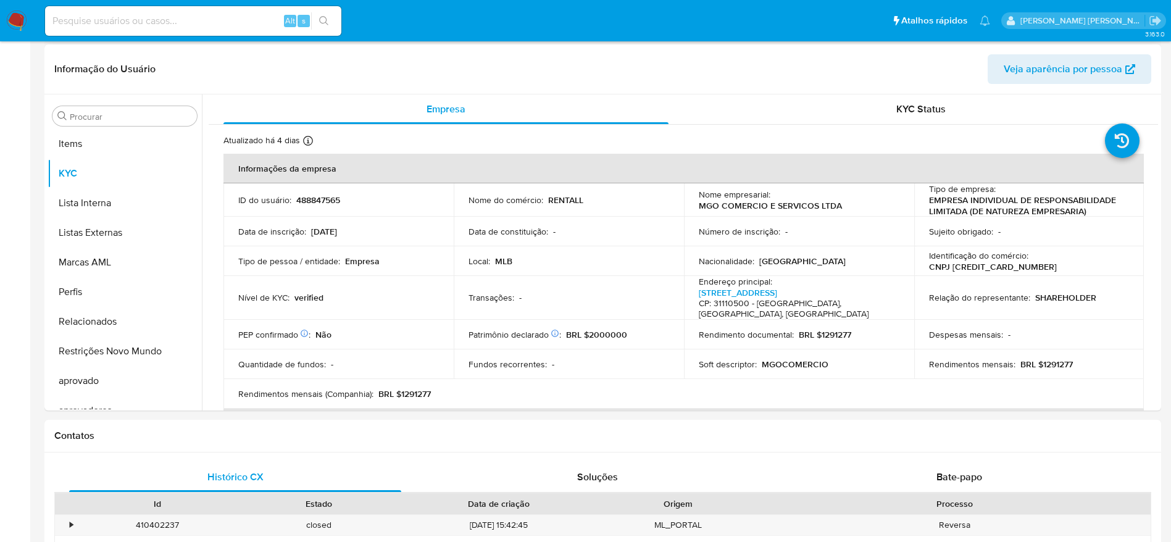
scroll to position [670, 0]
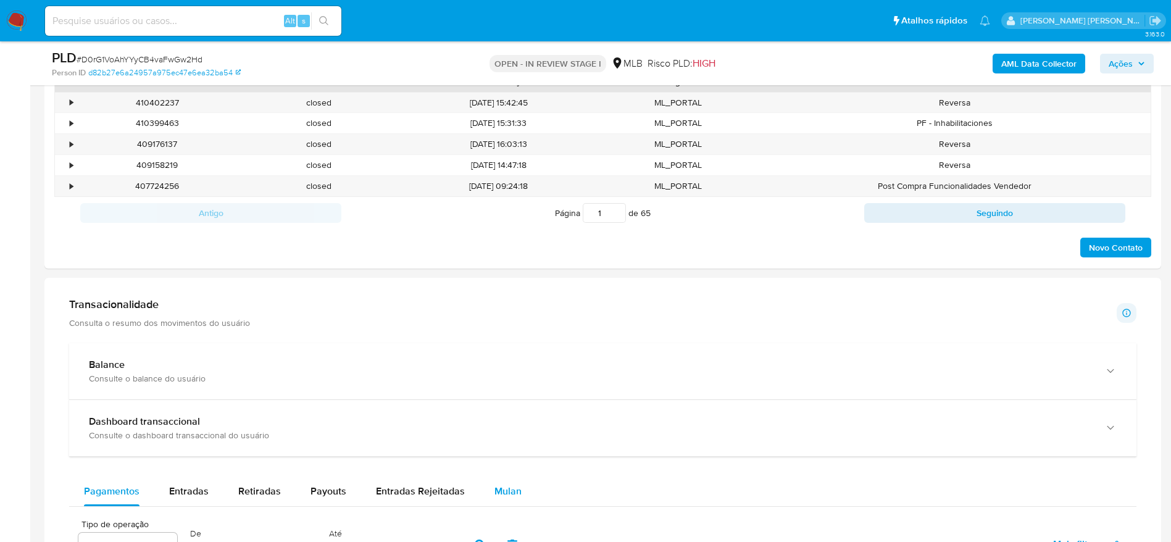
click at [484, 480] on button "Mulan" at bounding box center [507, 491] width 57 height 30
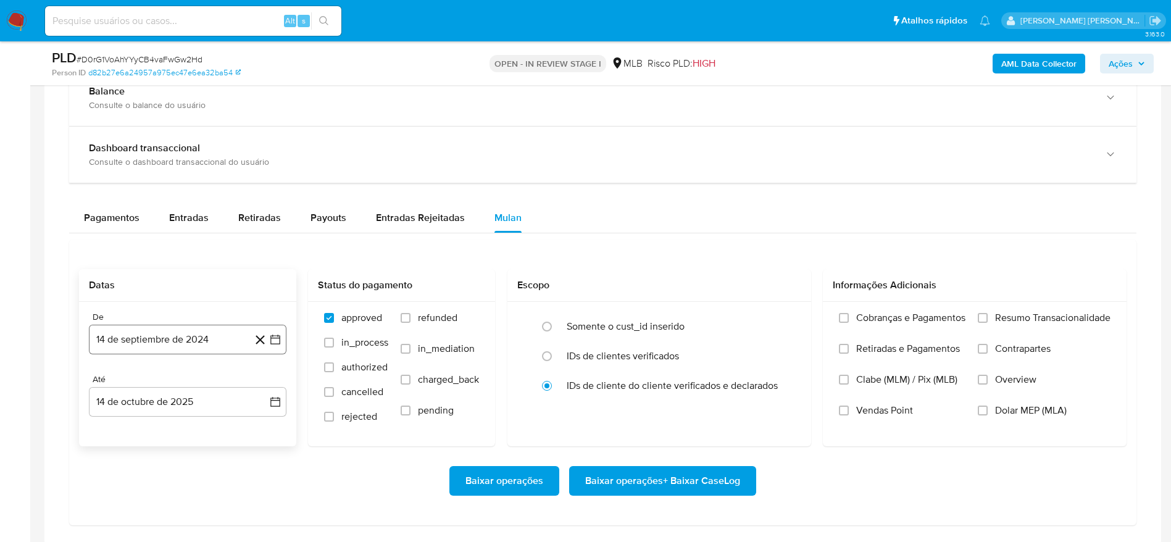
scroll to position [926, 0]
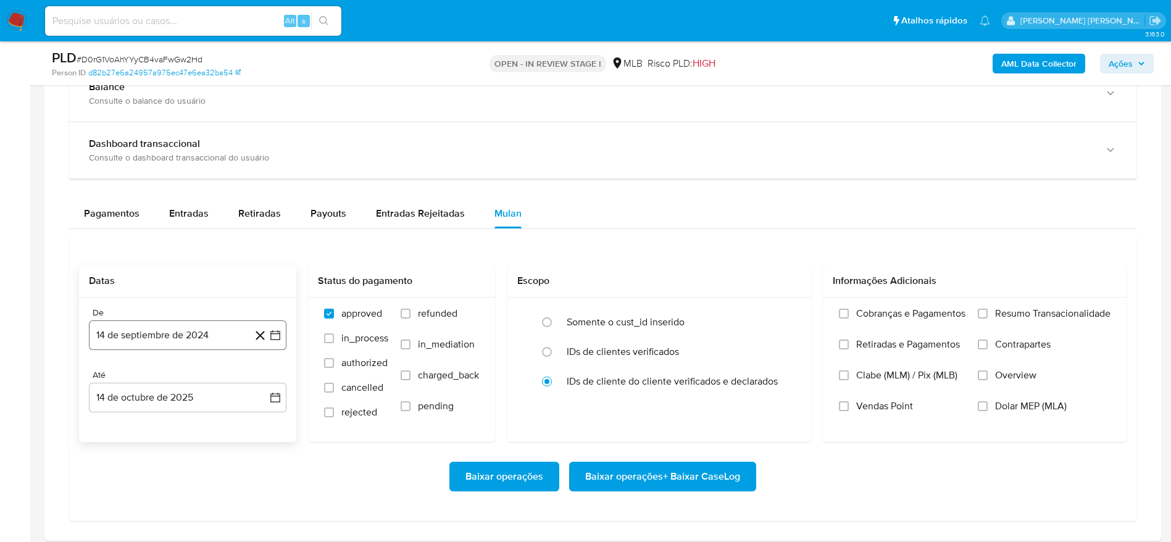
click at [178, 340] on button "14 de septiembre de 2024" at bounding box center [187, 335] width 197 height 30
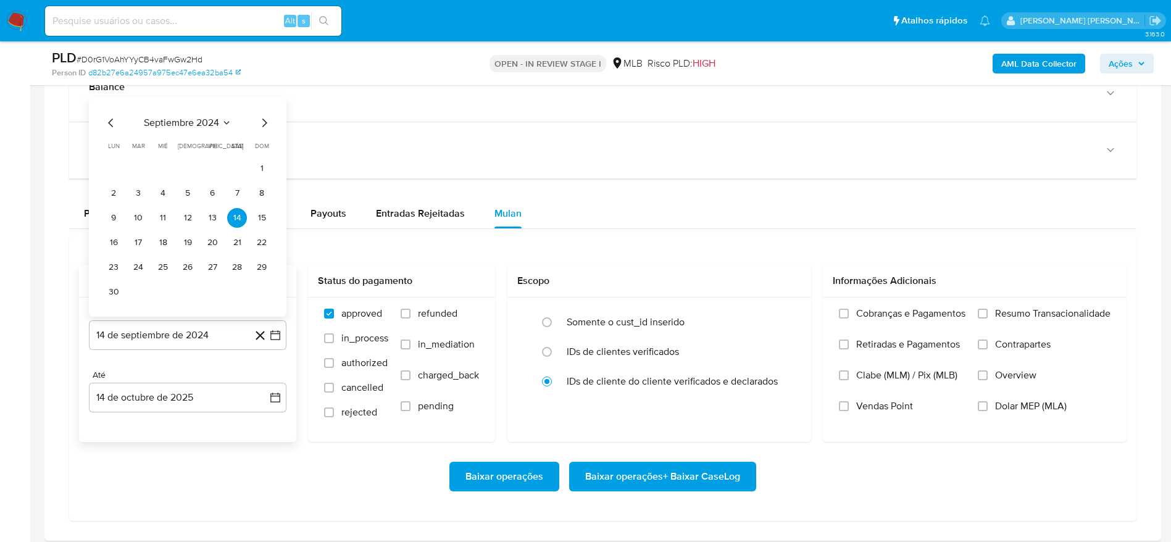
click at [177, 123] on span "septiembre 2024" at bounding box center [181, 123] width 75 height 12
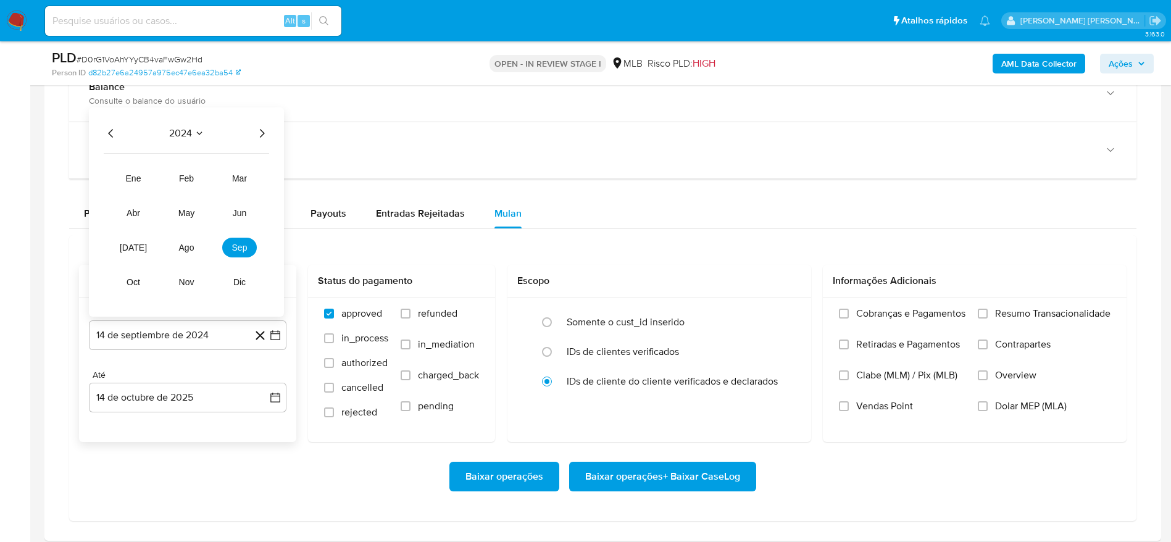
click at [262, 133] on icon "Año siguiente" at bounding box center [261, 133] width 15 height 15
click at [180, 243] on span "ago" at bounding box center [186, 248] width 15 height 10
click at [207, 189] on button "1" at bounding box center [212, 193] width 20 height 20
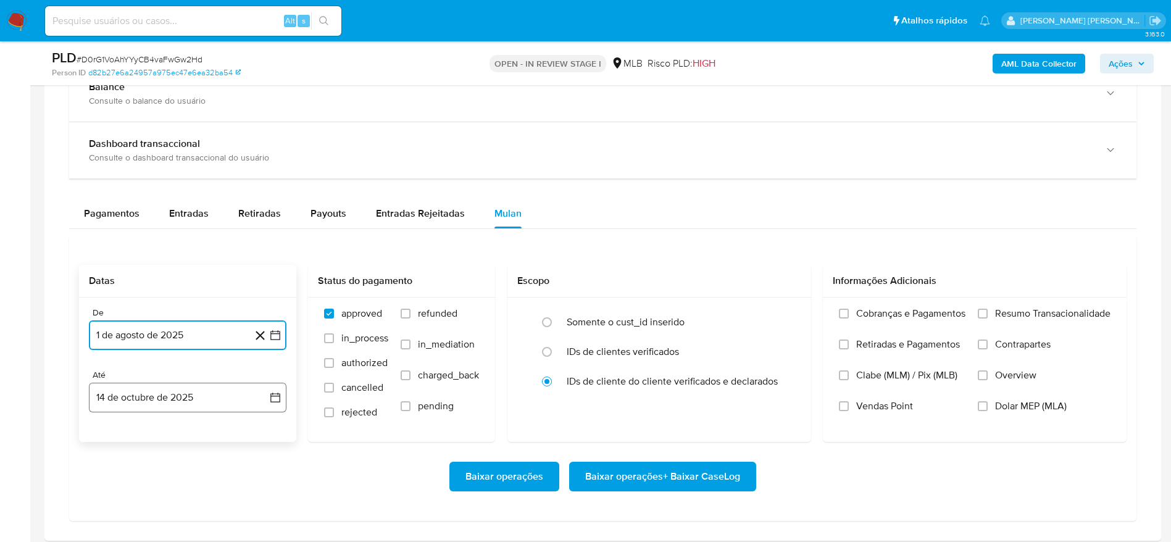
click at [195, 402] on button "14 de octubre de 2025" at bounding box center [187, 398] width 197 height 30
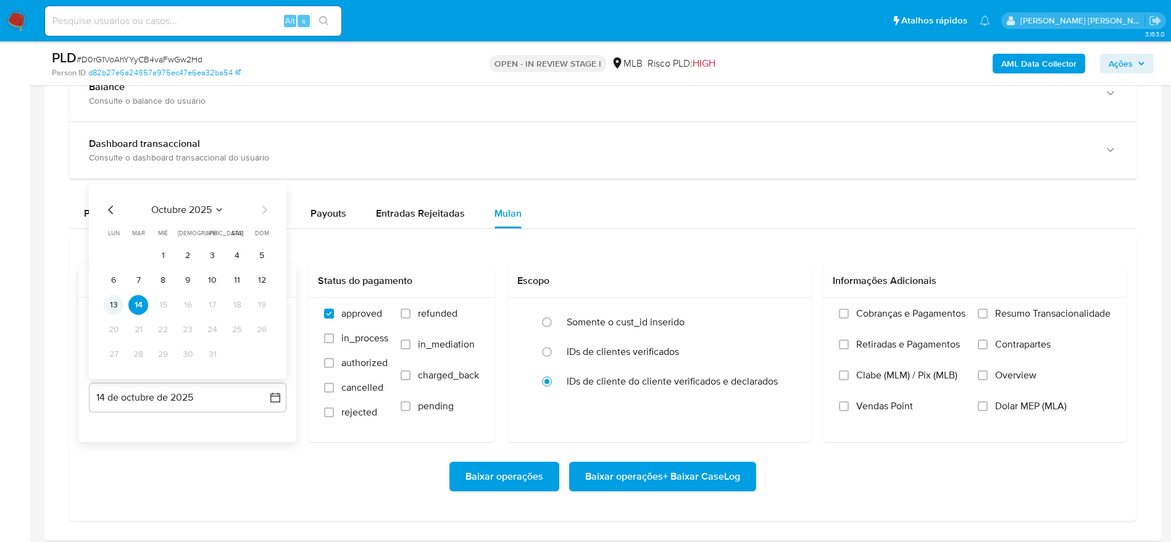
click at [109, 308] on button "13" at bounding box center [114, 305] width 20 height 20
click at [1024, 315] on span "Resumo Transacionalidade" at bounding box center [1052, 313] width 115 height 12
click at [987, 315] on input "Resumo Transacionalidade" at bounding box center [982, 314] width 10 height 10
click at [673, 478] on span "Baixar operações + Baixar CaseLog" at bounding box center [662, 476] width 155 height 27
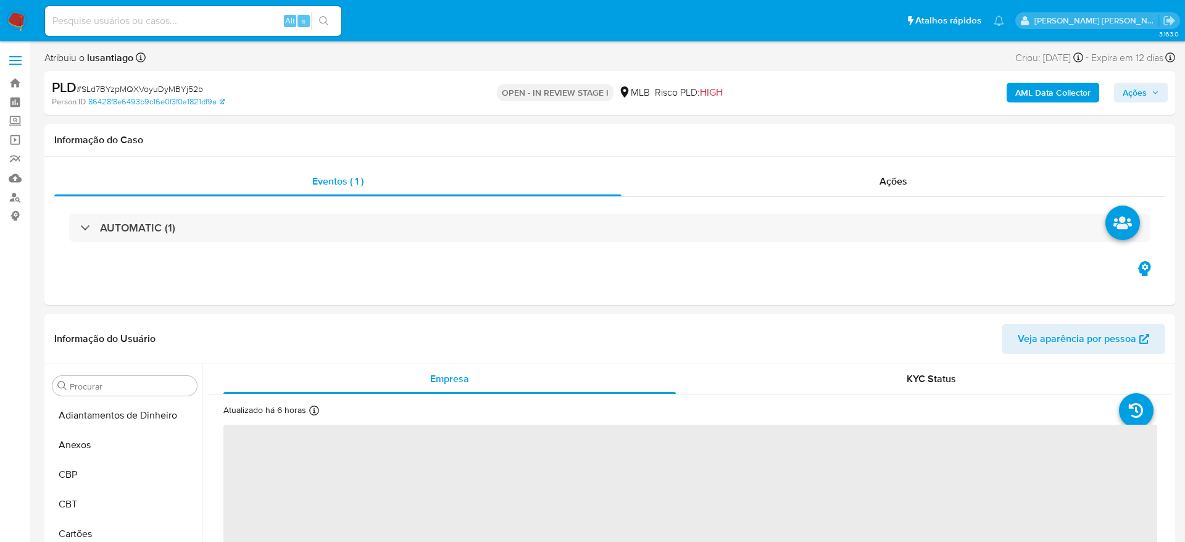
select select "10"
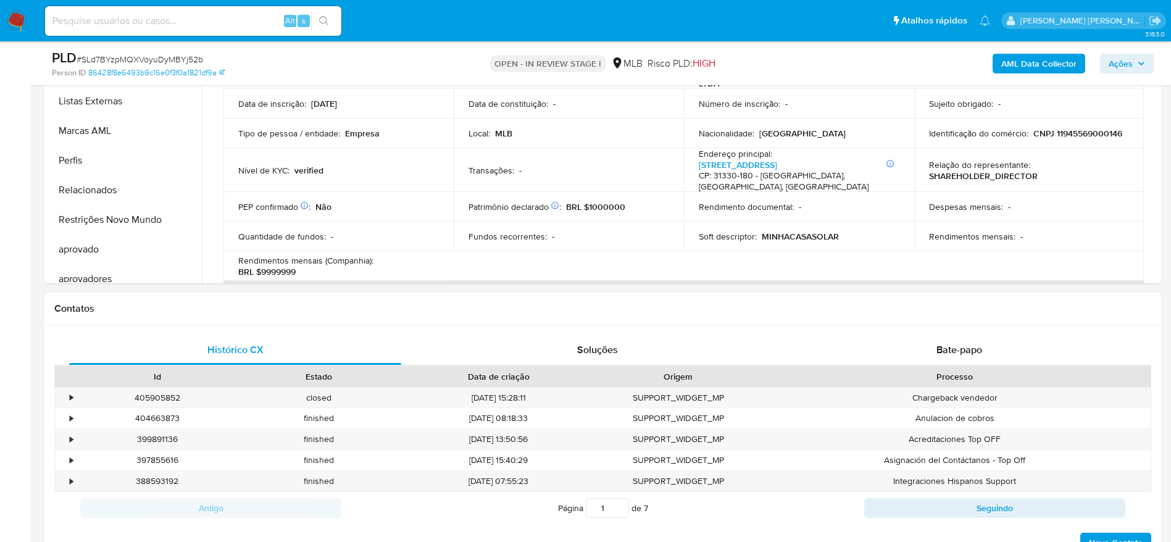
scroll to position [670, 0]
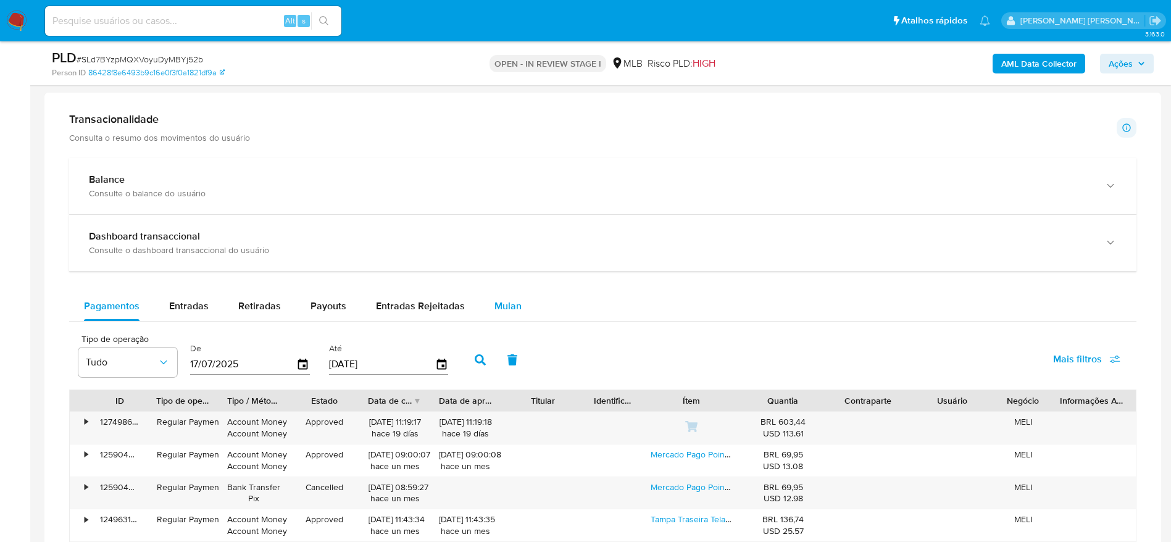
click at [512, 299] on span "Mulan" at bounding box center [507, 306] width 27 height 14
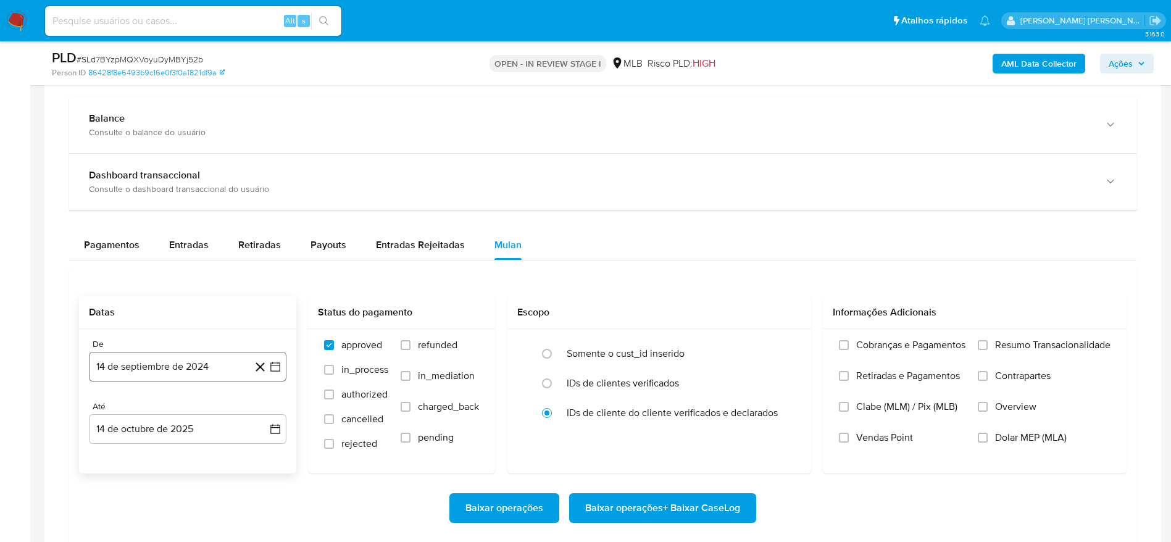
scroll to position [1018, 0]
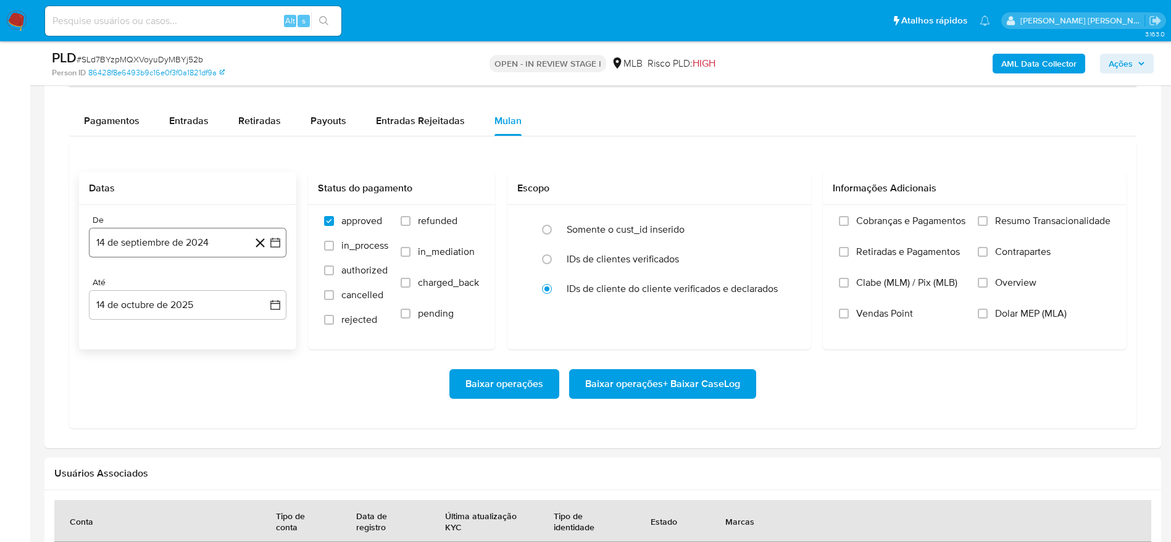
click at [210, 230] on button "14 de septiembre de 2024" at bounding box center [187, 243] width 197 height 30
click at [194, 293] on span "septiembre 2024" at bounding box center [181, 287] width 75 height 12
click at [262, 286] on icon "Año siguiente" at bounding box center [261, 287] width 15 height 15
click at [189, 400] on span "ago" at bounding box center [186, 401] width 15 height 10
click at [212, 326] on button "1" at bounding box center [212, 333] width 20 height 20
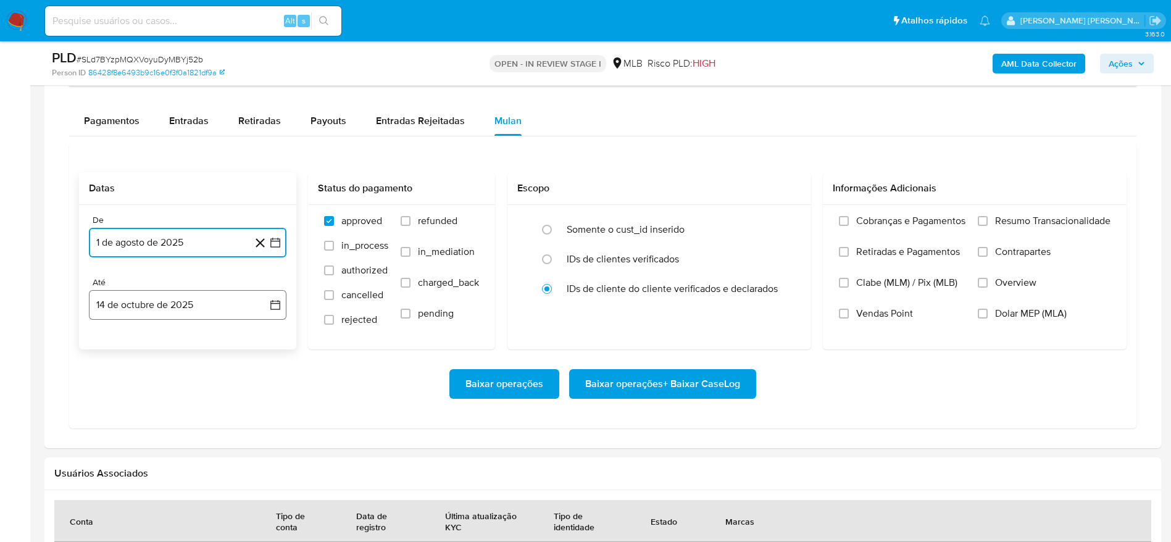
click at [154, 308] on button "14 de octubre de 2025" at bounding box center [187, 305] width 197 height 30
click at [117, 442] on button "13" at bounding box center [114, 444] width 20 height 20
drag, startPoint x: 1015, startPoint y: 218, endPoint x: 823, endPoint y: 325, distance: 220.2
click at [1015, 218] on span "Resumo Transacionalidade" at bounding box center [1052, 221] width 115 height 12
click at [987, 218] on input "Resumo Transacionalidade" at bounding box center [982, 221] width 10 height 10
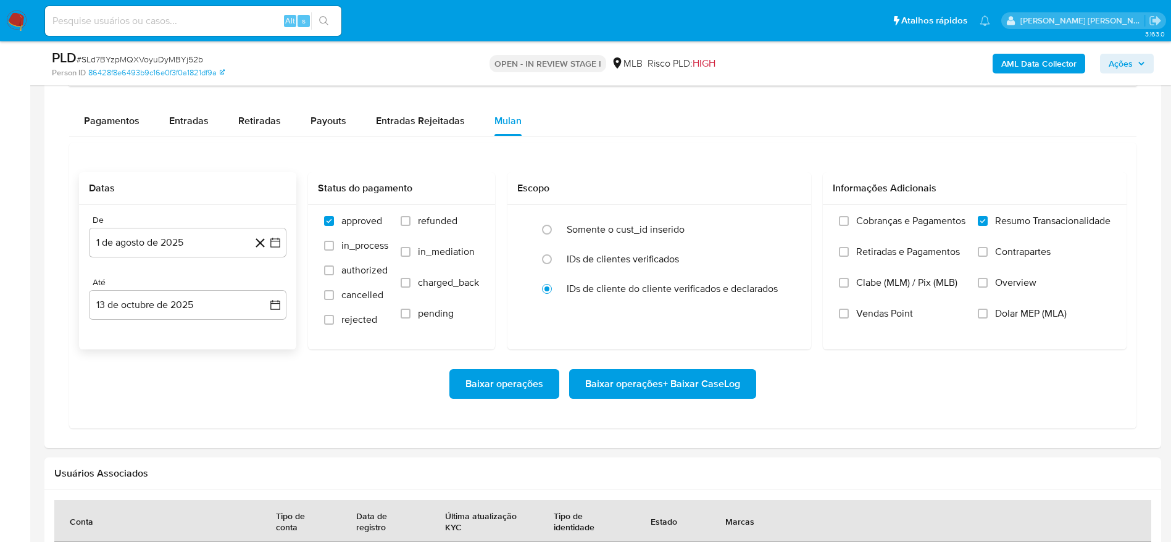
click at [681, 383] on span "Baixar operações + Baixar CaseLog" at bounding box center [662, 383] width 155 height 27
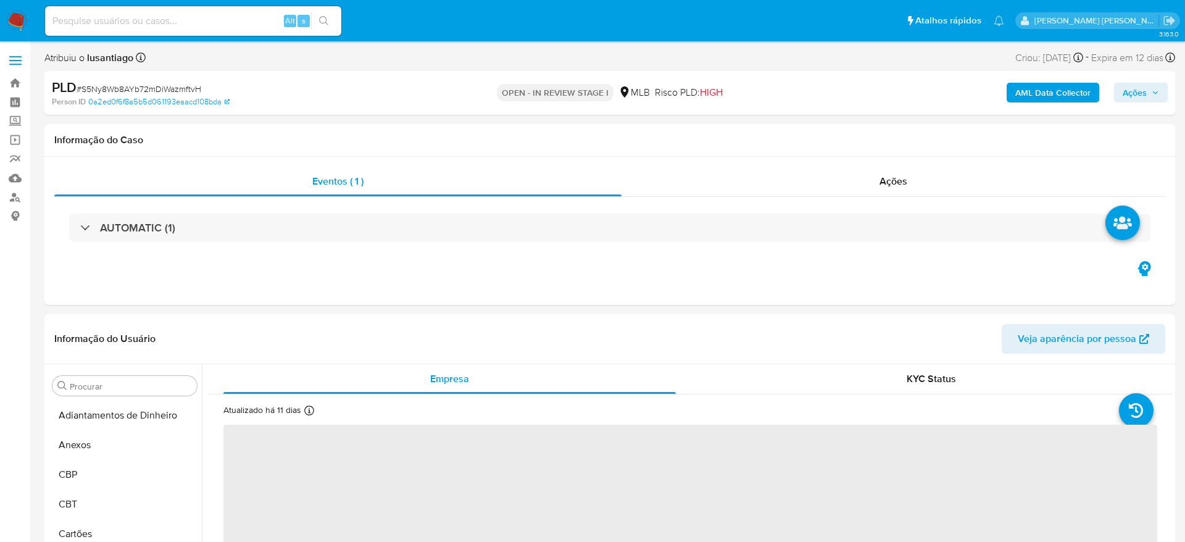
select select "10"
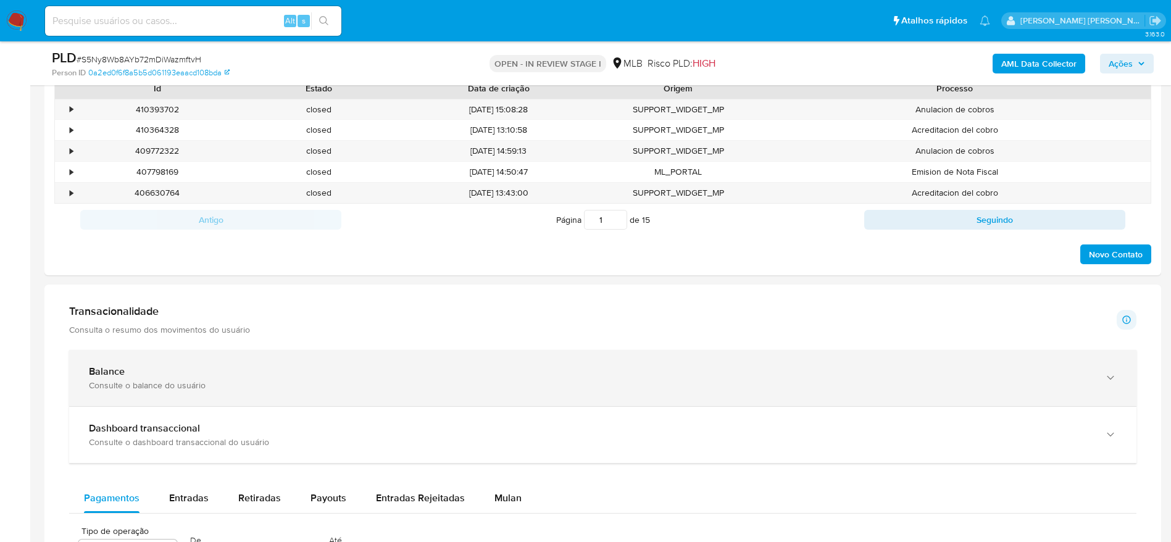
scroll to position [741, 0]
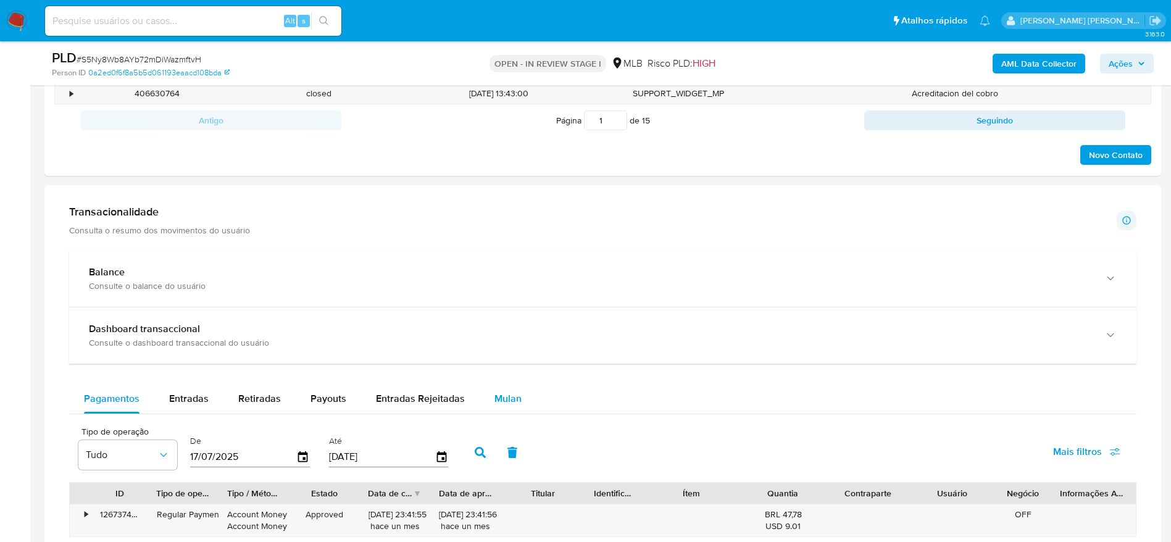
click at [497, 396] on span "Mulan" at bounding box center [507, 398] width 27 height 14
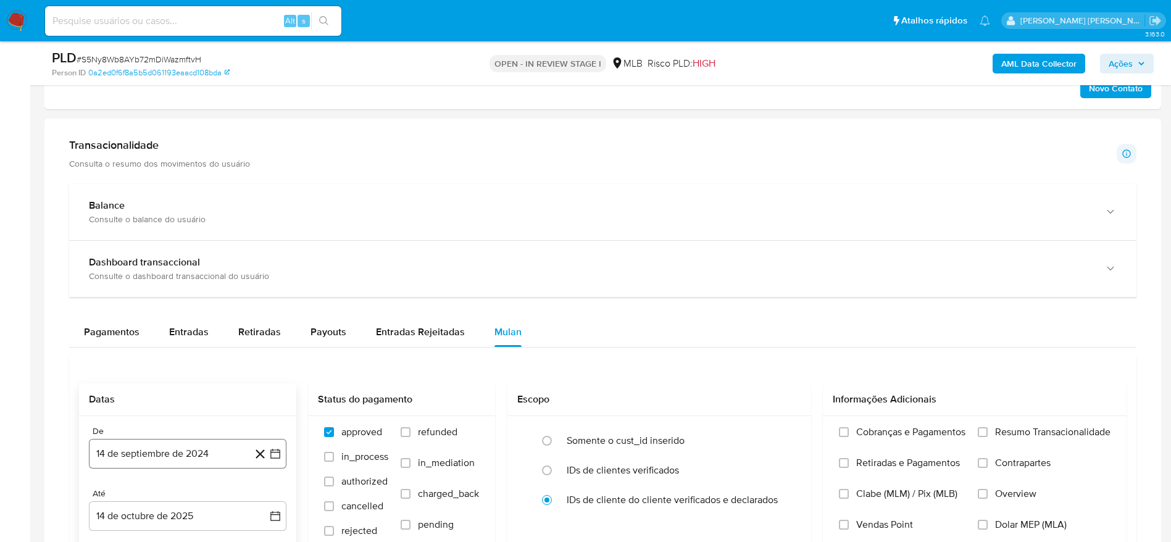
scroll to position [926, 0]
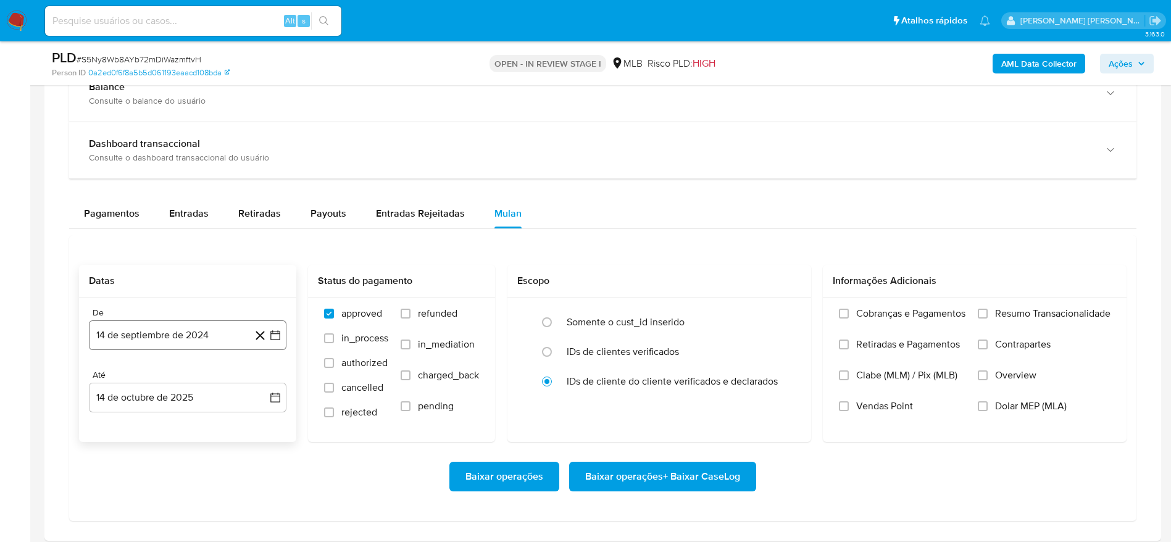
click at [164, 333] on button "14 de septiembre de 2024" at bounding box center [187, 335] width 197 height 30
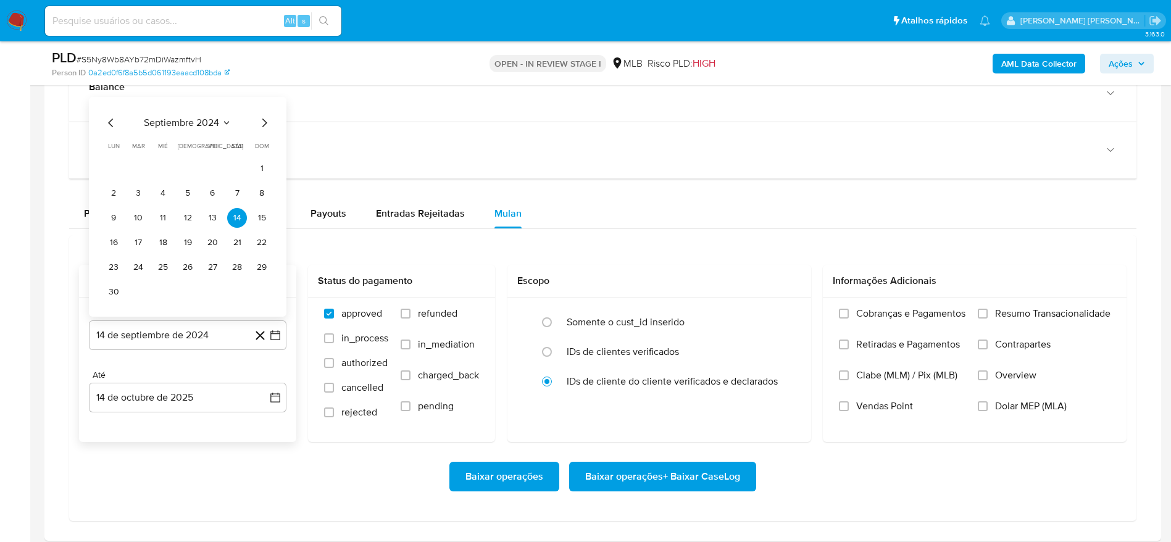
click at [183, 120] on span "septiembre 2024" at bounding box center [181, 123] width 75 height 12
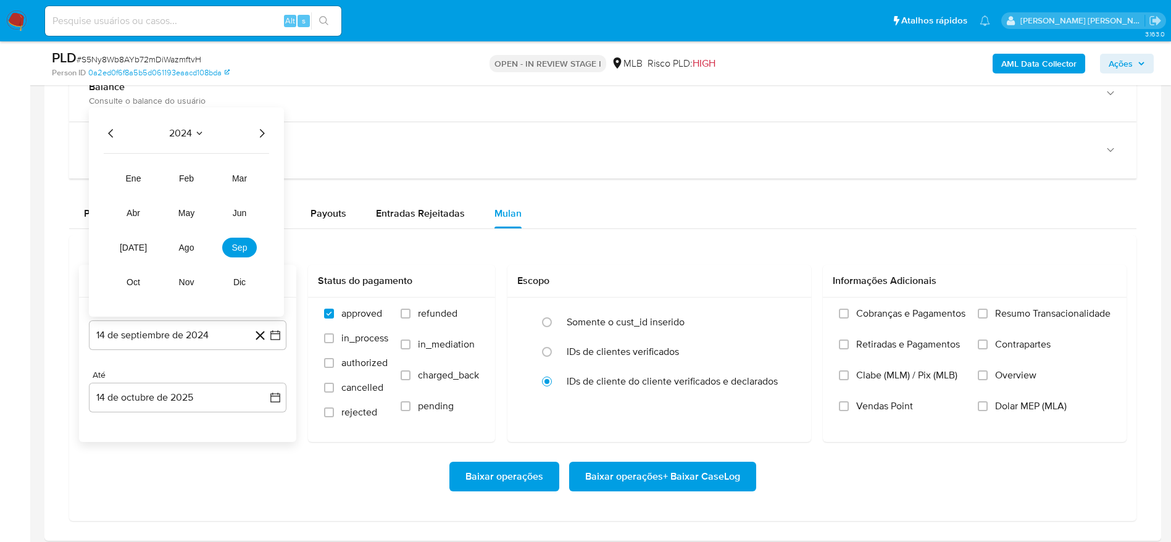
click at [265, 130] on icon "Año siguiente" at bounding box center [261, 133] width 15 height 15
click at [183, 247] on span "ago" at bounding box center [186, 248] width 15 height 10
click at [215, 194] on button "1" at bounding box center [212, 193] width 20 height 20
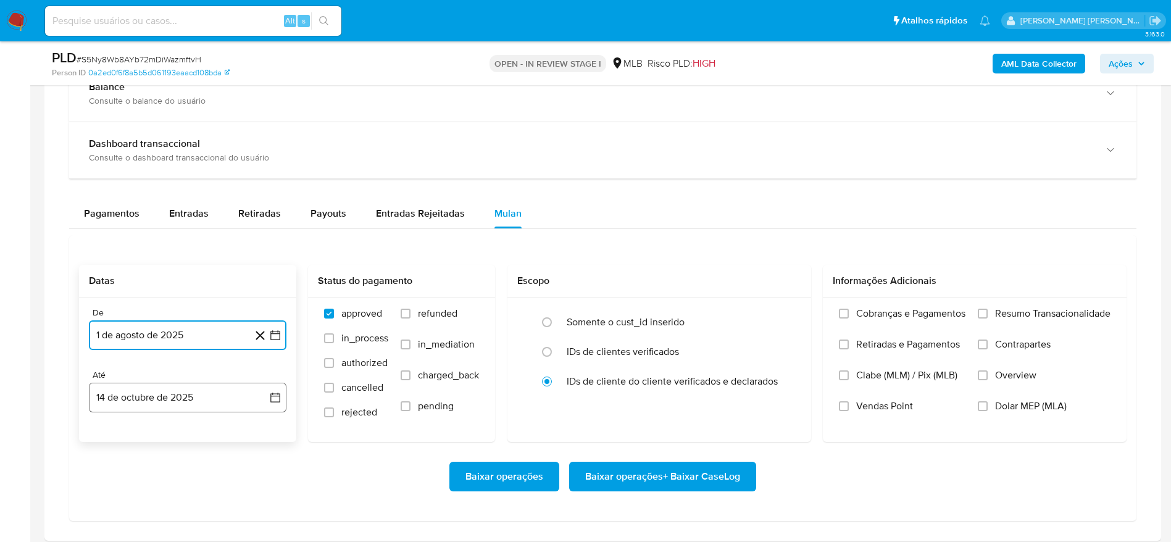
click at [171, 391] on button "14 de octubre de 2025" at bounding box center [187, 398] width 197 height 30
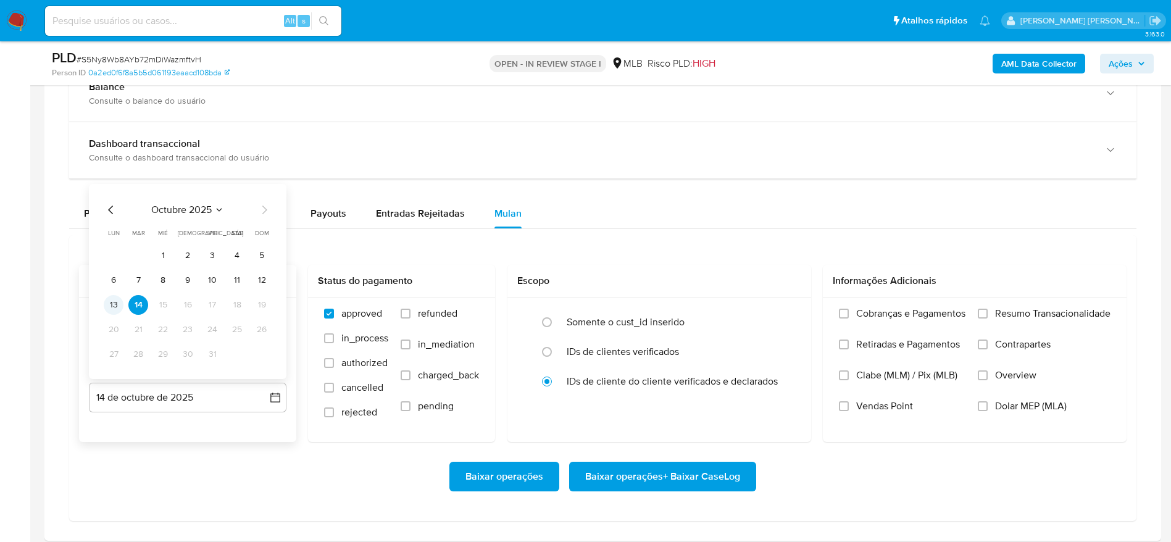
click at [119, 301] on button "13" at bounding box center [114, 305] width 20 height 20
click at [1026, 315] on span "Resumo Transacionalidade" at bounding box center [1052, 313] width 115 height 12
click at [987, 315] on input "Resumo Transacionalidade" at bounding box center [982, 314] width 10 height 10
click at [668, 479] on span "Baixar operações + Baixar CaseLog" at bounding box center [662, 476] width 155 height 27
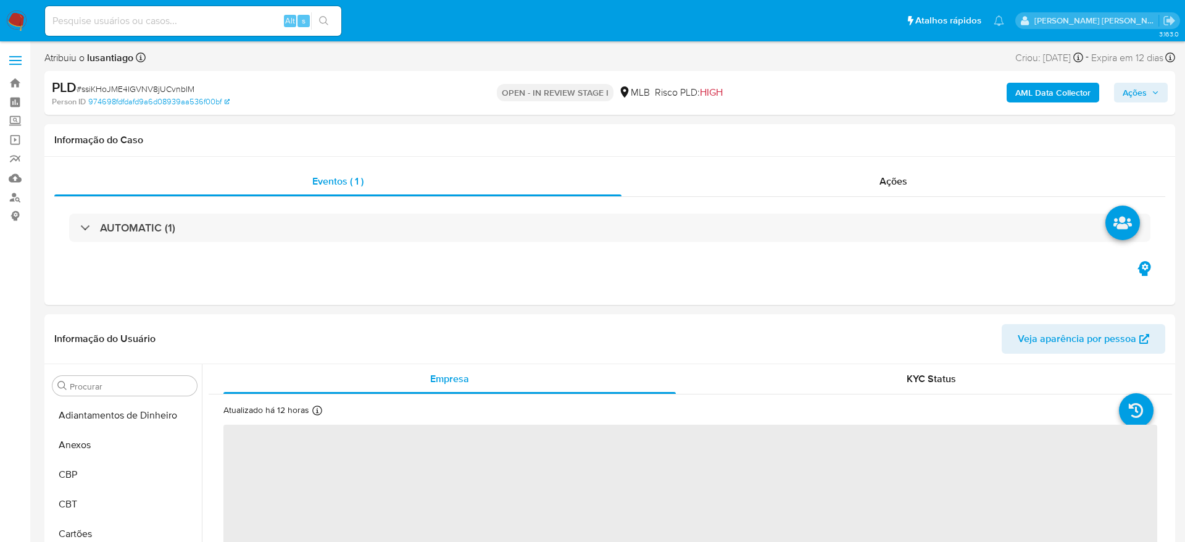
select select "10"
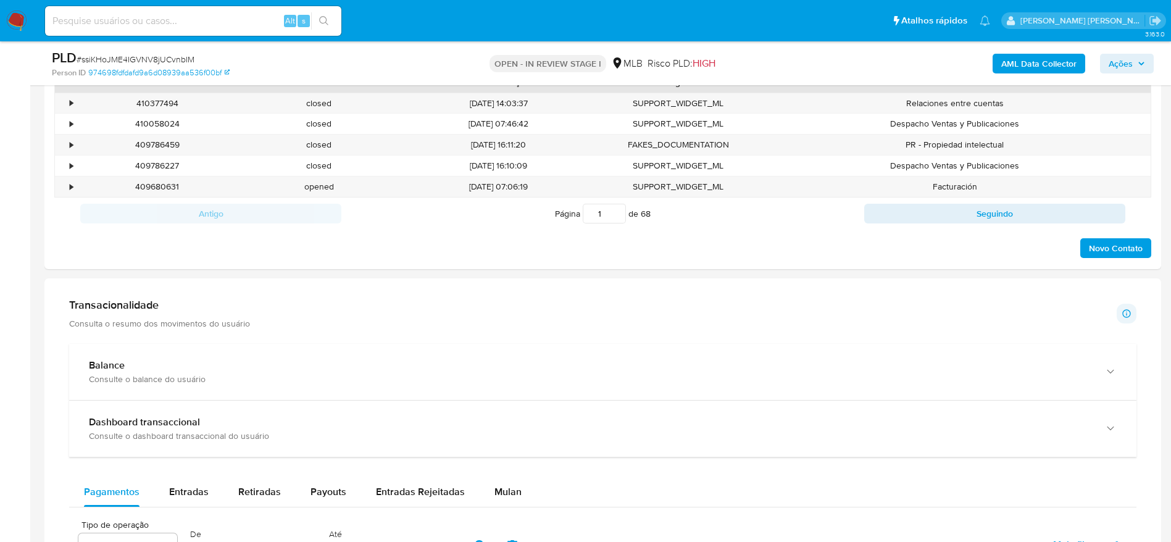
scroll to position [670, 0]
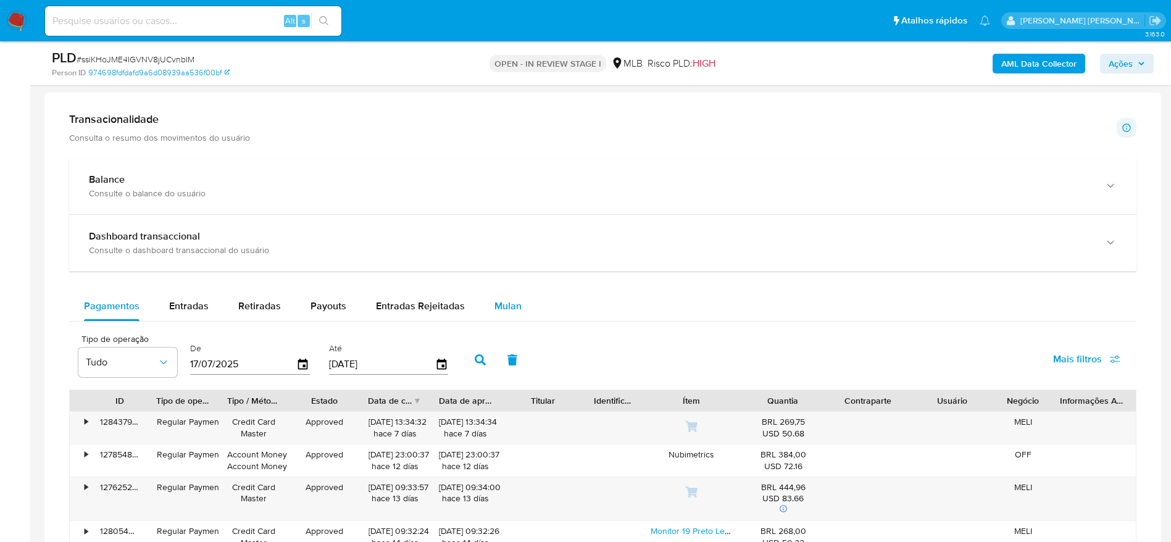
click at [494, 310] on span "Mulan" at bounding box center [507, 306] width 27 height 14
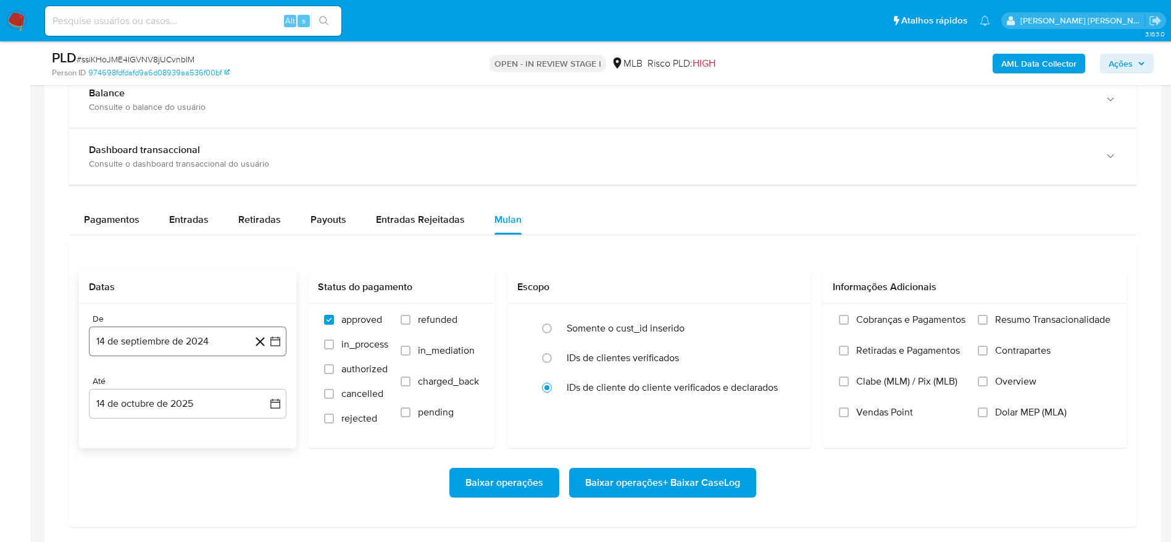
scroll to position [1018, 0]
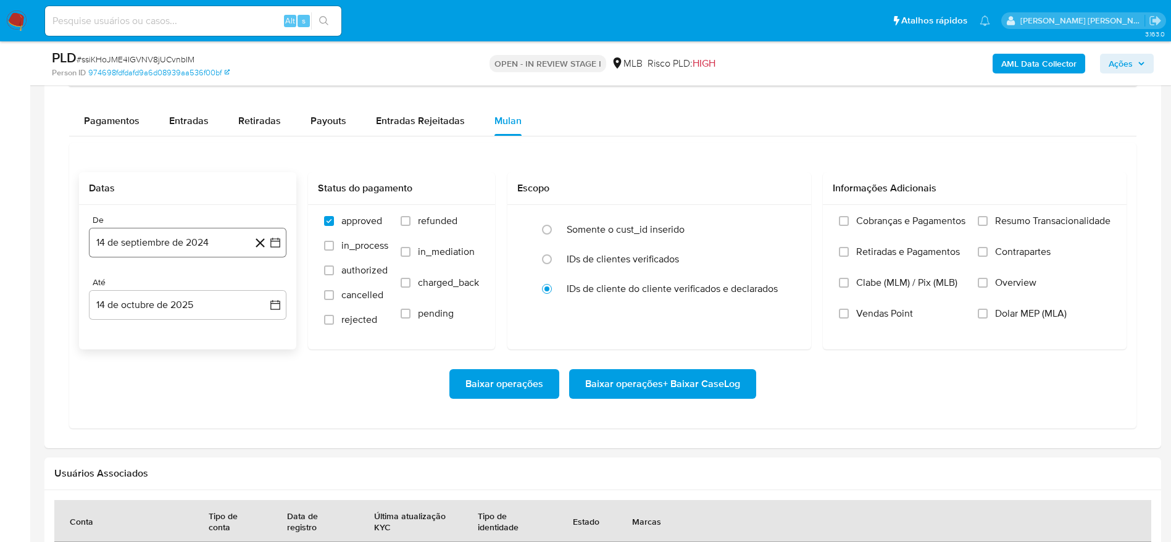
click at [225, 243] on button "14 de septiembre de 2024" at bounding box center [187, 243] width 197 height 30
click at [183, 290] on span "septiembre 2024" at bounding box center [181, 287] width 75 height 12
click at [262, 282] on icon "Año siguiente" at bounding box center [261, 287] width 15 height 15
click at [192, 392] on button "ago" at bounding box center [186, 401] width 35 height 20
click at [208, 326] on button "1" at bounding box center [212, 333] width 20 height 20
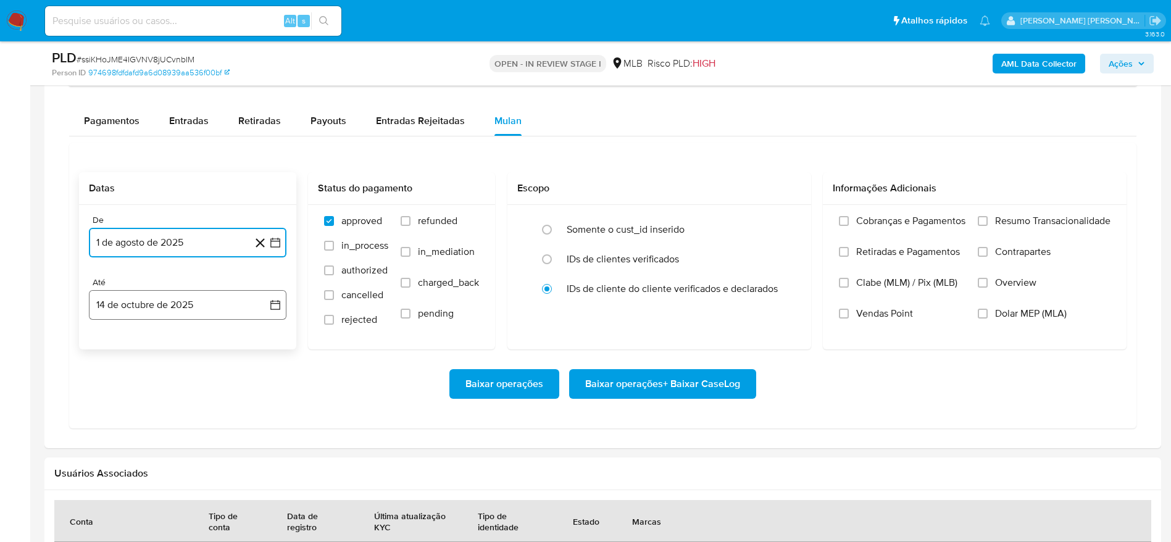
click at [182, 297] on button "14 de octubre de 2025" at bounding box center [187, 305] width 197 height 30
click at [115, 436] on button "13" at bounding box center [114, 444] width 20 height 20
click at [1023, 220] on span "Resumo Transacionalidade" at bounding box center [1052, 221] width 115 height 12
click at [987, 220] on input "Resumo Transacionalidade" at bounding box center [982, 221] width 10 height 10
click at [693, 380] on span "Baixar operações + Baixar CaseLog" at bounding box center [662, 383] width 155 height 27
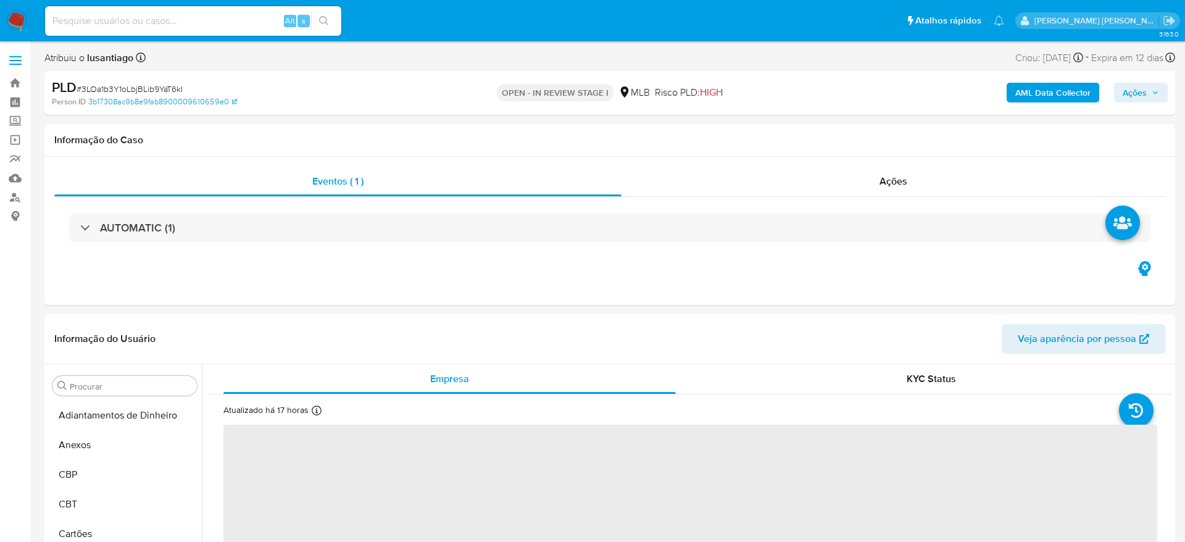
select select "10"
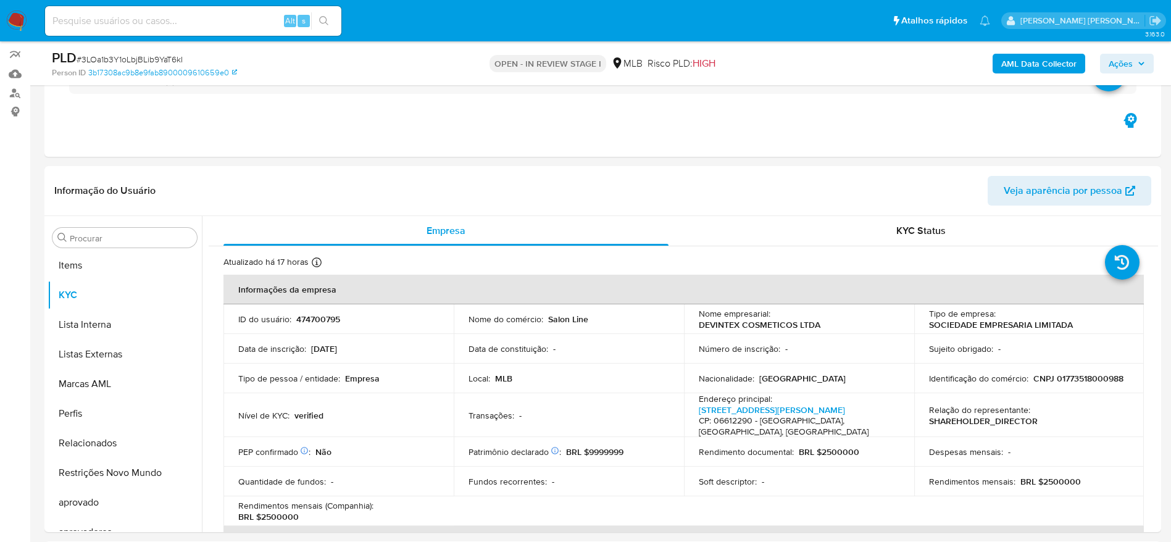
scroll to position [670, 0]
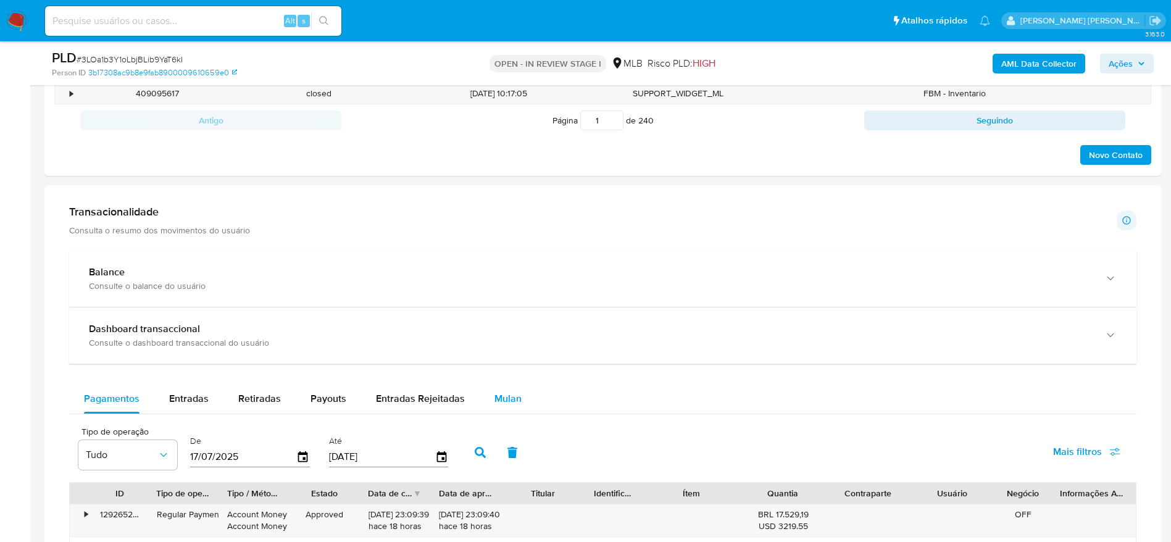
click at [497, 389] on div "Mulan" at bounding box center [507, 399] width 27 height 30
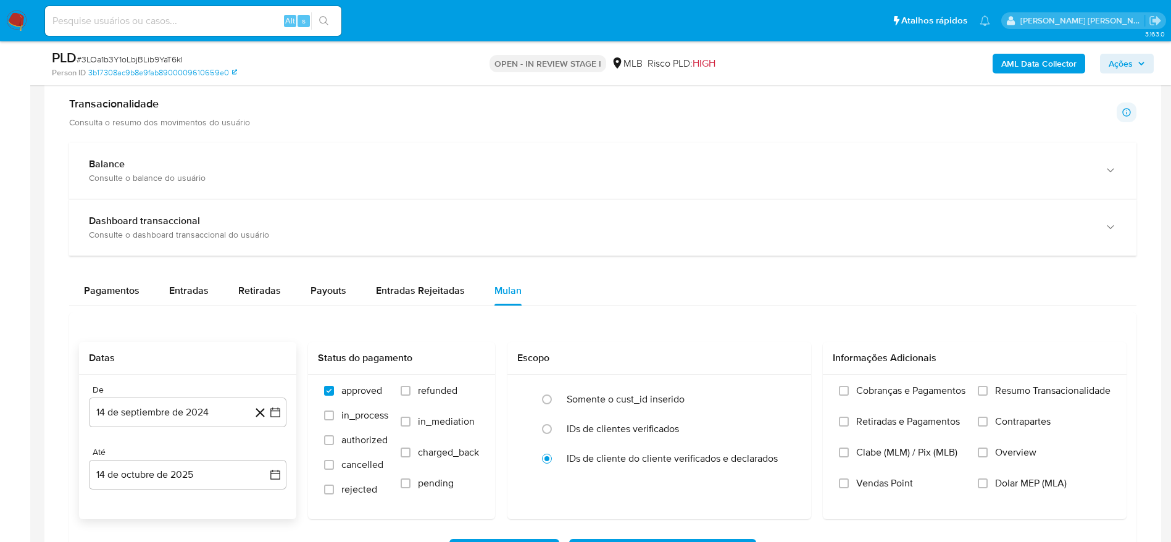
scroll to position [926, 0]
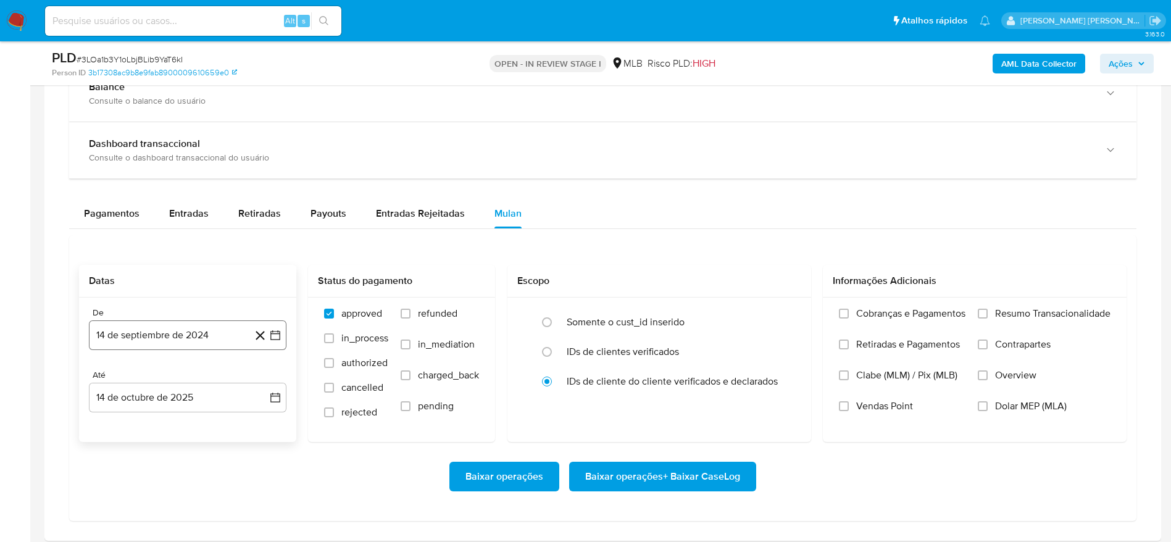
click at [143, 335] on button "14 de septiembre de 2024" at bounding box center [187, 335] width 197 height 30
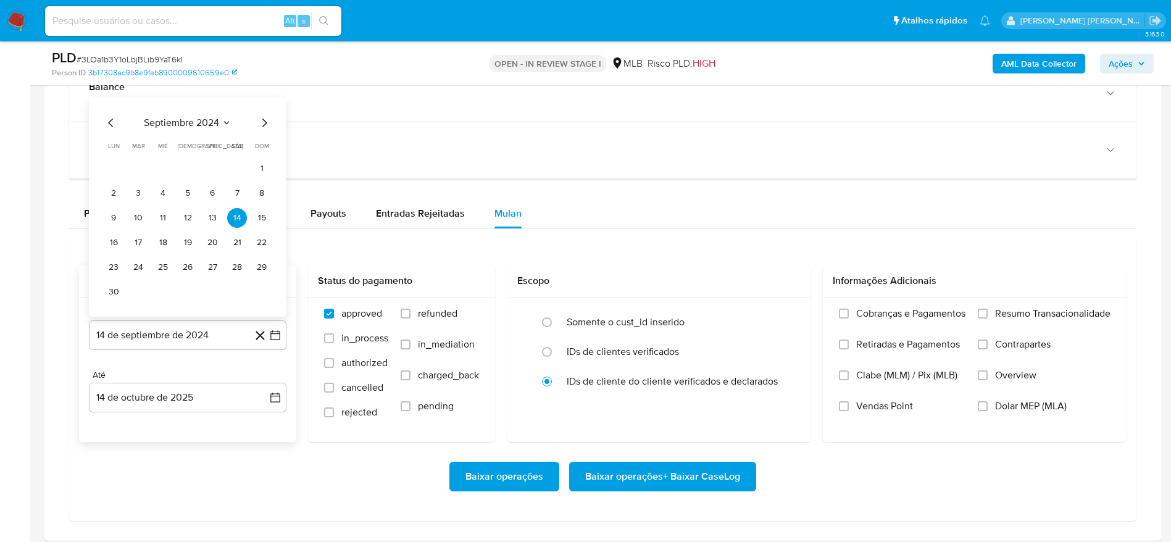
click at [176, 114] on div "septiembre 2024 septiembre 2024 lun lunes mar martes mié miércoles jue jueves v…" at bounding box center [187, 207] width 197 height 220
click at [202, 125] on span "septiembre 2024" at bounding box center [181, 123] width 75 height 12
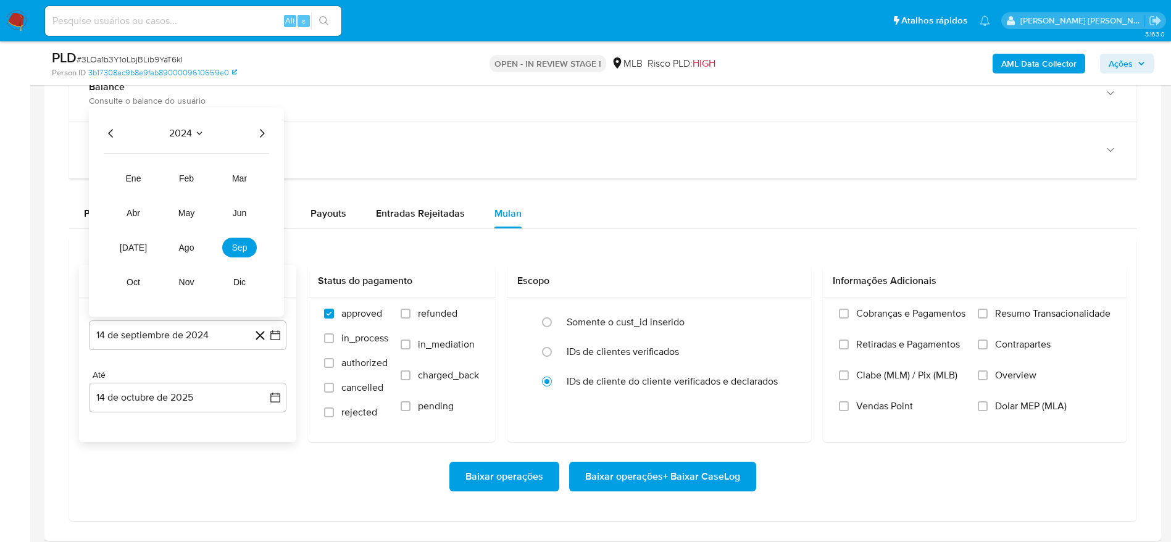
click at [263, 134] on icon "Año siguiente" at bounding box center [262, 133] width 5 height 9
click at [183, 248] on span "ago" at bounding box center [186, 248] width 15 height 10
click at [214, 193] on button "1" at bounding box center [212, 193] width 20 height 20
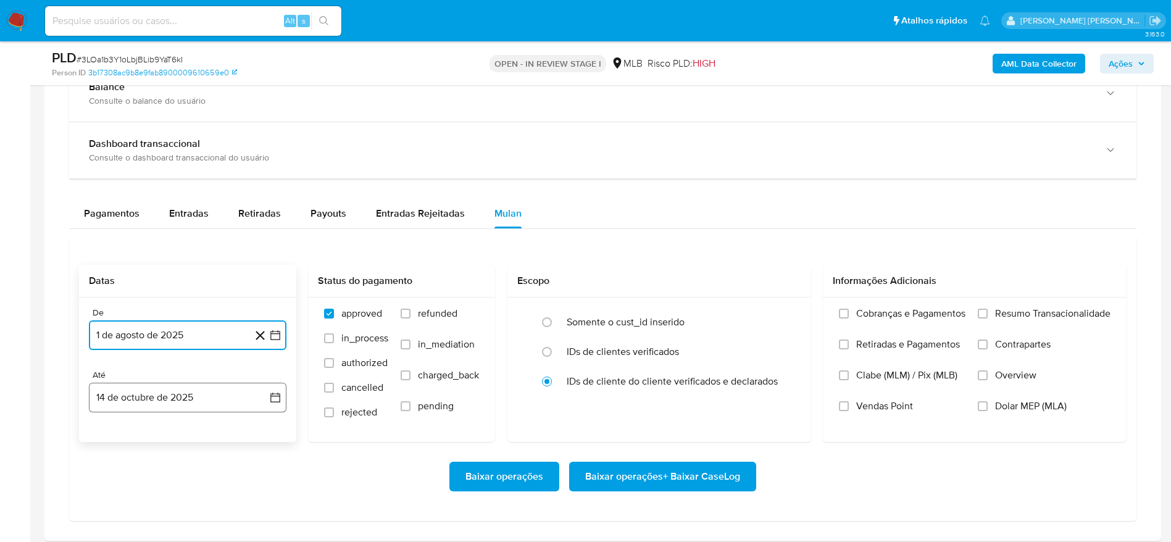
drag, startPoint x: 129, startPoint y: 397, endPoint x: 130, endPoint y: 391, distance: 6.2
click at [128, 398] on button "14 de octubre de 2025" at bounding box center [187, 398] width 197 height 30
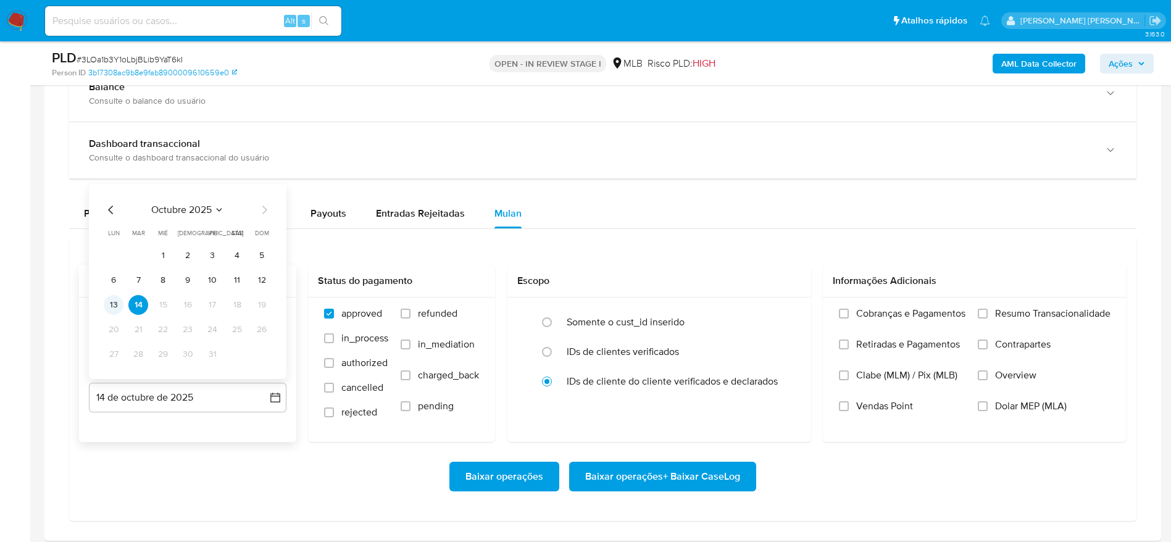
click at [119, 299] on button "13" at bounding box center [114, 305] width 20 height 20
click at [1050, 315] on span "Resumo Transacionalidade" at bounding box center [1052, 313] width 115 height 12
click at [987, 315] on input "Resumo Transacionalidade" at bounding box center [982, 314] width 10 height 10
click at [699, 471] on span "Baixar operações + Baixar CaseLog" at bounding box center [662, 476] width 155 height 27
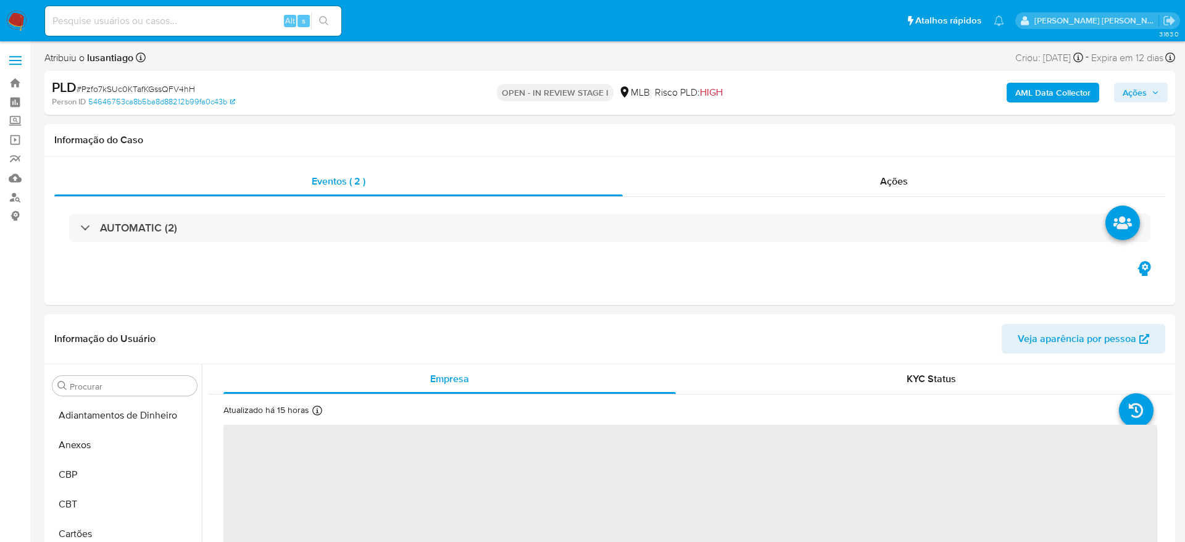
select select "10"
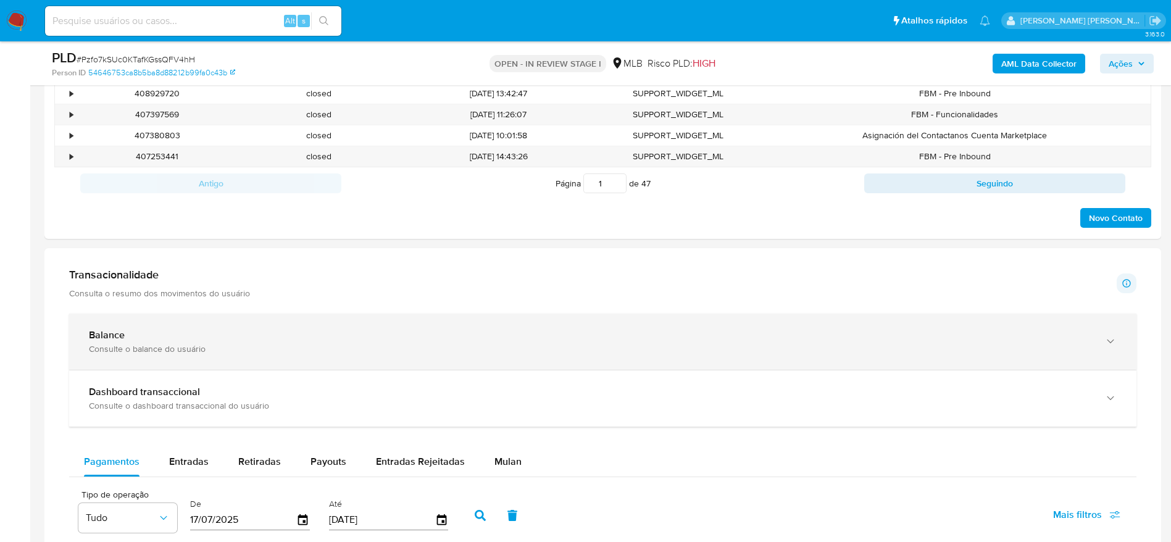
scroll to position [741, 0]
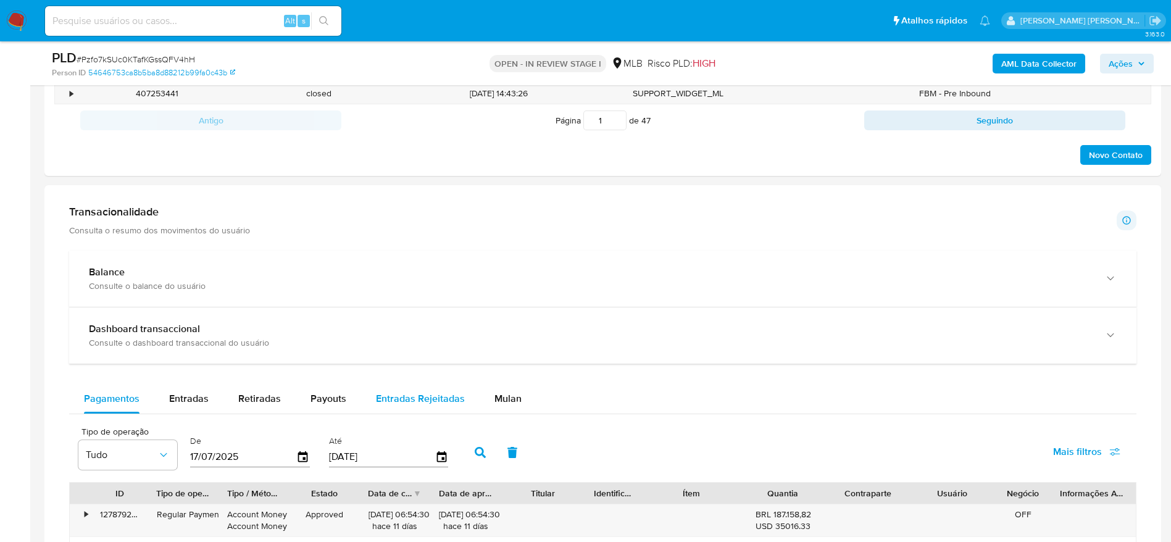
drag, startPoint x: 513, startPoint y: 399, endPoint x: 465, endPoint y: 392, distance: 49.1
click at [513, 399] on span "Mulan" at bounding box center [507, 398] width 27 height 14
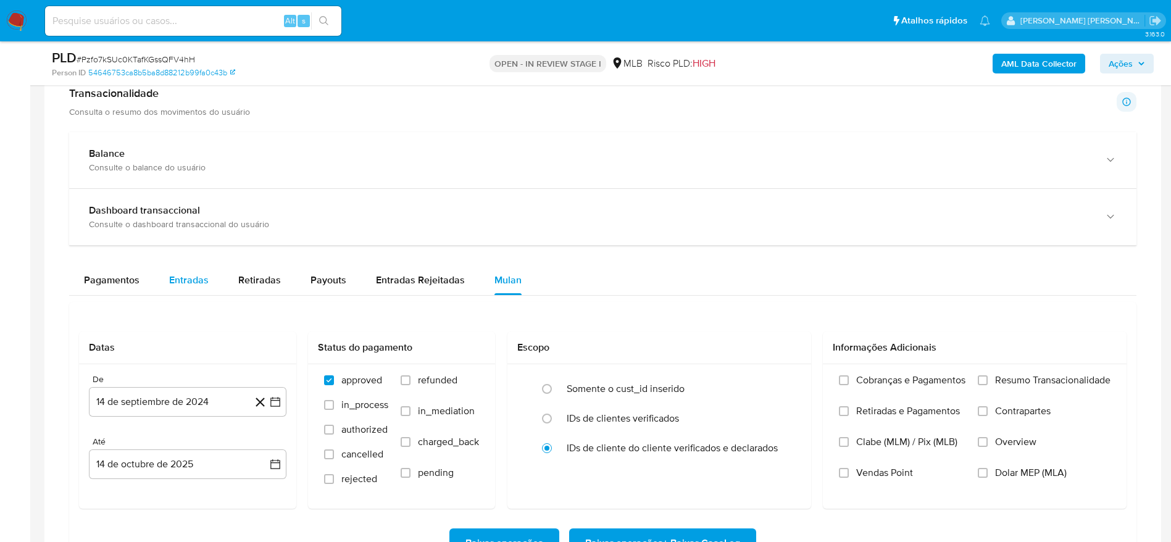
scroll to position [926, 0]
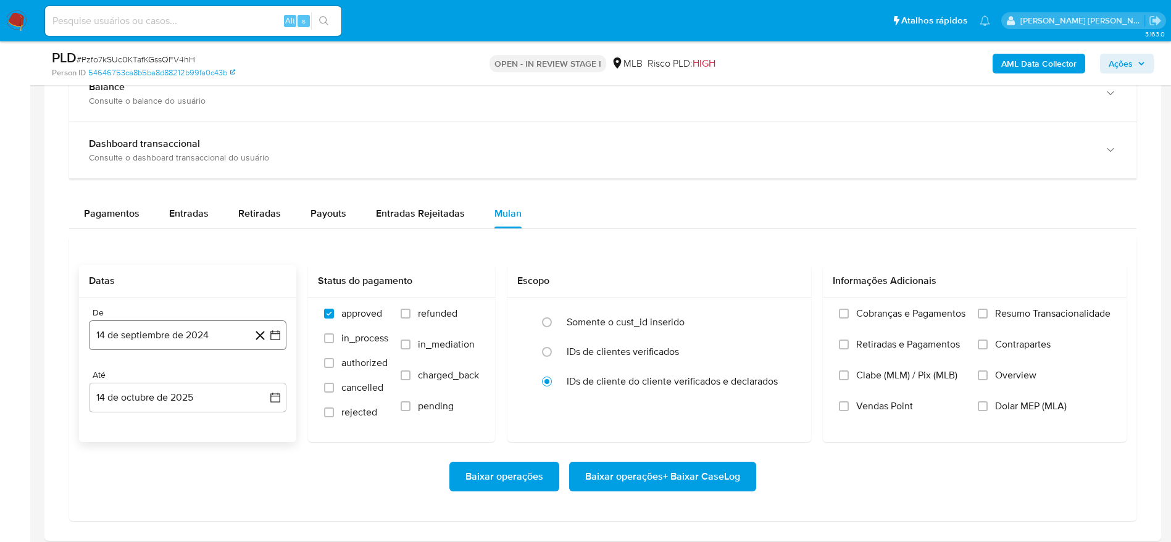
drag, startPoint x: 172, startPoint y: 333, endPoint x: 173, endPoint y: 343, distance: 9.9
click at [172, 334] on button "14 de septiembre de 2024" at bounding box center [187, 335] width 197 height 30
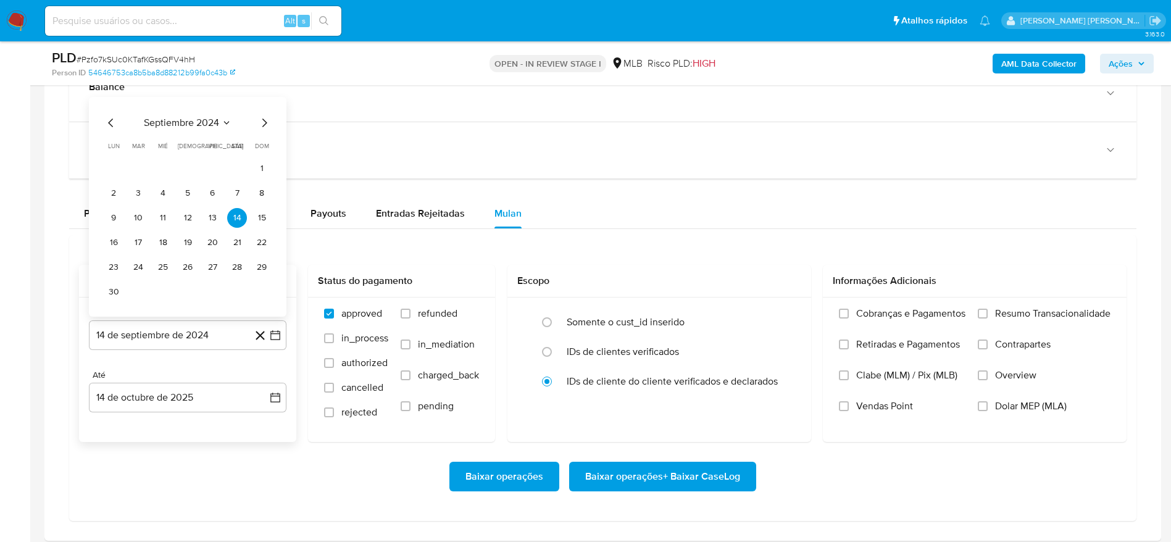
click at [182, 122] on span "septiembre 2024" at bounding box center [181, 123] width 75 height 12
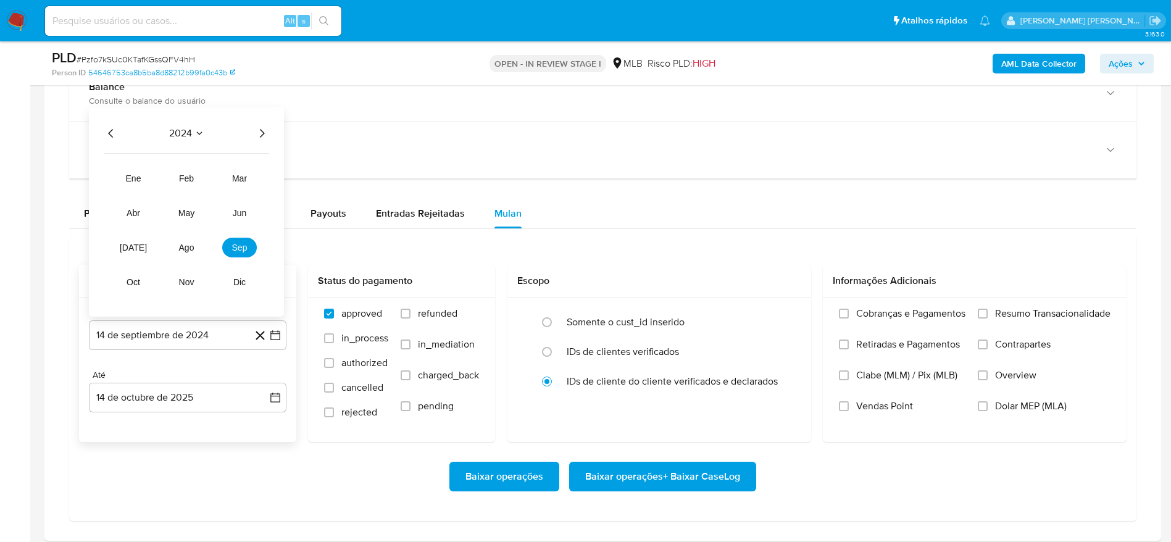
click at [259, 138] on icon "Año siguiente" at bounding box center [261, 133] width 15 height 15
click at [185, 248] on span "ago" at bounding box center [186, 248] width 15 height 10
click at [212, 191] on button "1" at bounding box center [212, 193] width 20 height 20
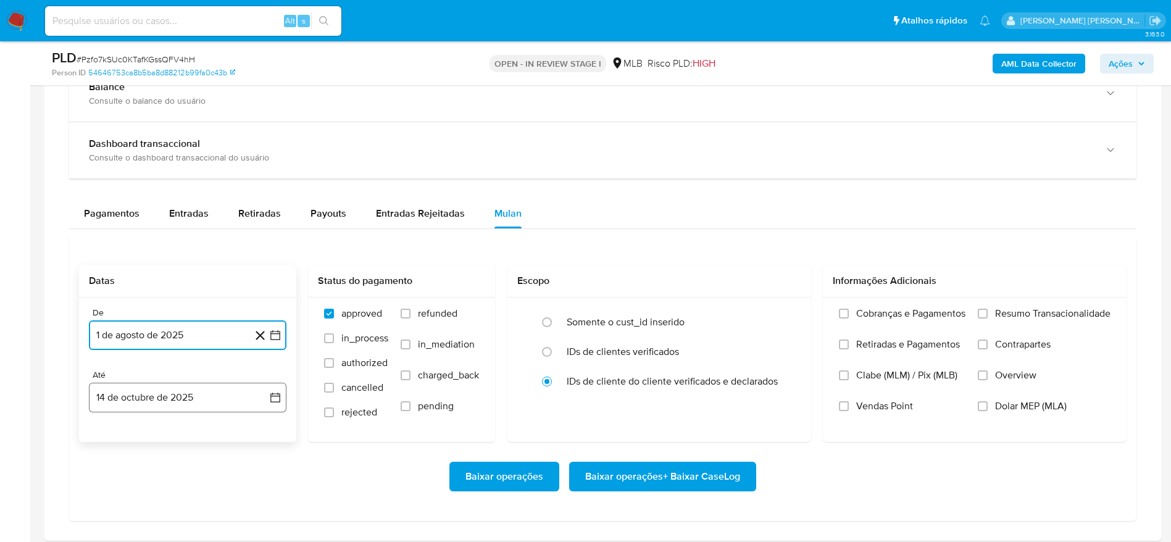
click at [118, 400] on button "14 de octubre de 2025" at bounding box center [187, 398] width 197 height 30
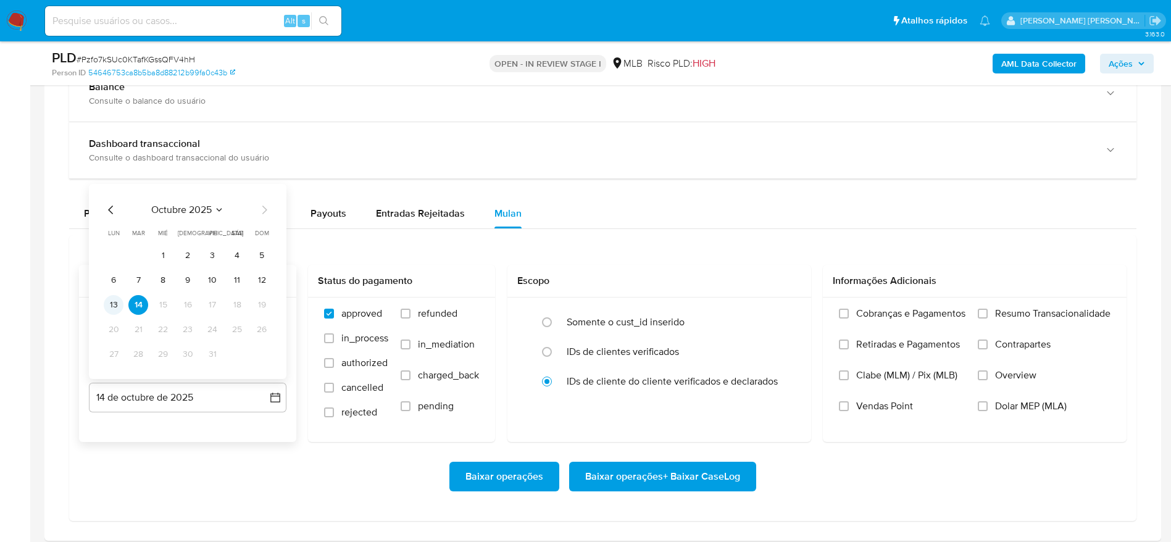
click at [112, 303] on button "13" at bounding box center [114, 305] width 20 height 20
drag, startPoint x: 1032, startPoint y: 310, endPoint x: 970, endPoint y: 337, distance: 67.2
click at [1031, 310] on span "Resumo Transacionalidade" at bounding box center [1052, 313] width 115 height 12
click at [987, 310] on input "Resumo Transacionalidade" at bounding box center [982, 314] width 10 height 10
click at [673, 467] on span "Baixar operações + Baixar CaseLog" at bounding box center [662, 476] width 155 height 27
